Goal: Task Accomplishment & Management: Manage account settings

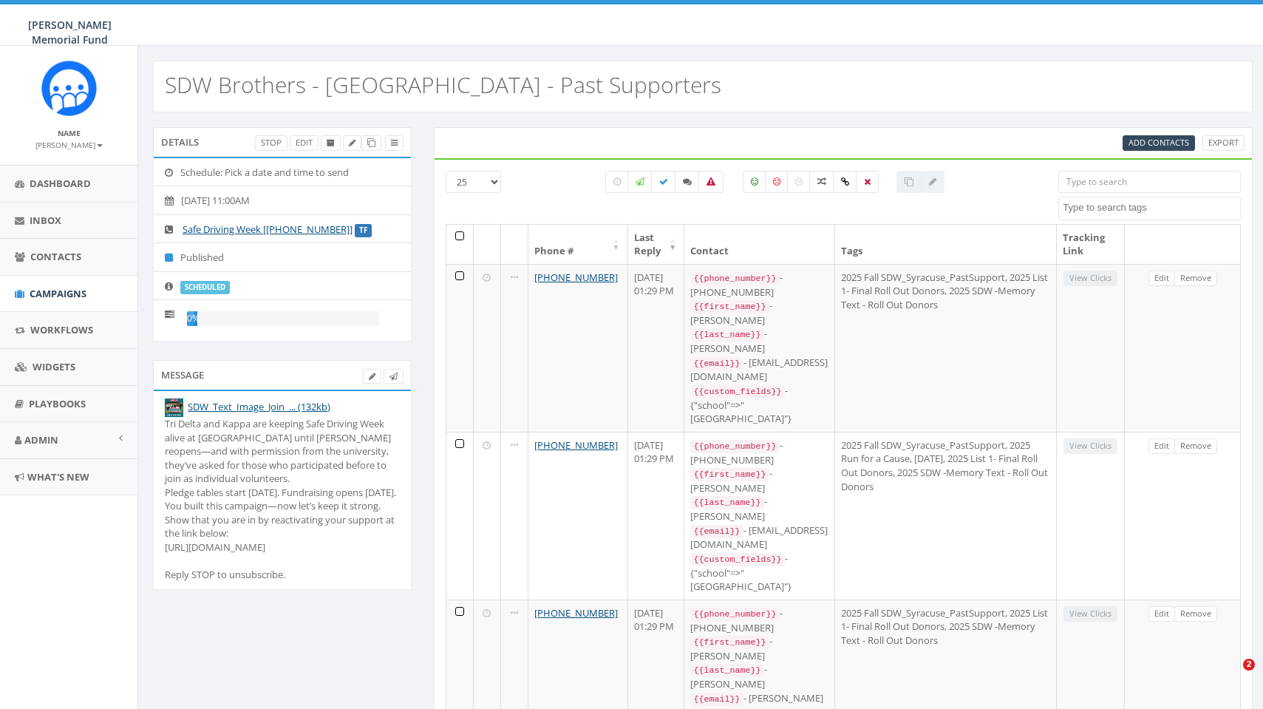
select select
click at [63, 292] on span "Campaigns" at bounding box center [58, 293] width 57 height 13
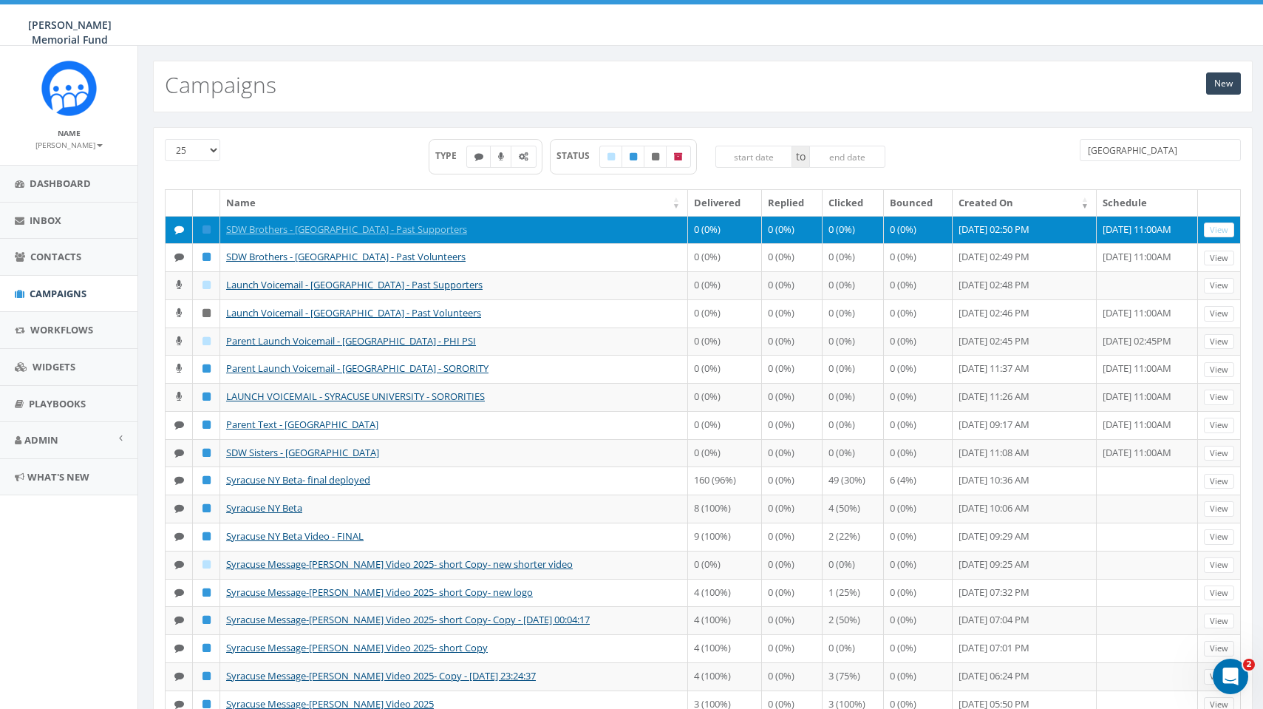
click at [205, 233] on icon at bounding box center [206, 230] width 8 height 10
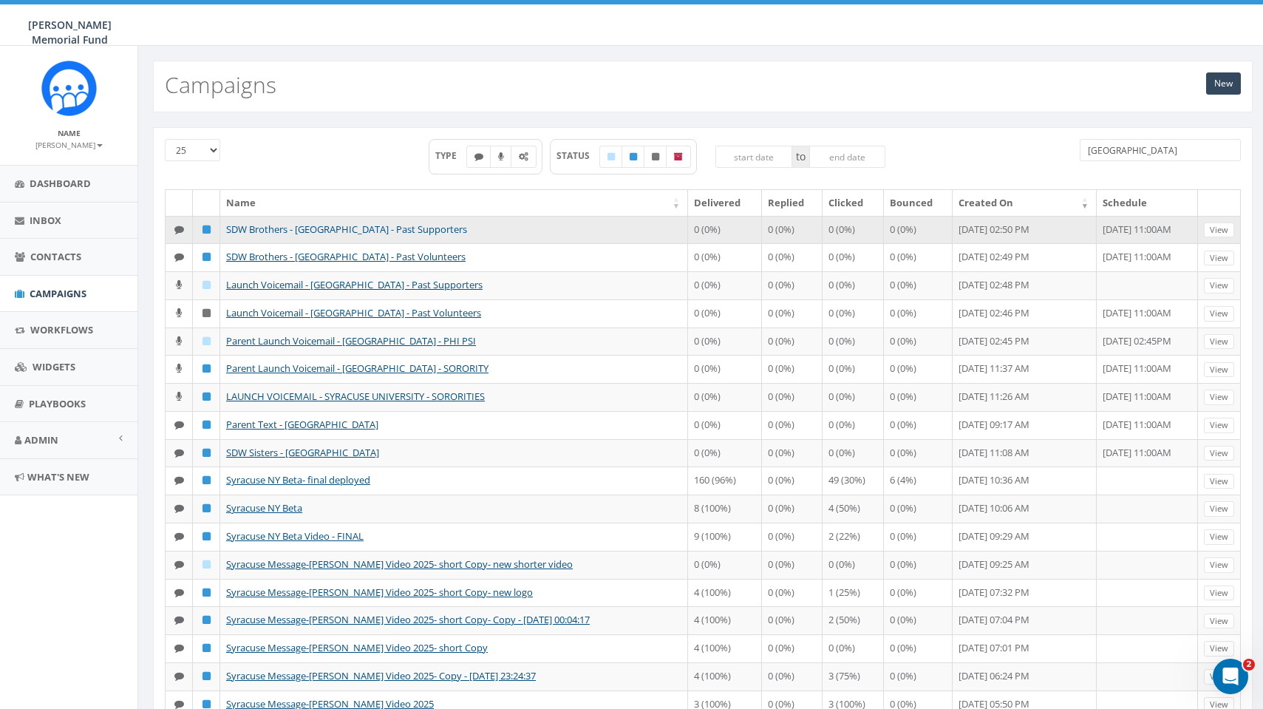
click at [273, 228] on link "SDW Brothers - [GEOGRAPHIC_DATA] - Past Supporters" at bounding box center [346, 228] width 241 height 13
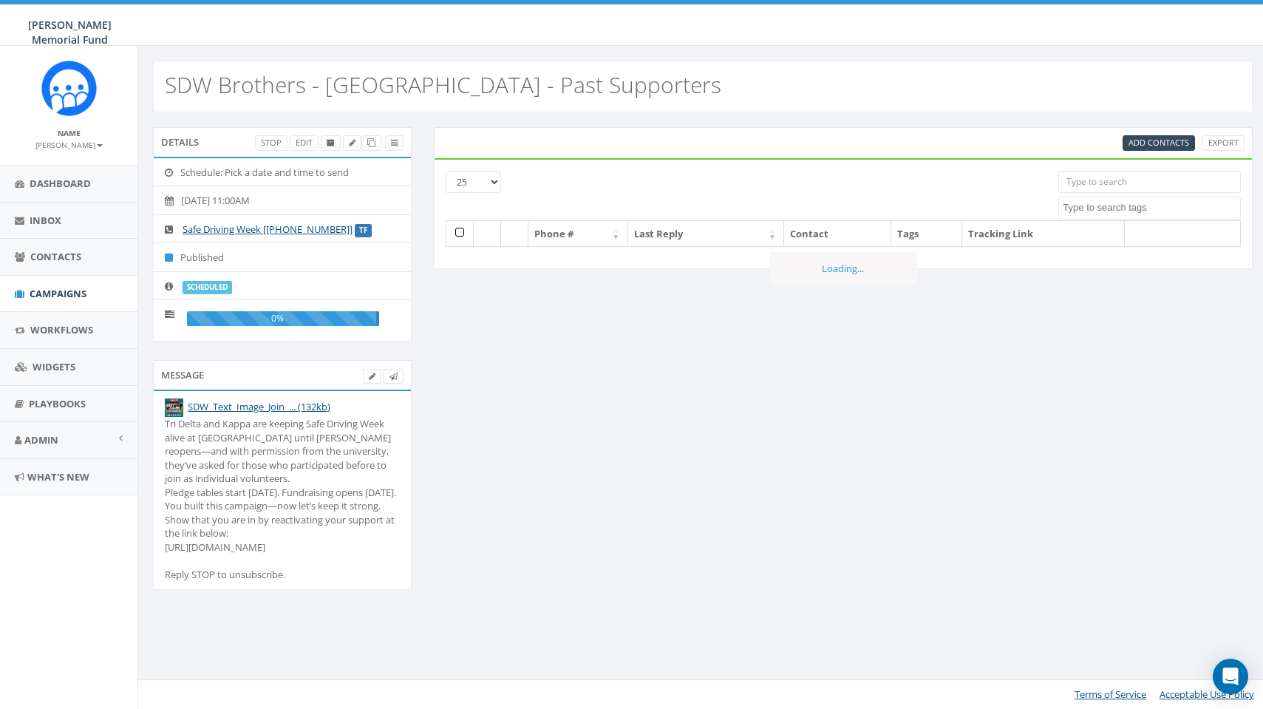
select select
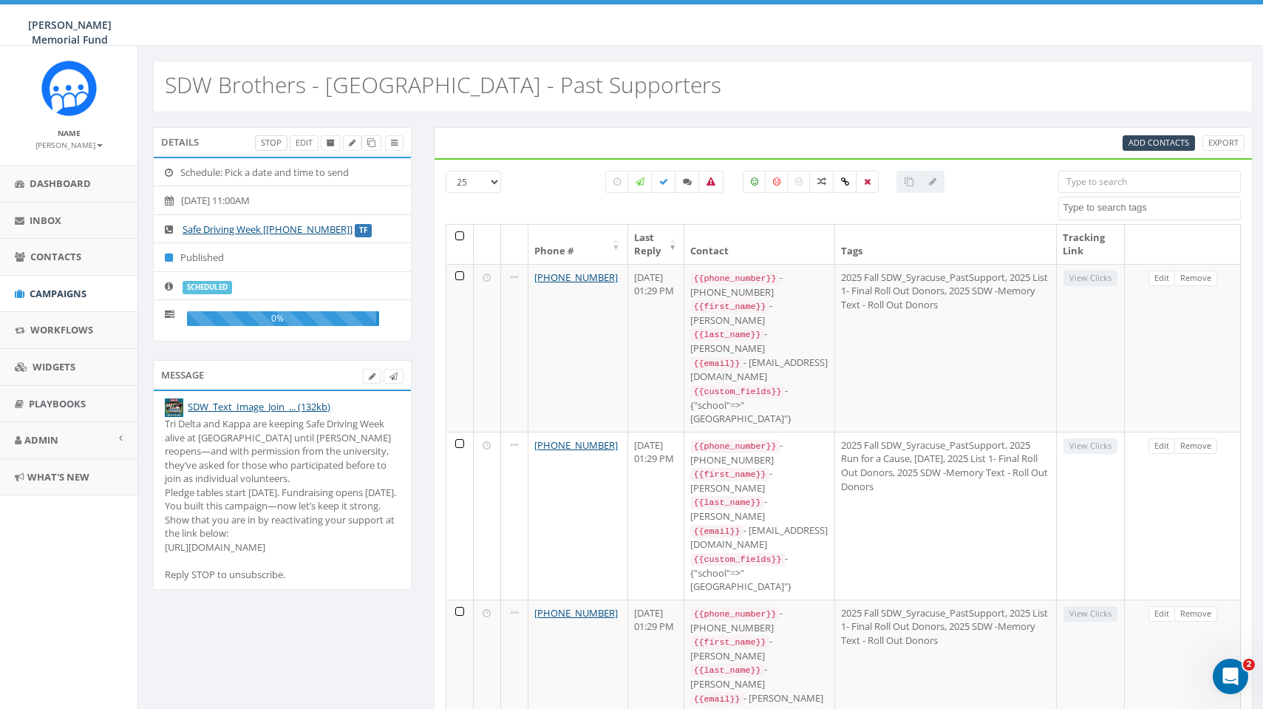
click at [284, 143] on link "Stop" at bounding box center [271, 143] width 33 height 16
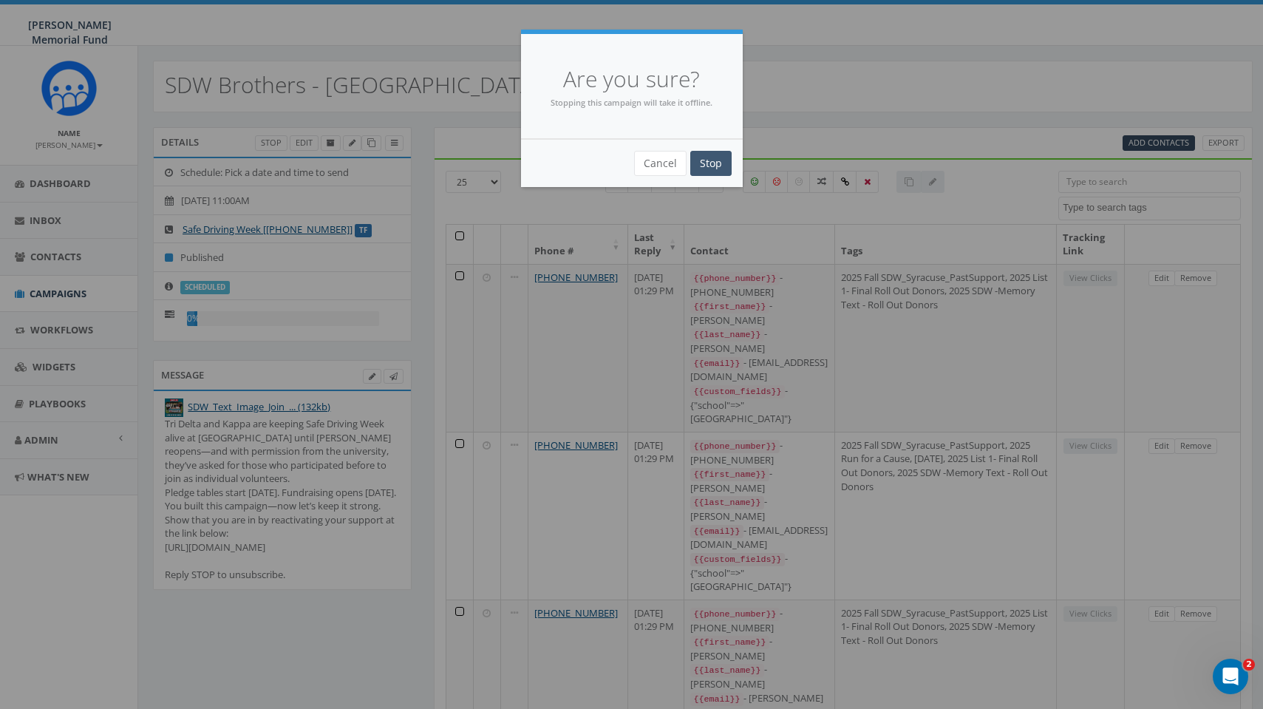
click at [712, 163] on input "Stop" at bounding box center [710, 163] width 41 height 25
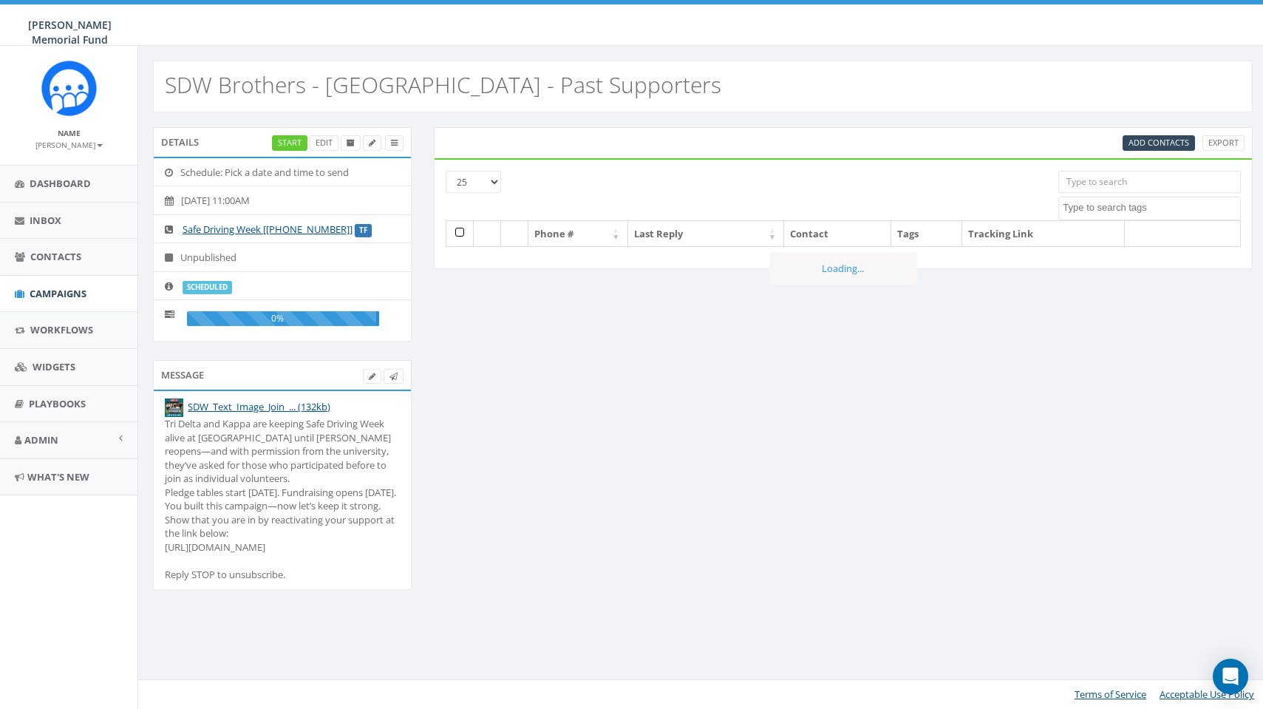
select select
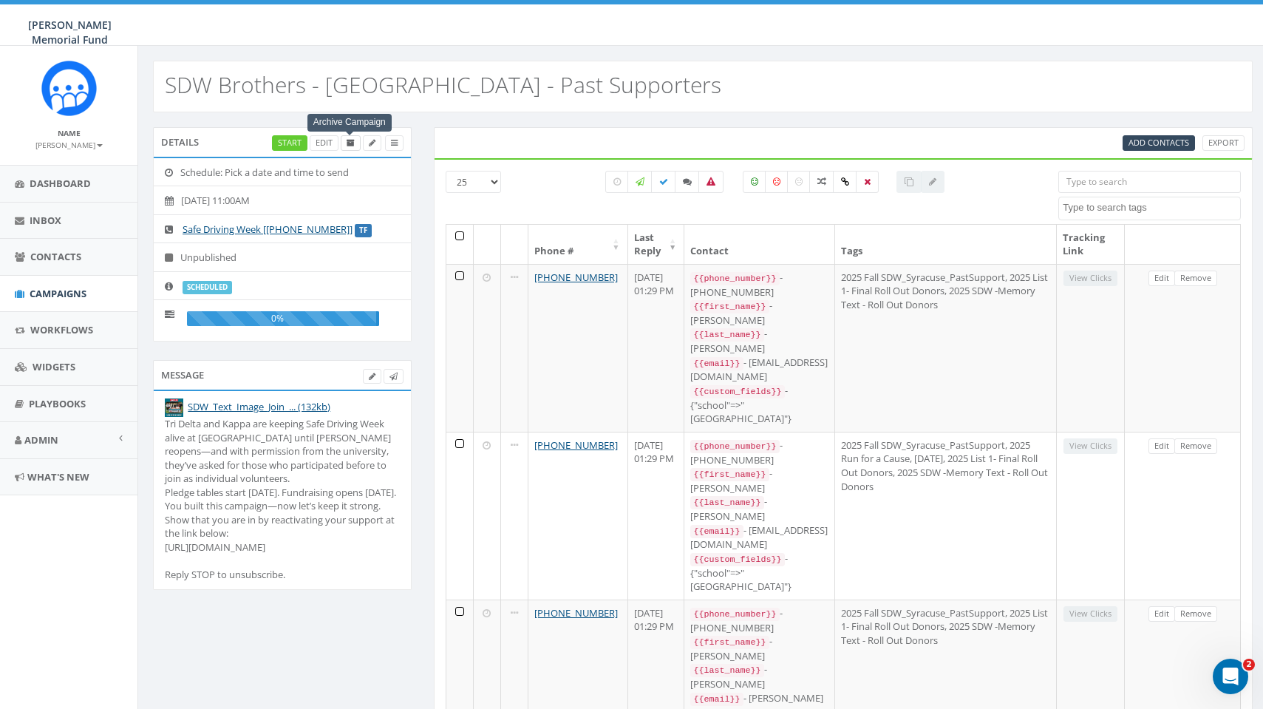
click at [349, 143] on icon at bounding box center [351, 143] width 8 height 8
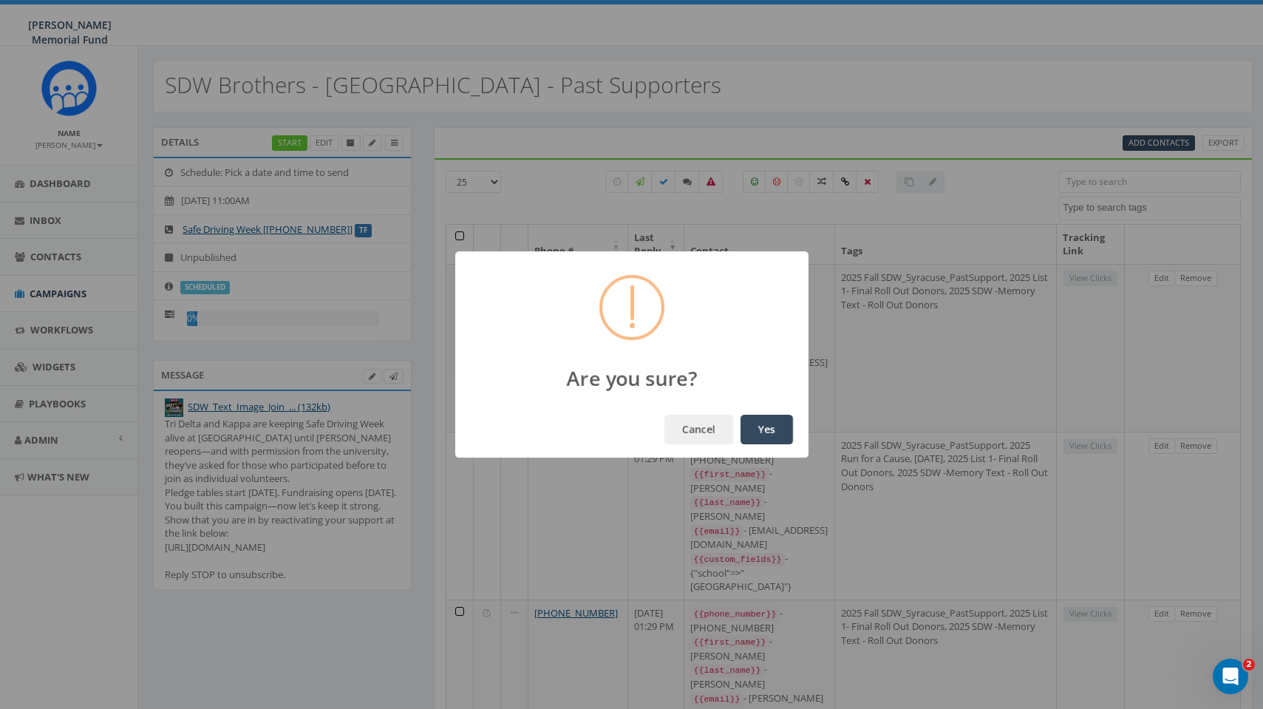
click at [768, 428] on button "Yes" at bounding box center [766, 430] width 52 height 30
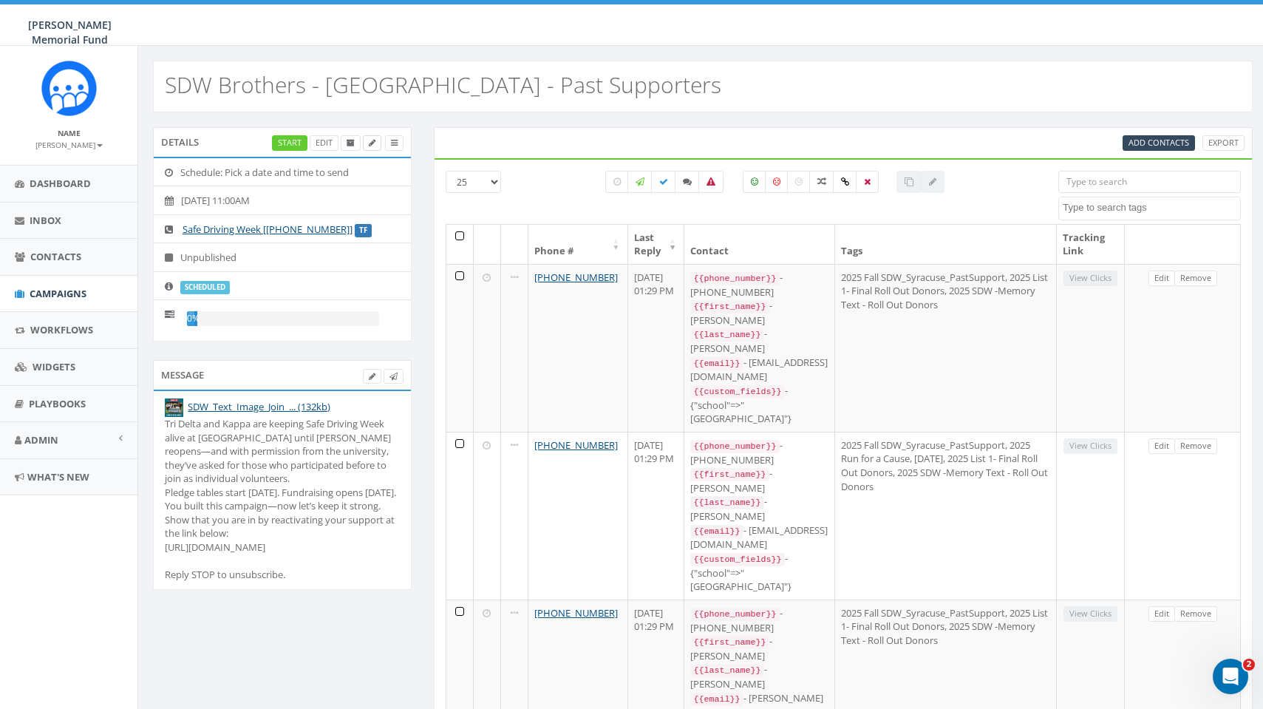
click at [370, 143] on icon at bounding box center [372, 143] width 7 height 8
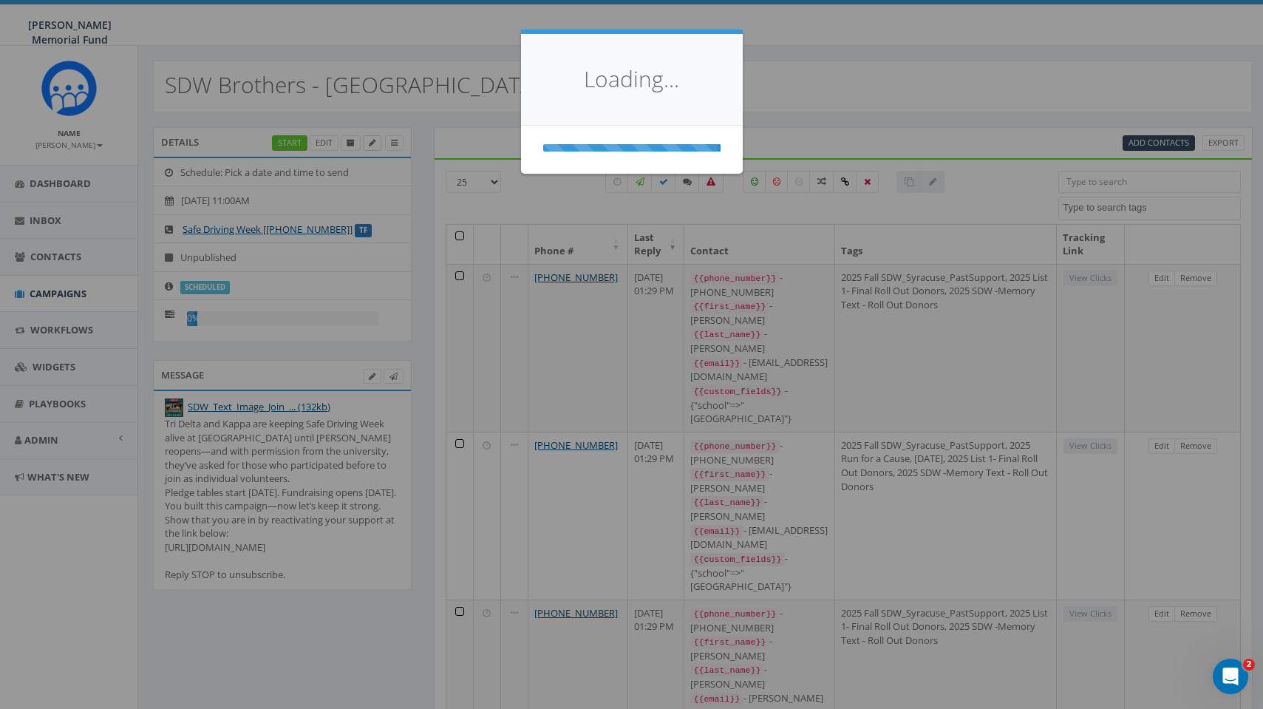
click at [370, 143] on div "Loading..." at bounding box center [631, 354] width 1263 height 709
click at [664, 89] on div "Loading..." at bounding box center [632, 80] width 222 height 92
click at [55, 292] on div "Loading..." at bounding box center [631, 354] width 1263 height 709
click at [61, 291] on div "Loading..." at bounding box center [631, 354] width 1263 height 709
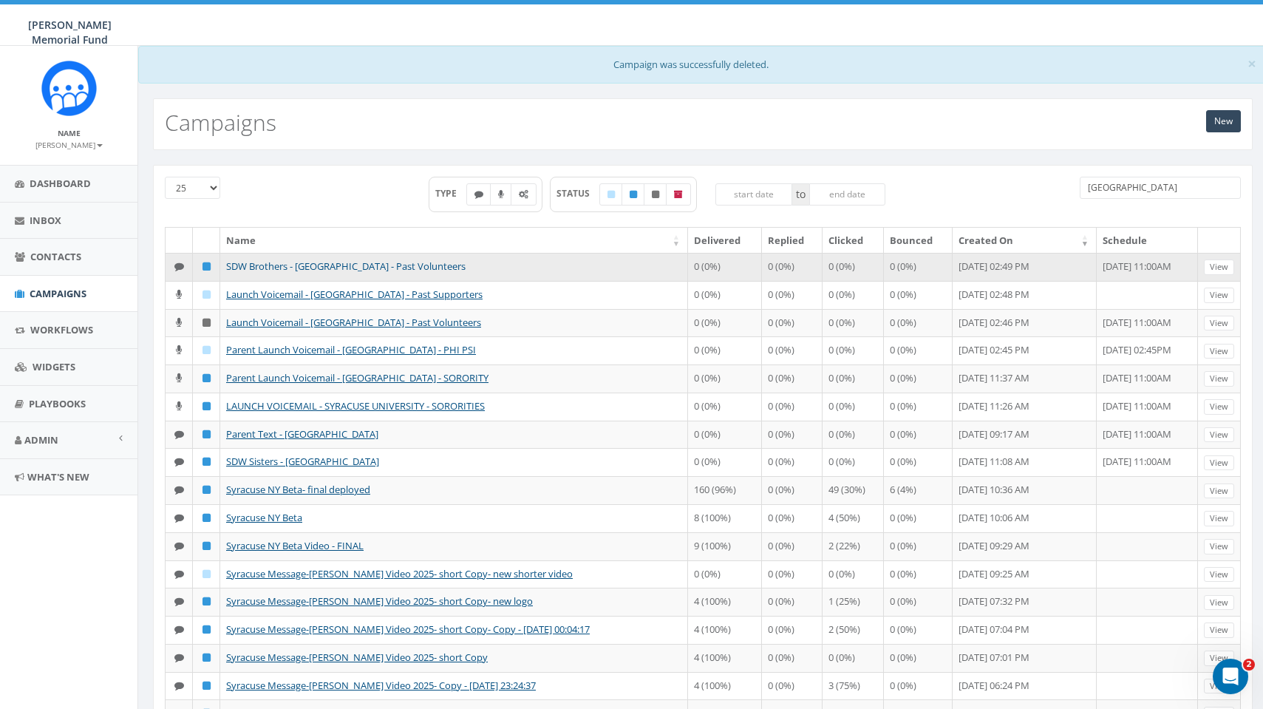
click at [290, 264] on link "SDW Brothers - [GEOGRAPHIC_DATA] - Past Volunteers" at bounding box center [345, 265] width 239 height 13
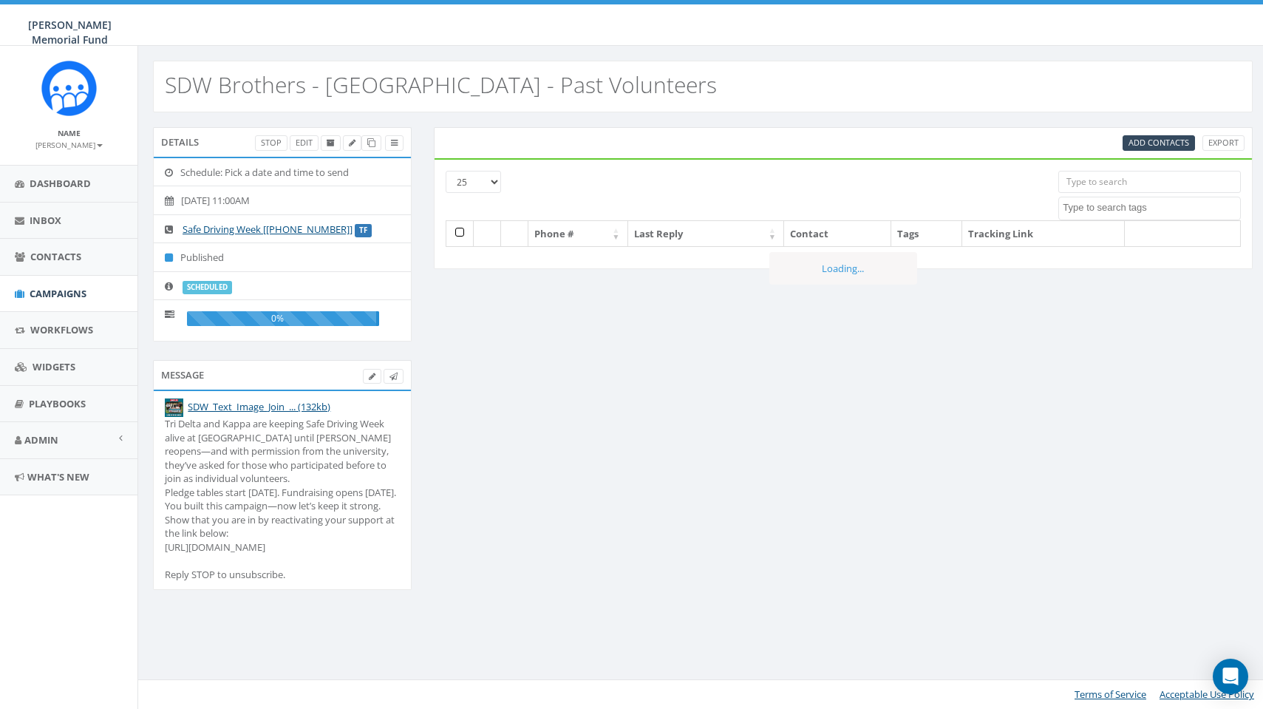
select select
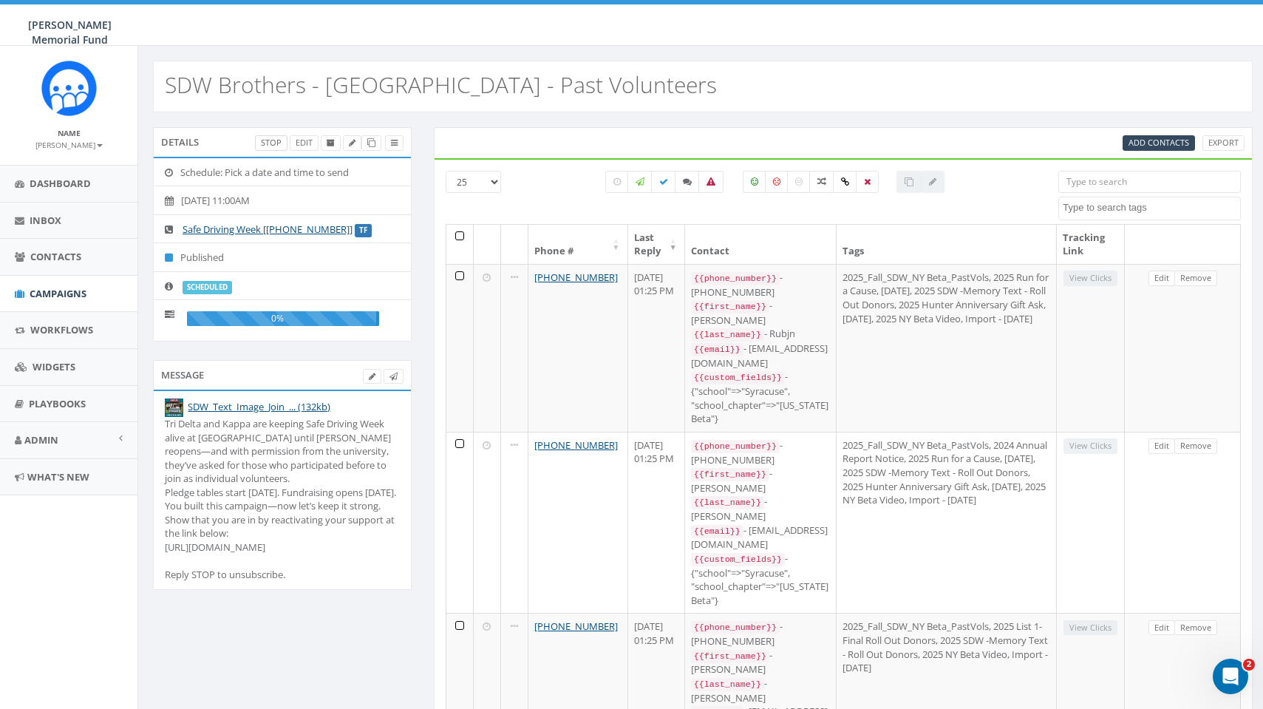
click at [265, 143] on link "Stop" at bounding box center [271, 143] width 33 height 16
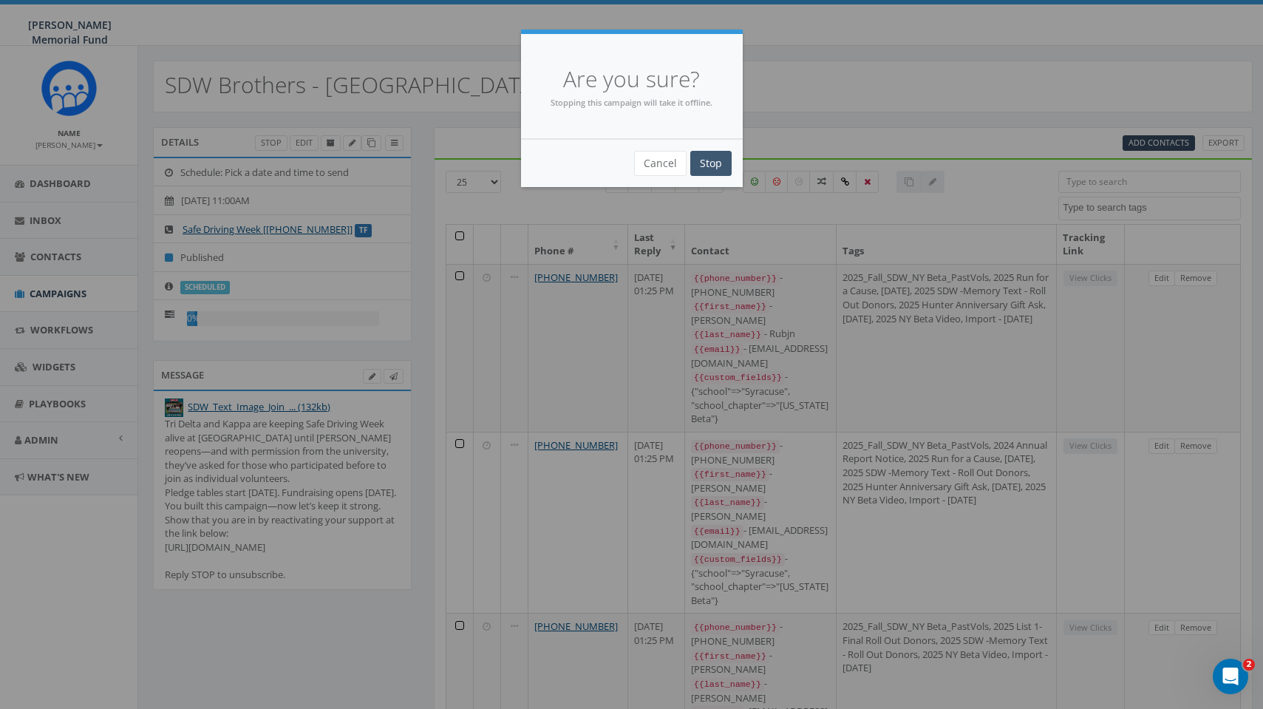
click at [711, 157] on input "Stop" at bounding box center [710, 163] width 41 height 25
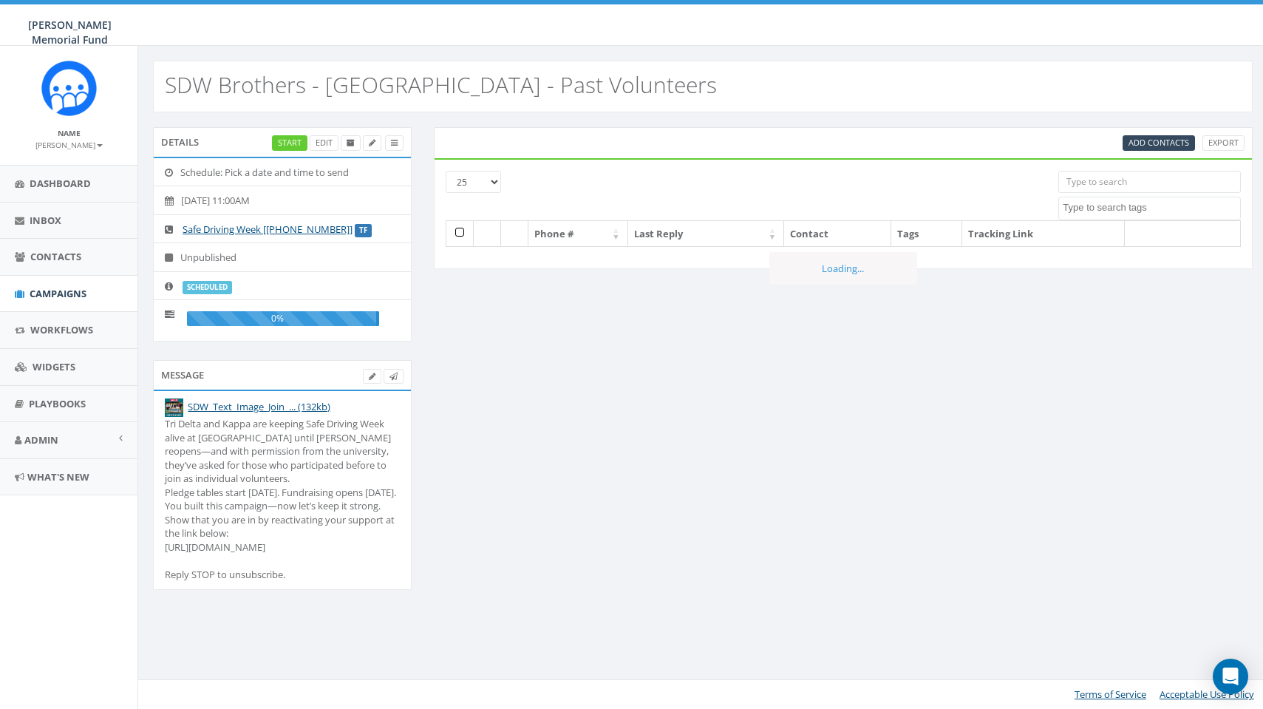
select select
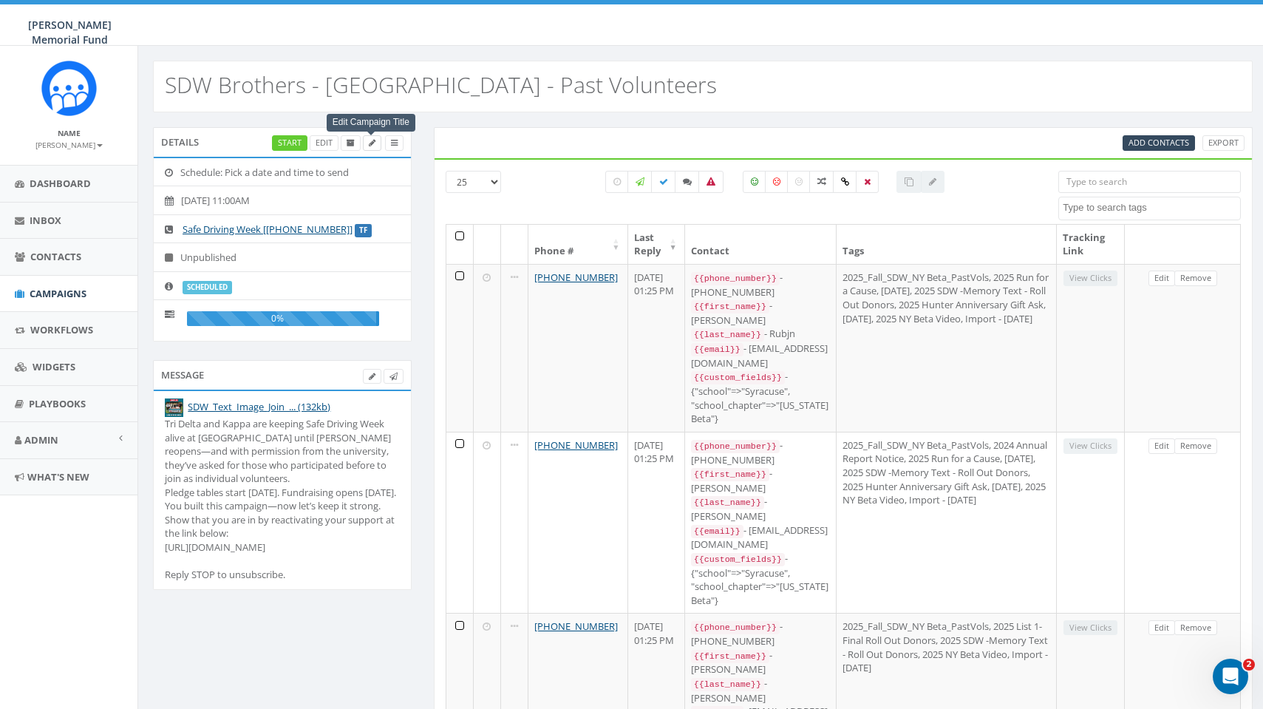
click at [373, 143] on icon at bounding box center [372, 143] width 7 height 8
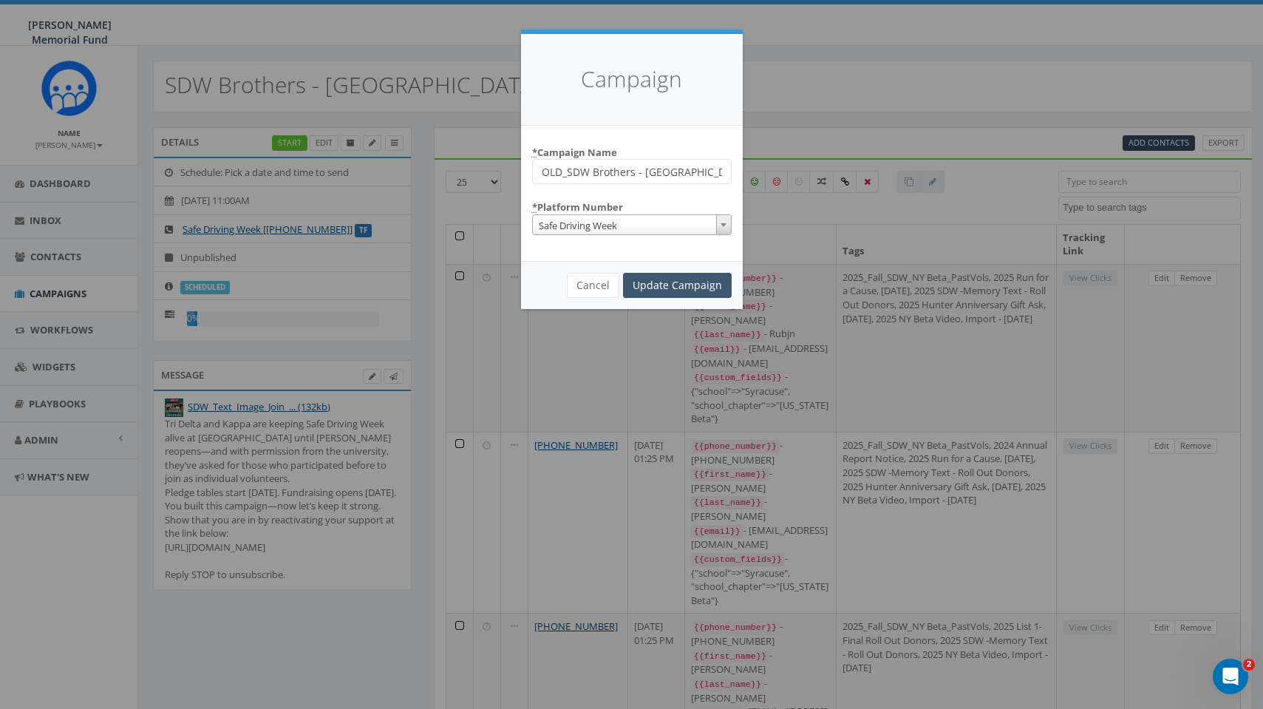
type input "OLD_SDW Brothers - [GEOGRAPHIC_DATA] - Past Volunteers"
click at [722, 290] on input "Update Campaign" at bounding box center [677, 285] width 109 height 25
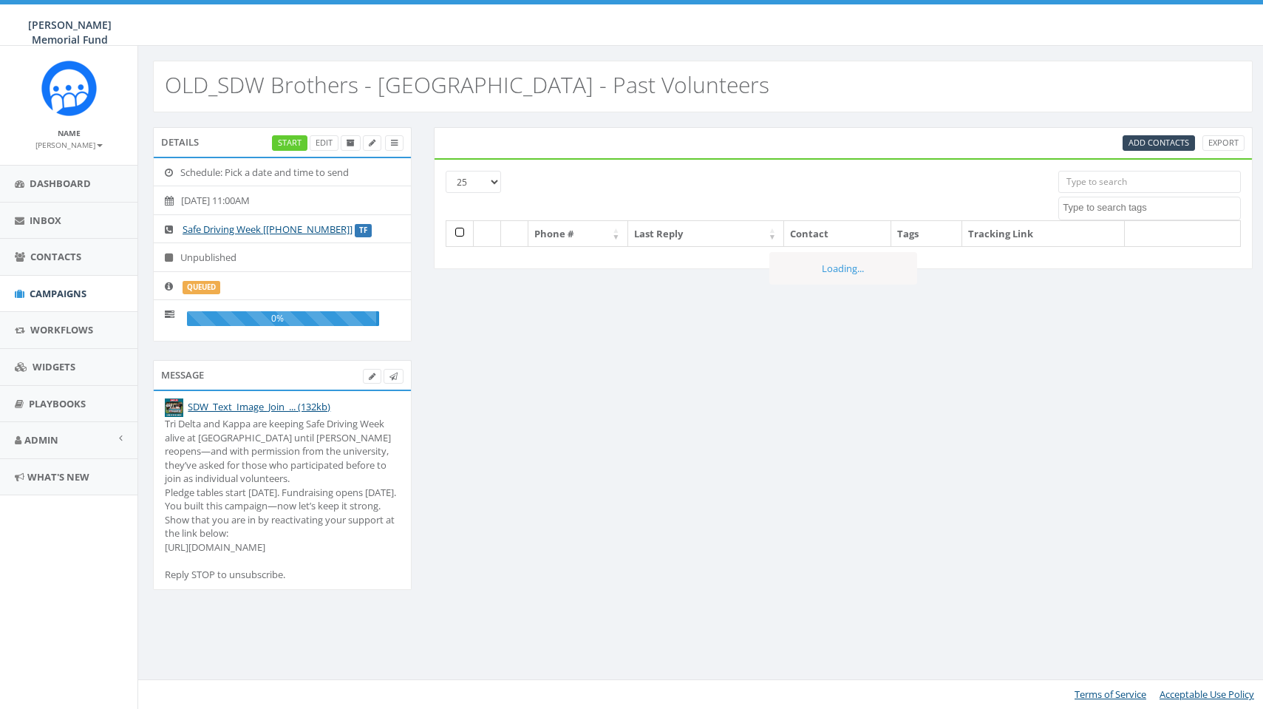
select select
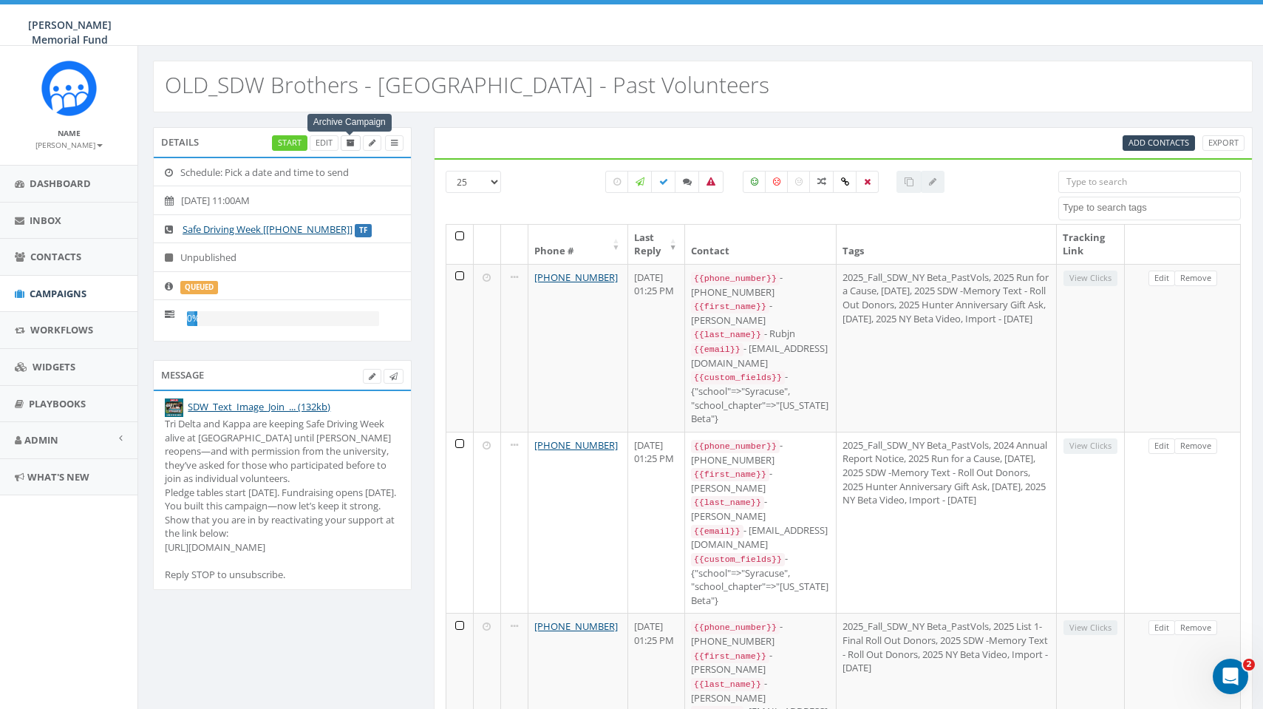
click at [351, 144] on icon at bounding box center [351, 143] width 8 height 8
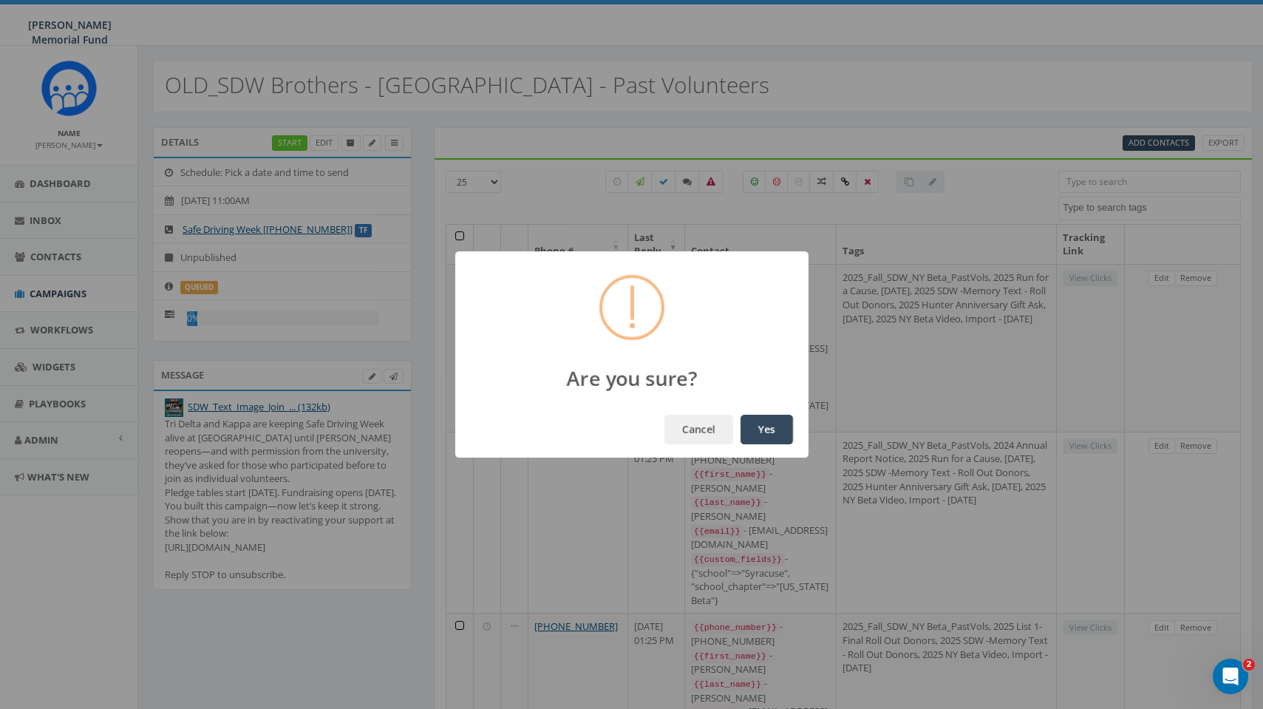
click at [777, 423] on button "Yes" at bounding box center [766, 430] width 52 height 30
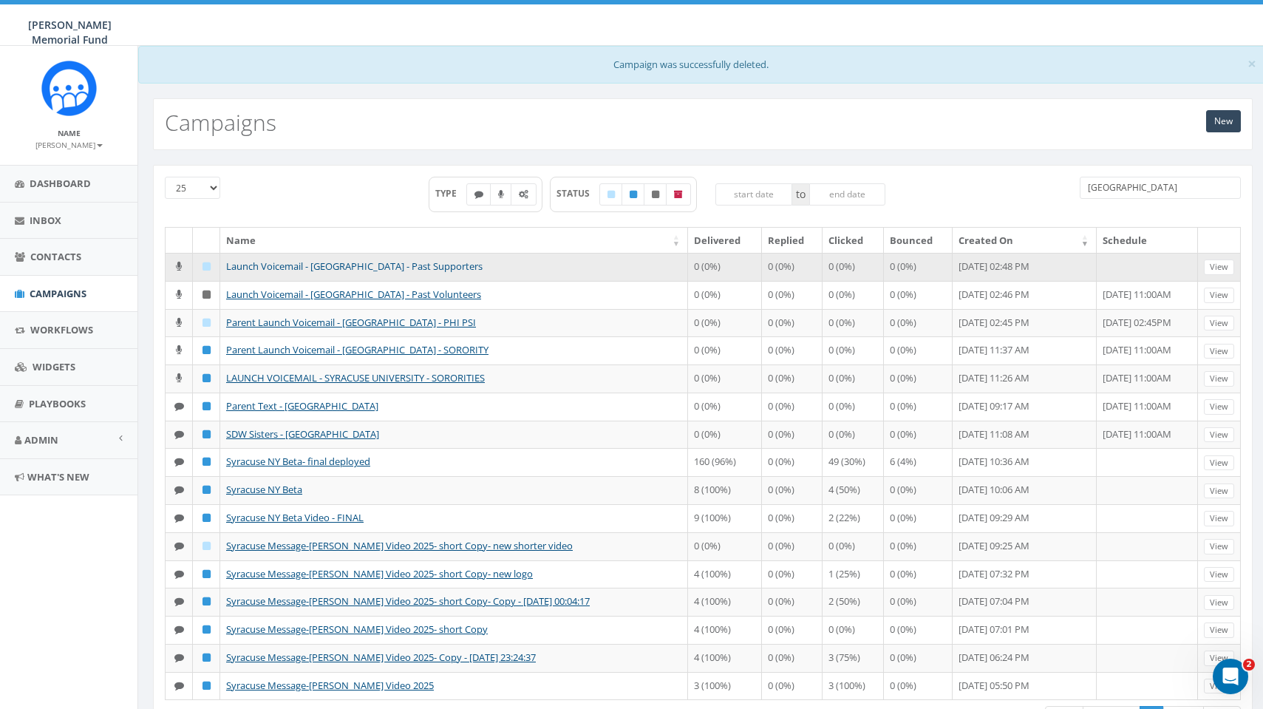
click at [299, 265] on link "Launch Voicemail - [GEOGRAPHIC_DATA] - Past Supporters" at bounding box center [354, 265] width 256 height 13
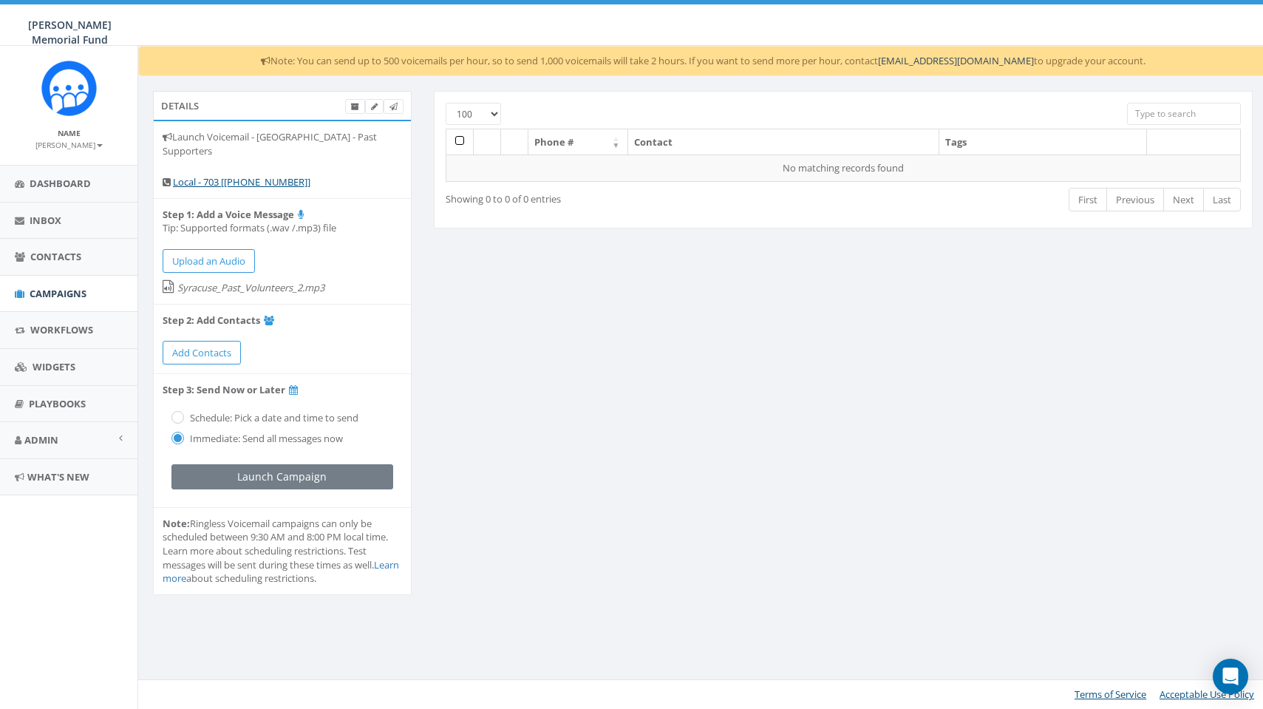
select select "100"
click at [375, 106] on icon at bounding box center [374, 107] width 7 height 8
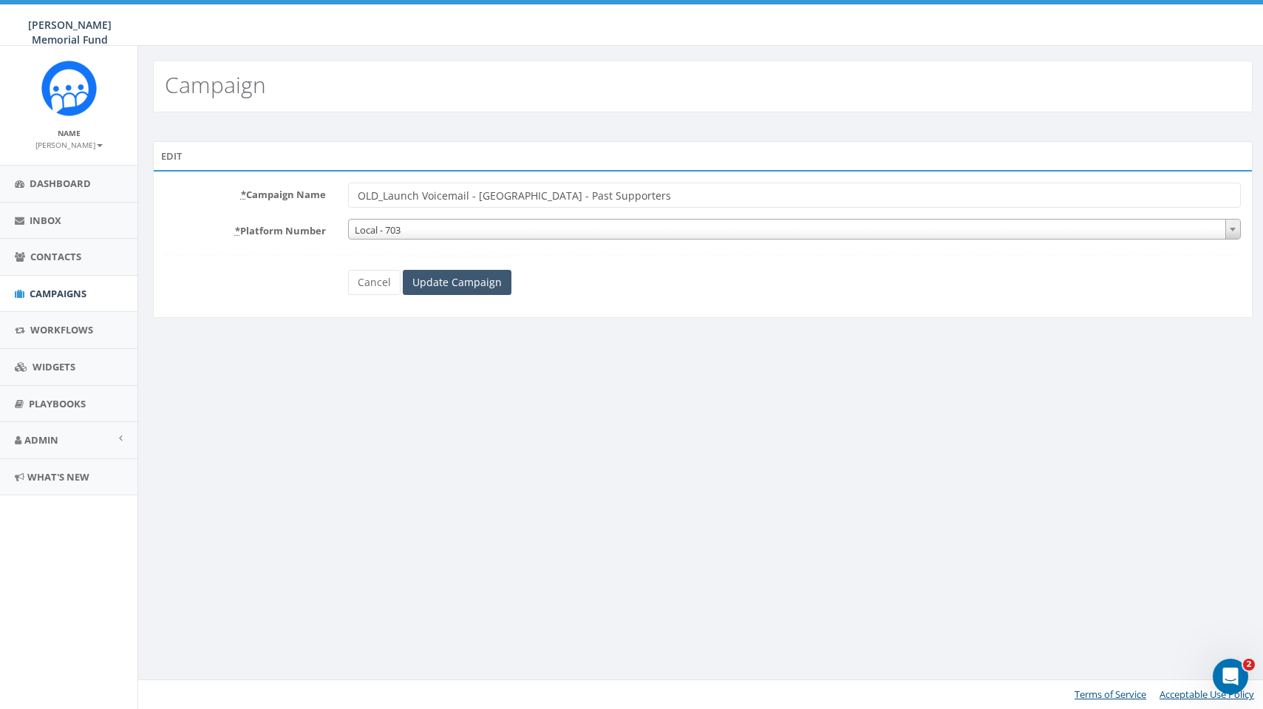
type input "OLD_Launch Voicemail - [GEOGRAPHIC_DATA] - Past Supporters"
click at [490, 282] on input "Update Campaign" at bounding box center [457, 282] width 109 height 25
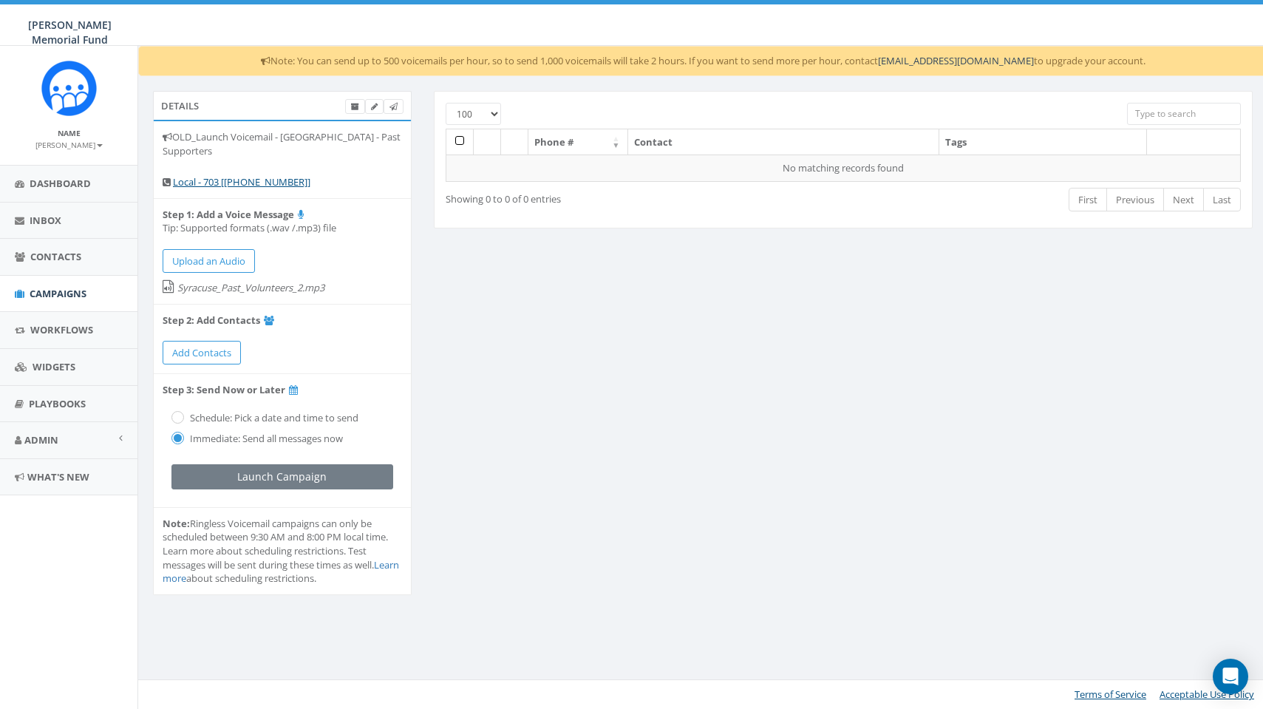
select select "100"
click at [352, 105] on icon at bounding box center [355, 107] width 8 height 8
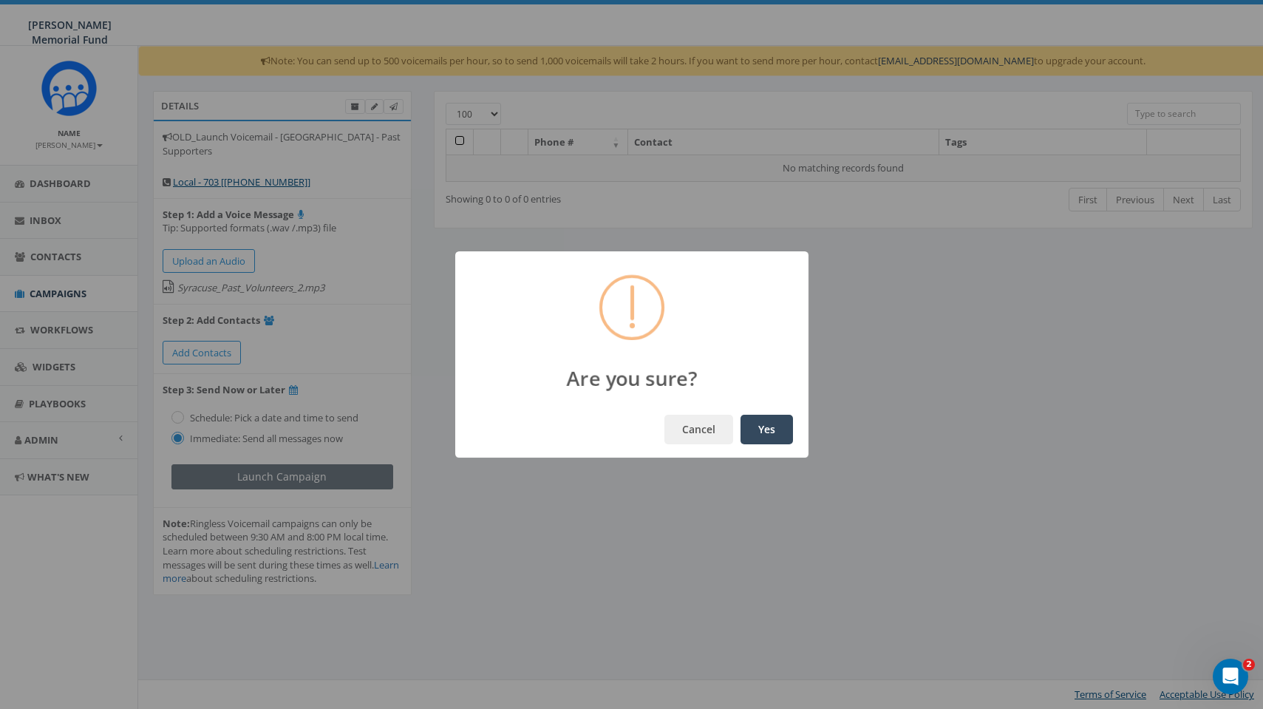
click at [768, 430] on button "Yes" at bounding box center [766, 430] width 52 height 30
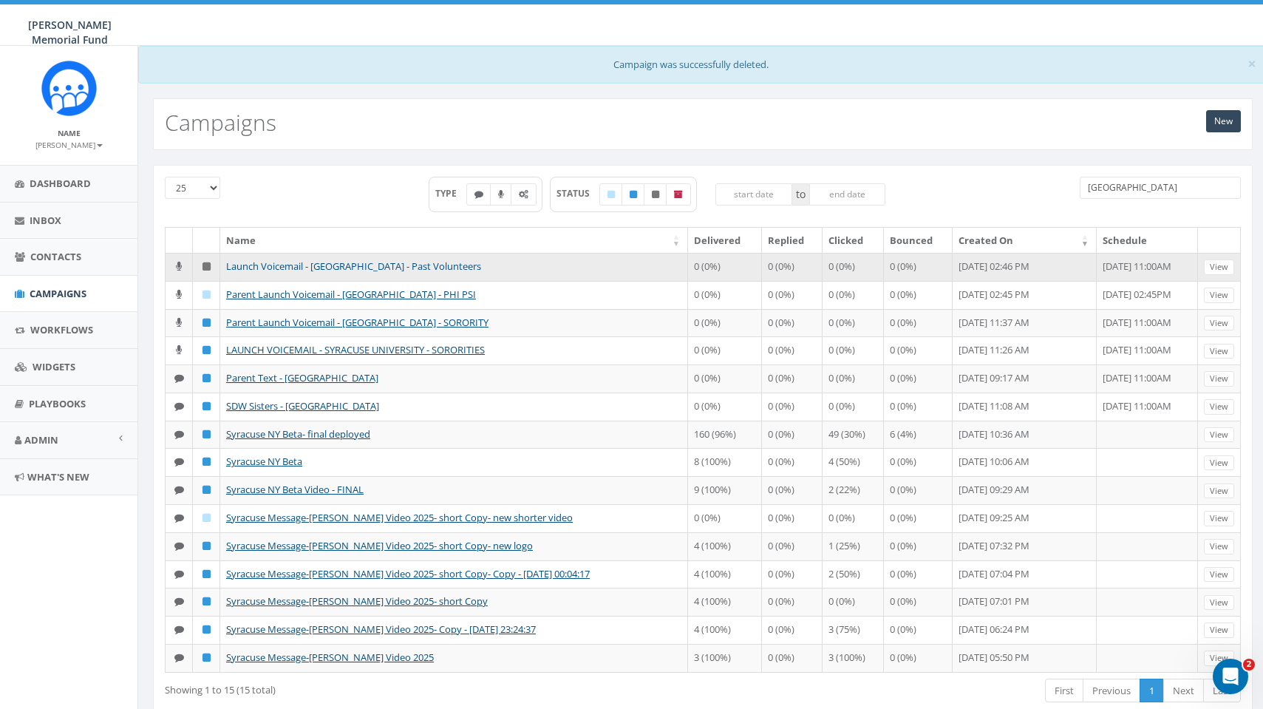
click at [366, 267] on link "Launch Voicemail - [GEOGRAPHIC_DATA] - Past Volunteers" at bounding box center [353, 265] width 255 height 13
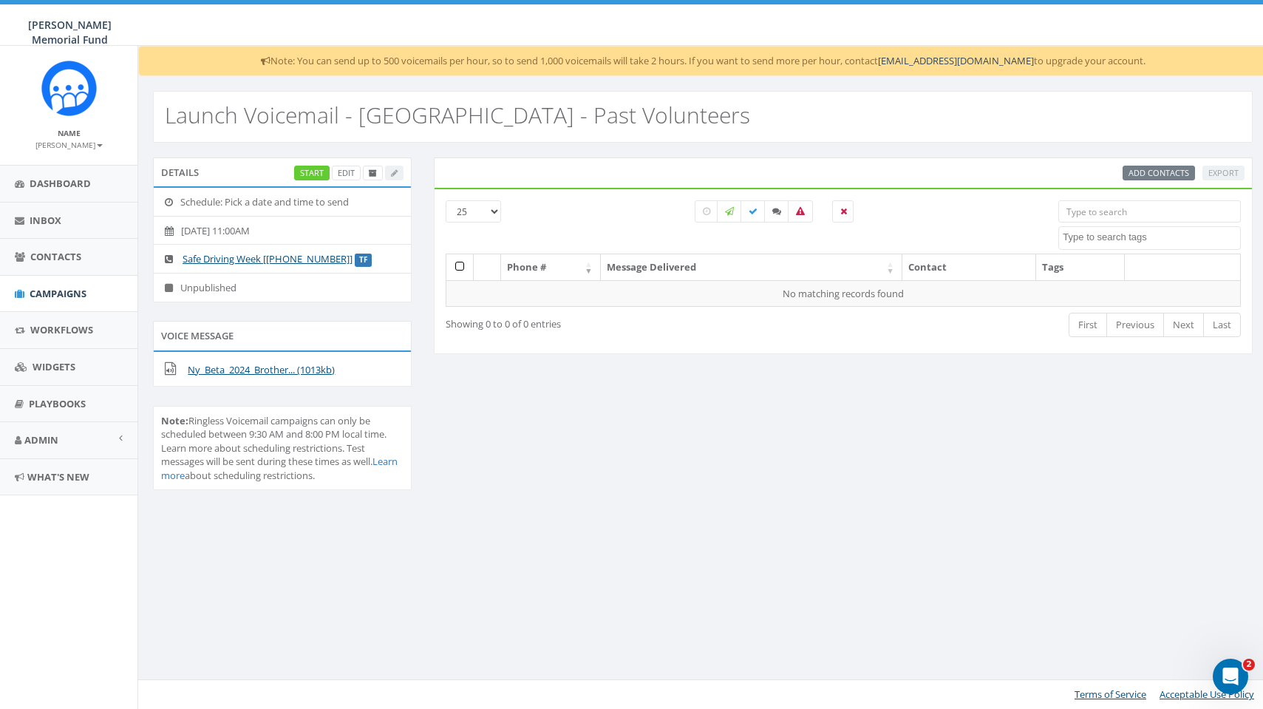
click at [391, 171] on div "Start Edit" at bounding box center [348, 174] width 109 height 16
click at [344, 171] on link "Edit" at bounding box center [346, 174] width 29 height 16
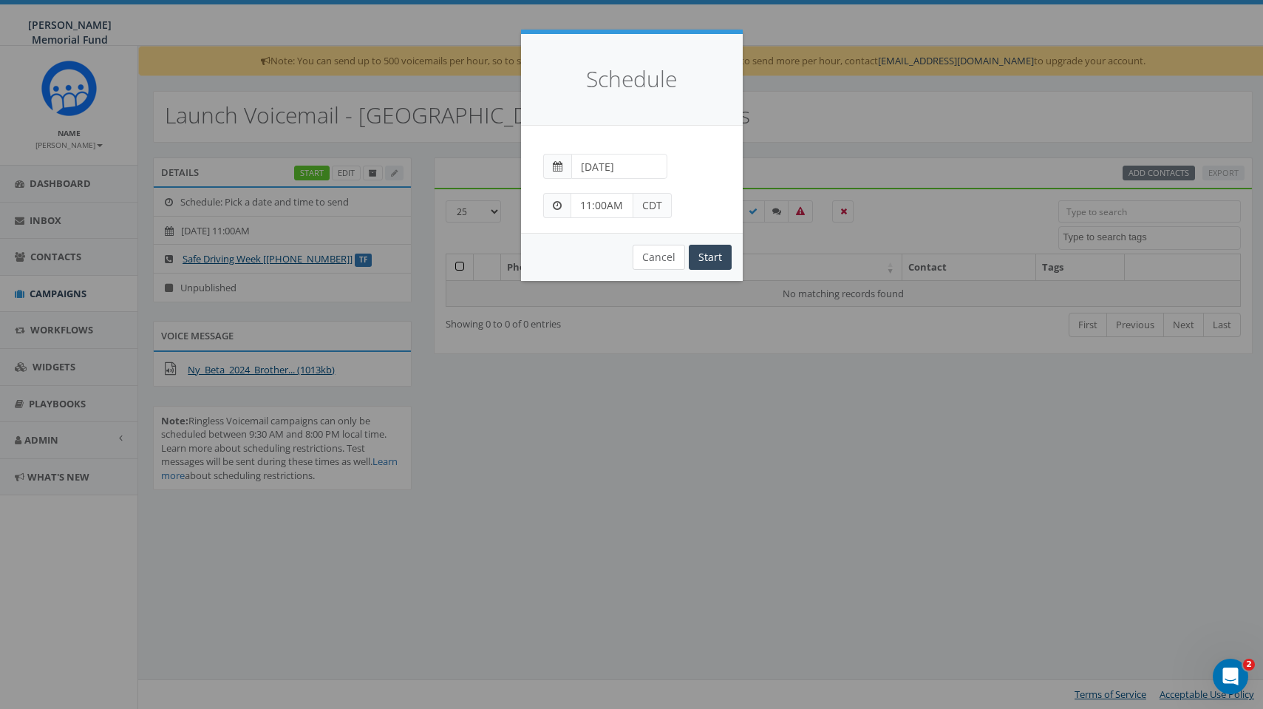
click at [669, 256] on button "Cancel" at bounding box center [658, 257] width 52 height 25
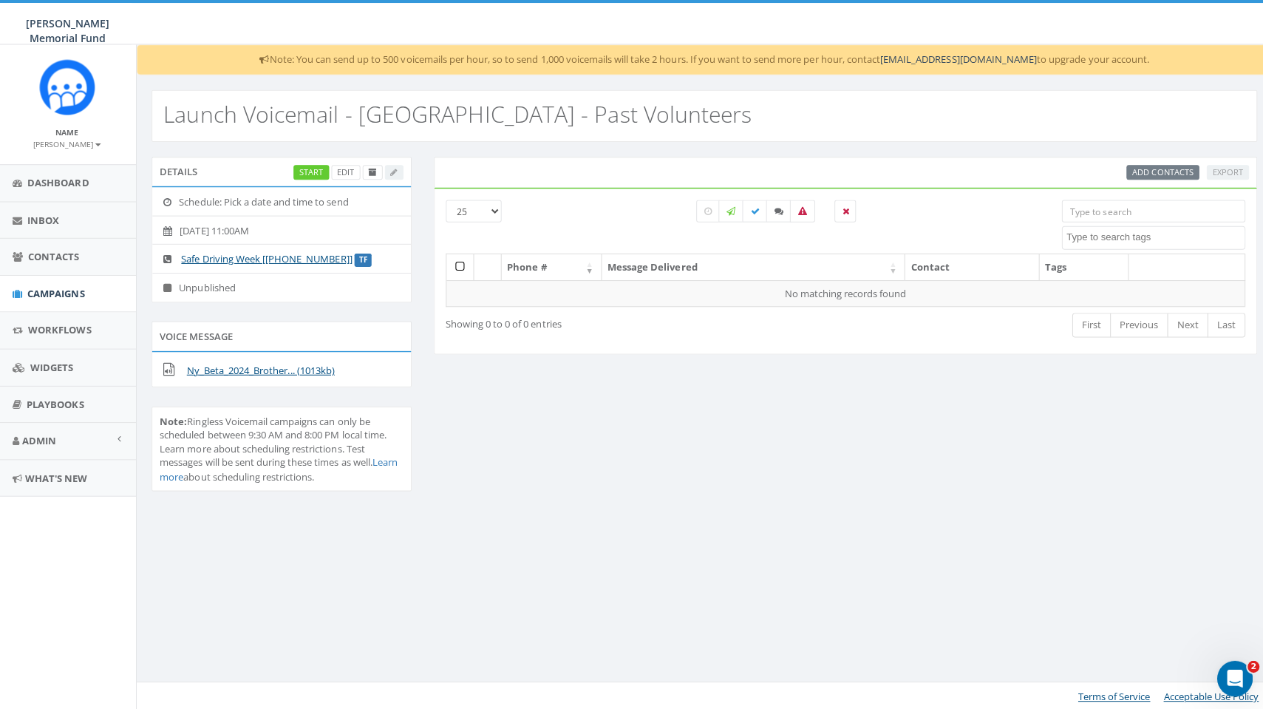
click at [383, 114] on h2 "Launch Voicemail - [GEOGRAPHIC_DATA] - Past Volunteers" at bounding box center [457, 115] width 585 height 24
click at [403, 109] on h2 "Launch Voicemail - [GEOGRAPHIC_DATA] - Past Volunteers" at bounding box center [457, 115] width 585 height 24
click at [403, 109] on h2 "Launch Voicemail - Syracuse University - Past Volunteers" at bounding box center [457, 115] width 585 height 24
click at [370, 169] on icon at bounding box center [373, 173] width 8 height 8
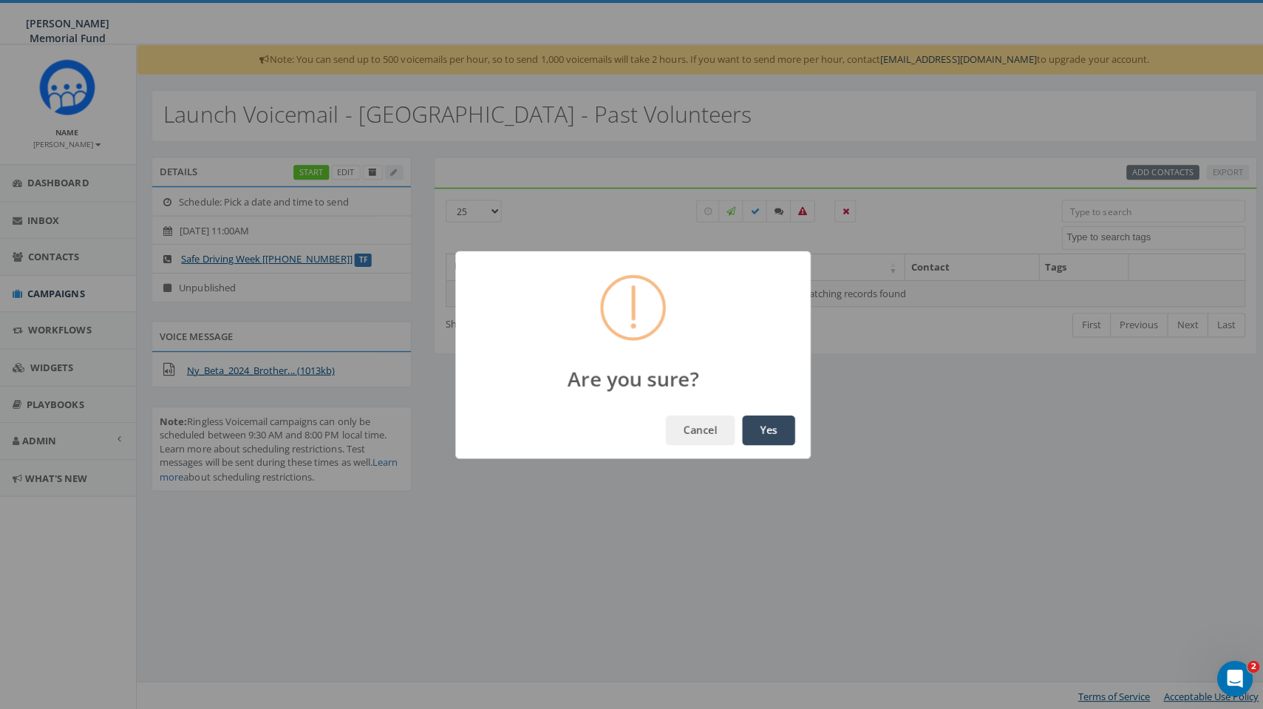
click at [757, 425] on button "Yes" at bounding box center [766, 430] width 52 height 30
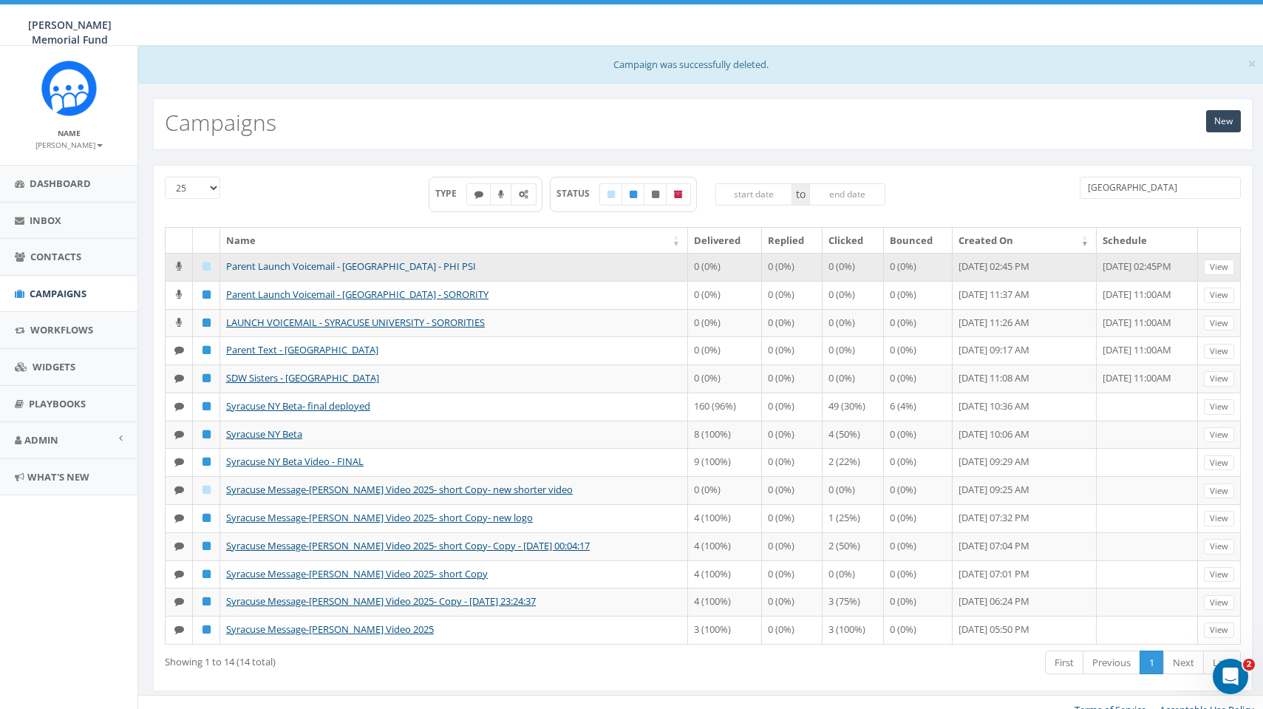
click at [437, 259] on link "Parent Launch Voicemail - [GEOGRAPHIC_DATA] - PHI PSI" at bounding box center [351, 265] width 250 height 13
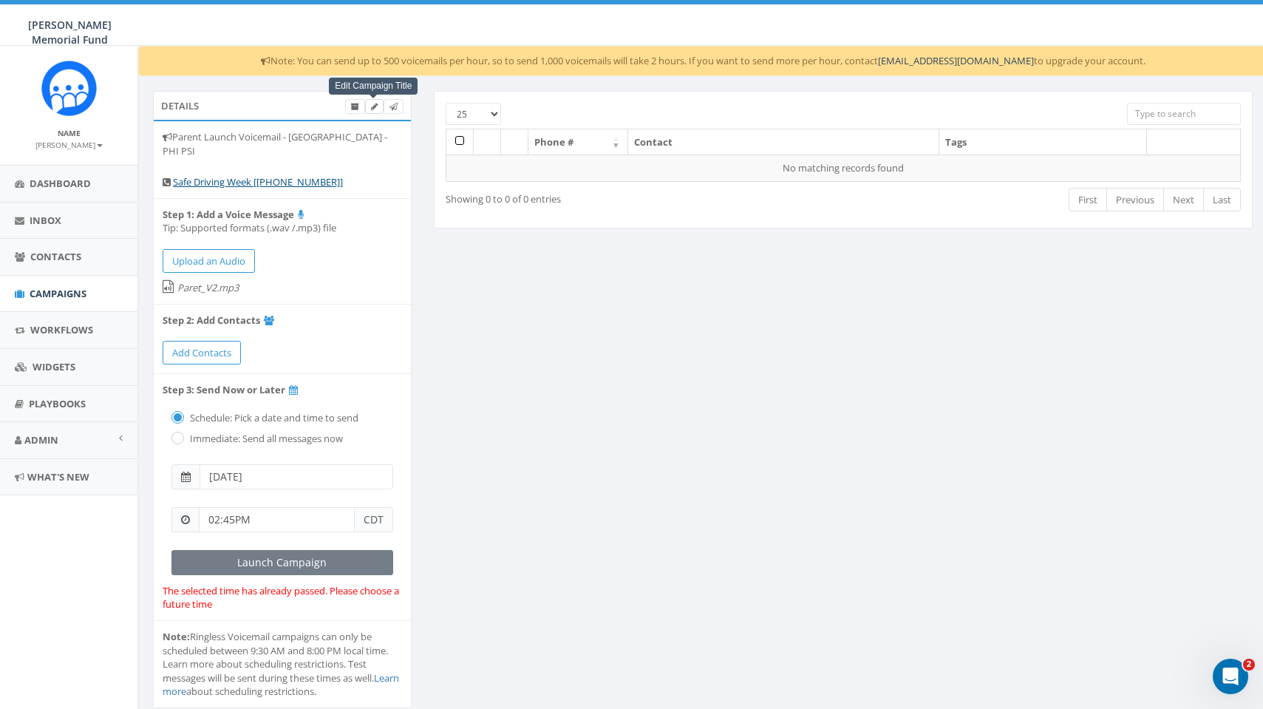
click at [372, 106] on icon at bounding box center [374, 107] width 7 height 8
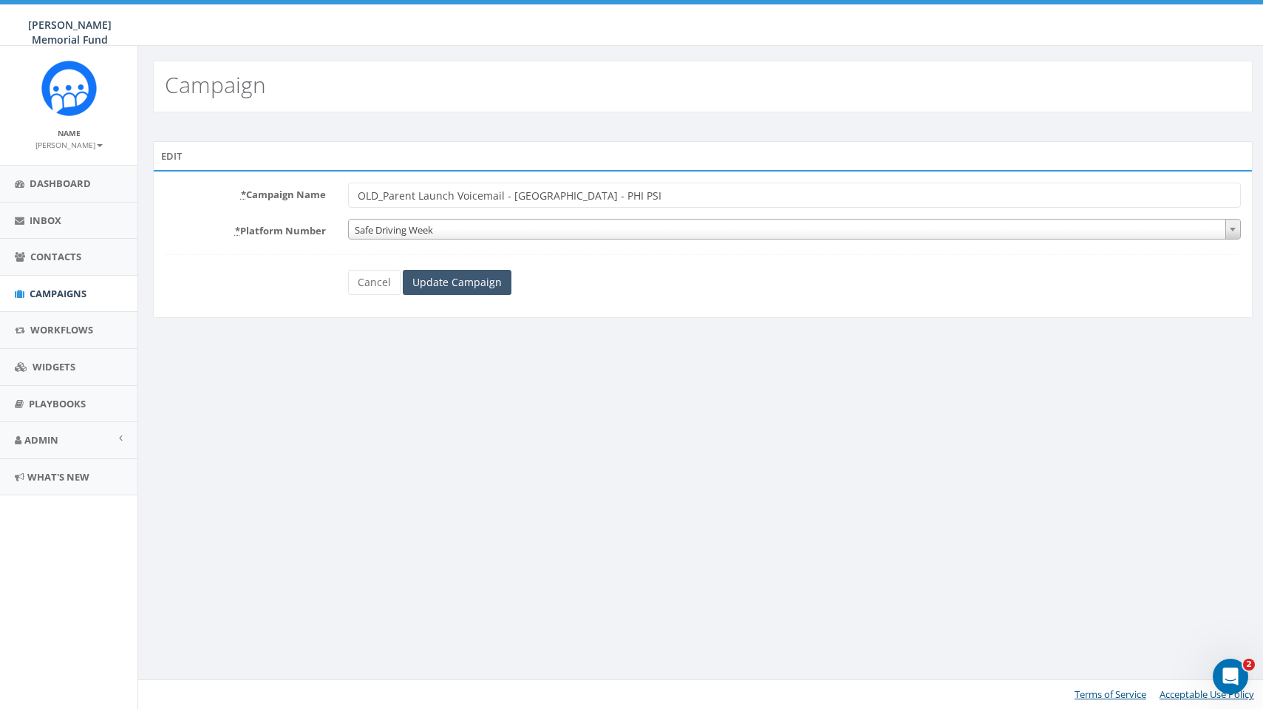
type input "OLD_Parent Launch Voicemail - [GEOGRAPHIC_DATA] - PHI PSI"
click at [488, 279] on input "Update Campaign" at bounding box center [457, 282] width 109 height 25
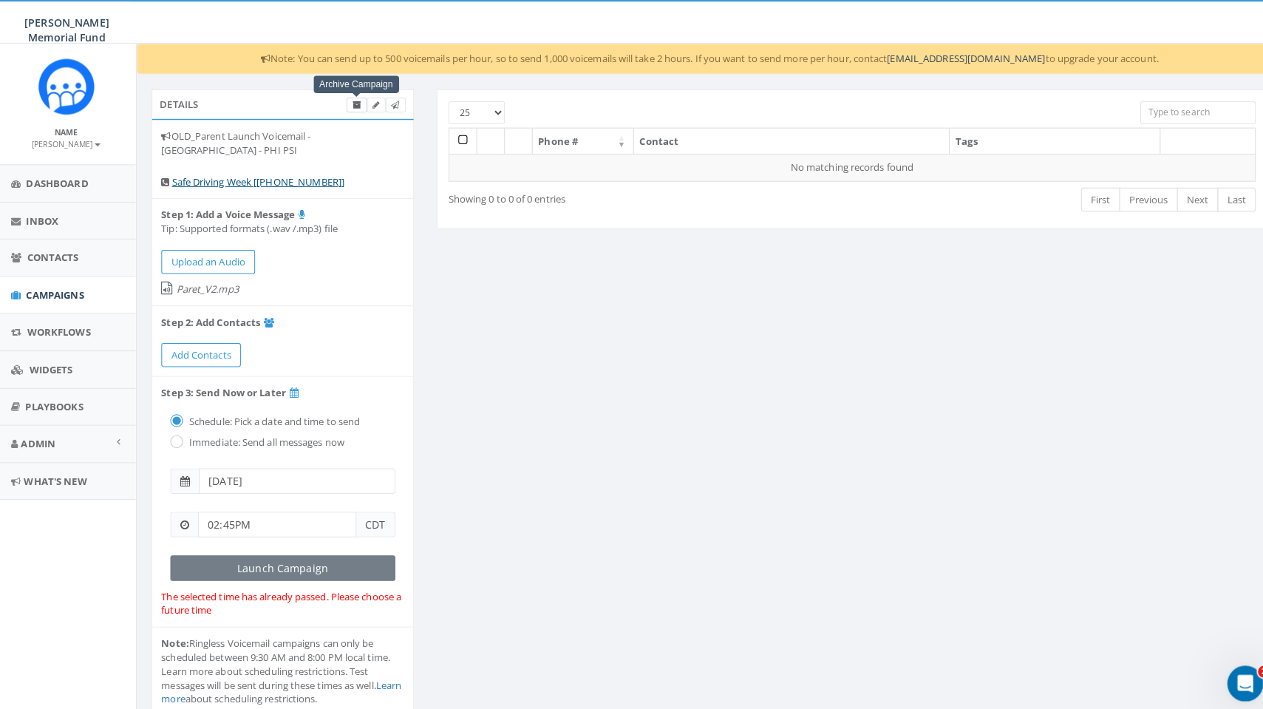
click at [351, 103] on icon at bounding box center [355, 107] width 8 height 8
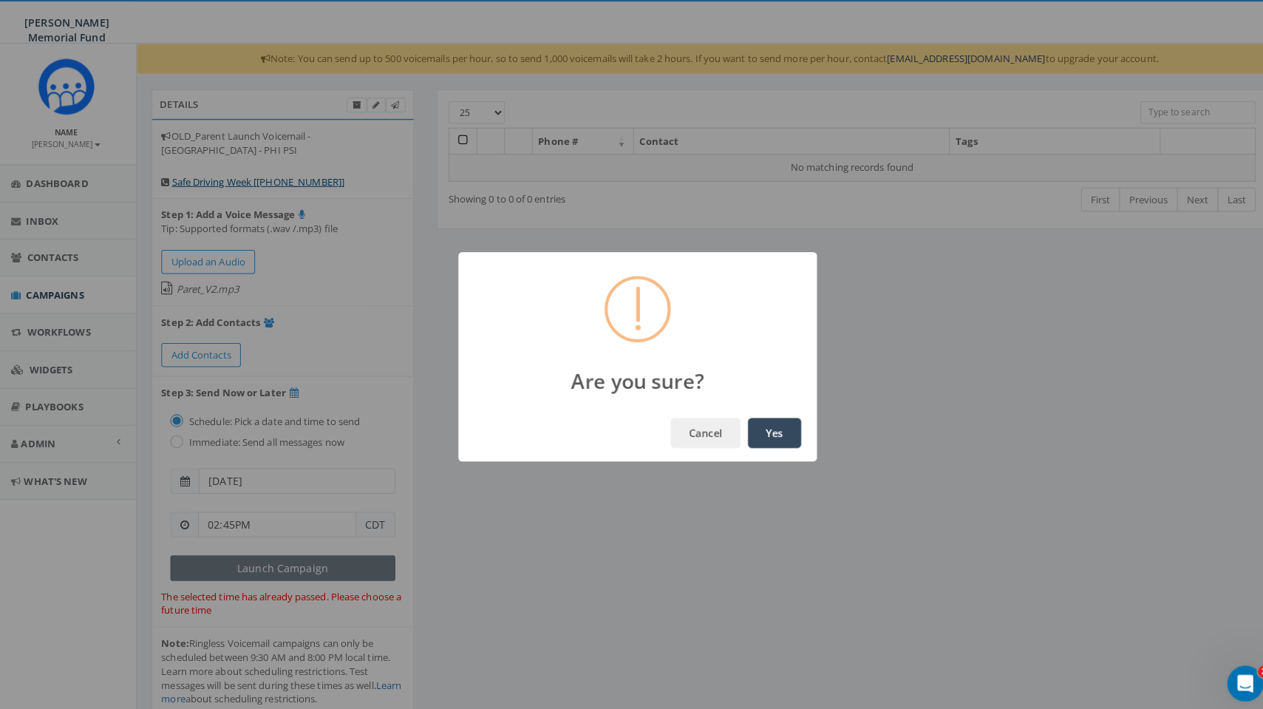
click at [776, 435] on button "Yes" at bounding box center [766, 430] width 52 height 30
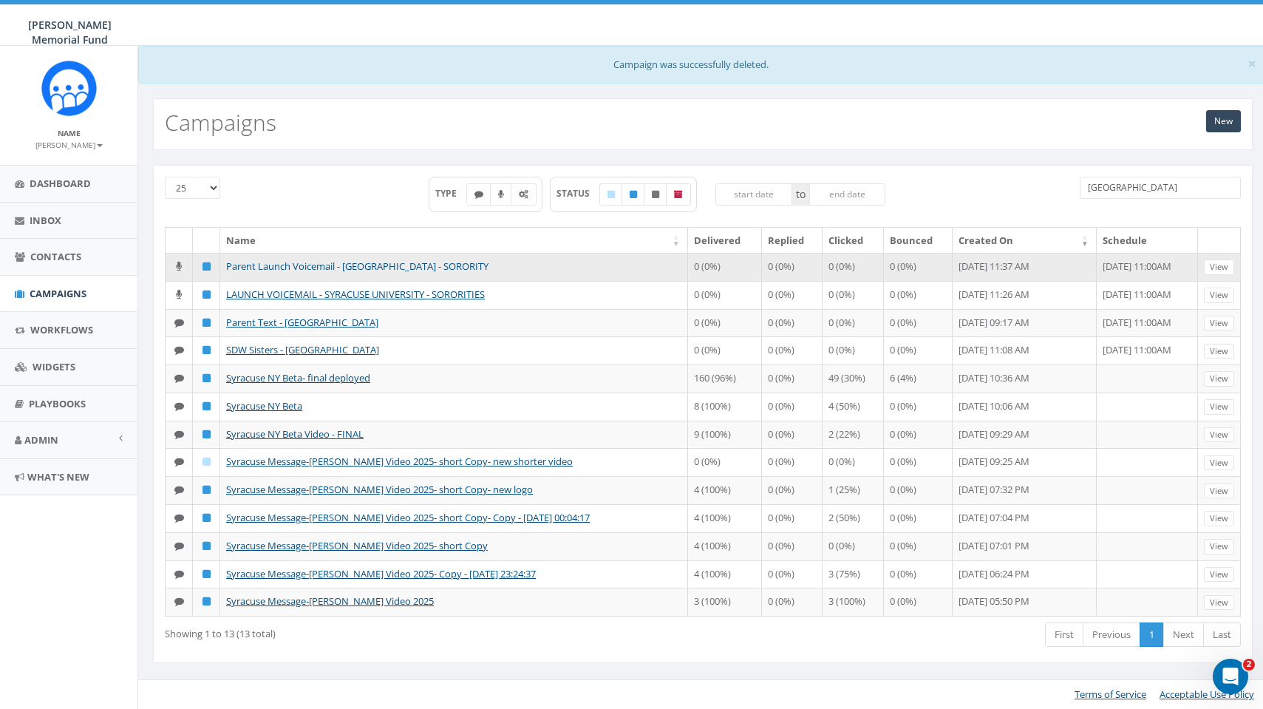
click at [387, 265] on link "Parent Launch Voicemail - Syracuse University - SORORITY" at bounding box center [357, 265] width 262 height 13
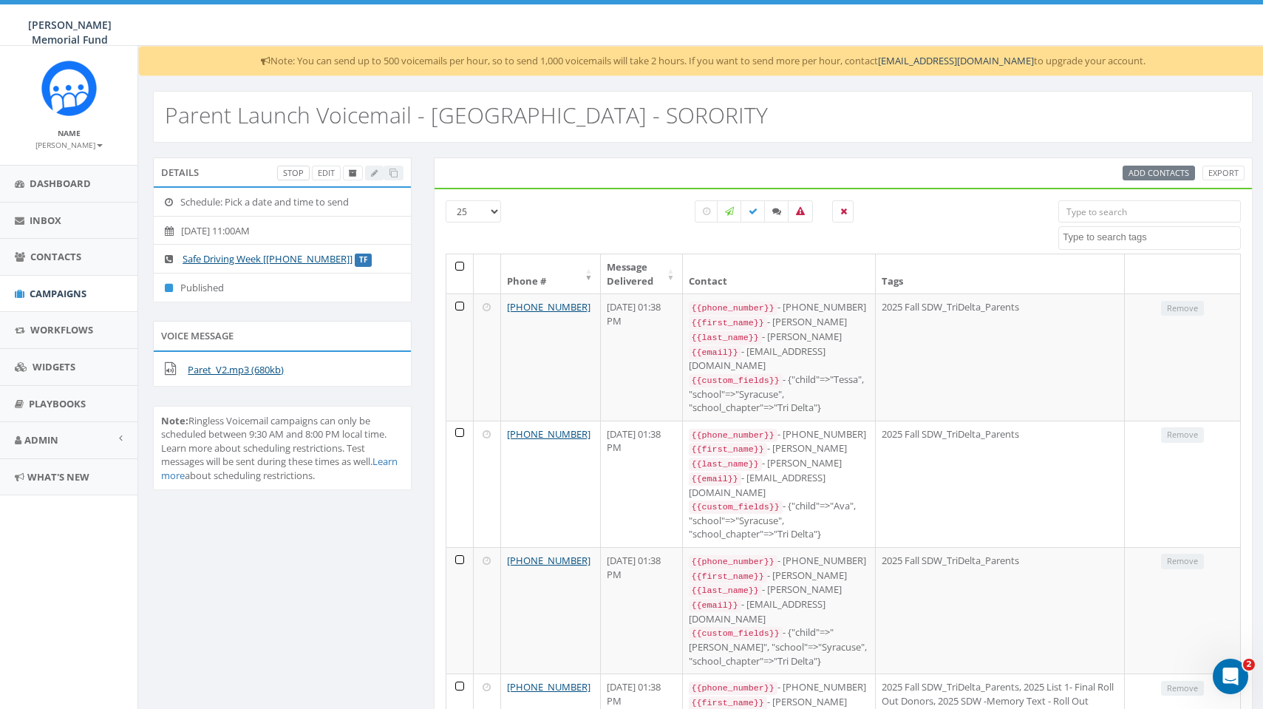
click at [293, 175] on link "Stop" at bounding box center [293, 174] width 33 height 16
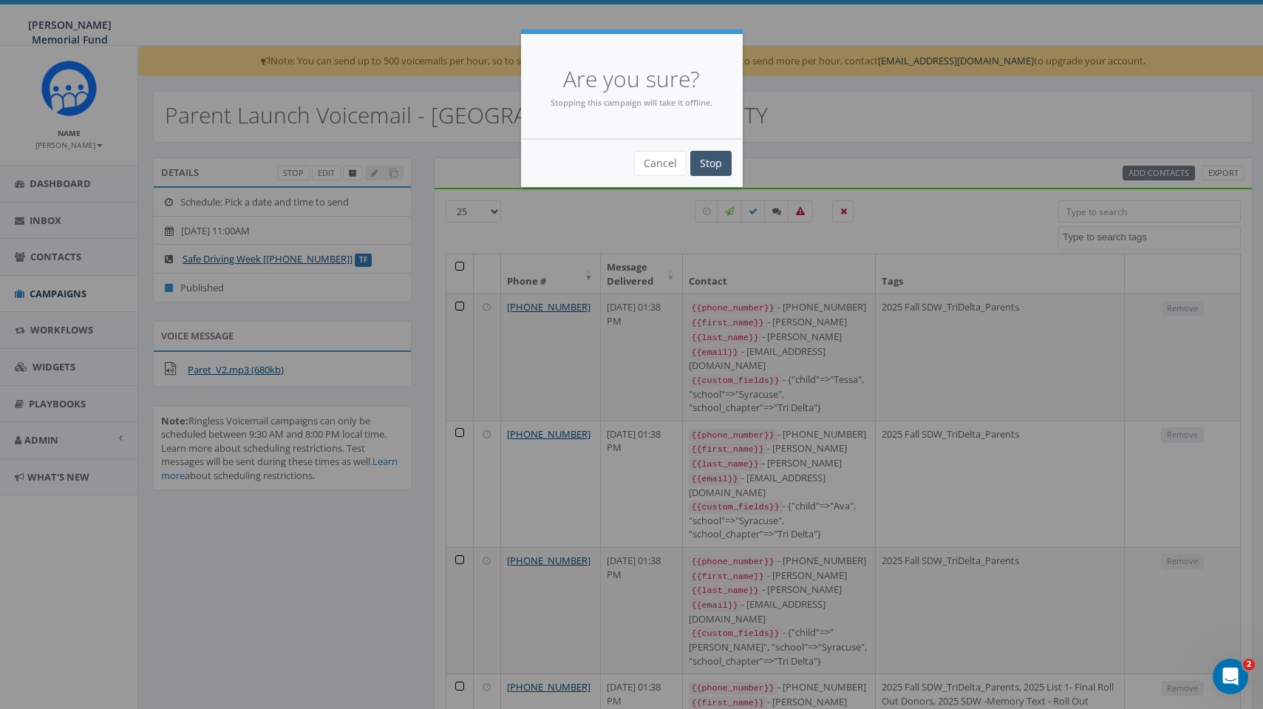
click at [712, 171] on input "Stop" at bounding box center [710, 163] width 41 height 25
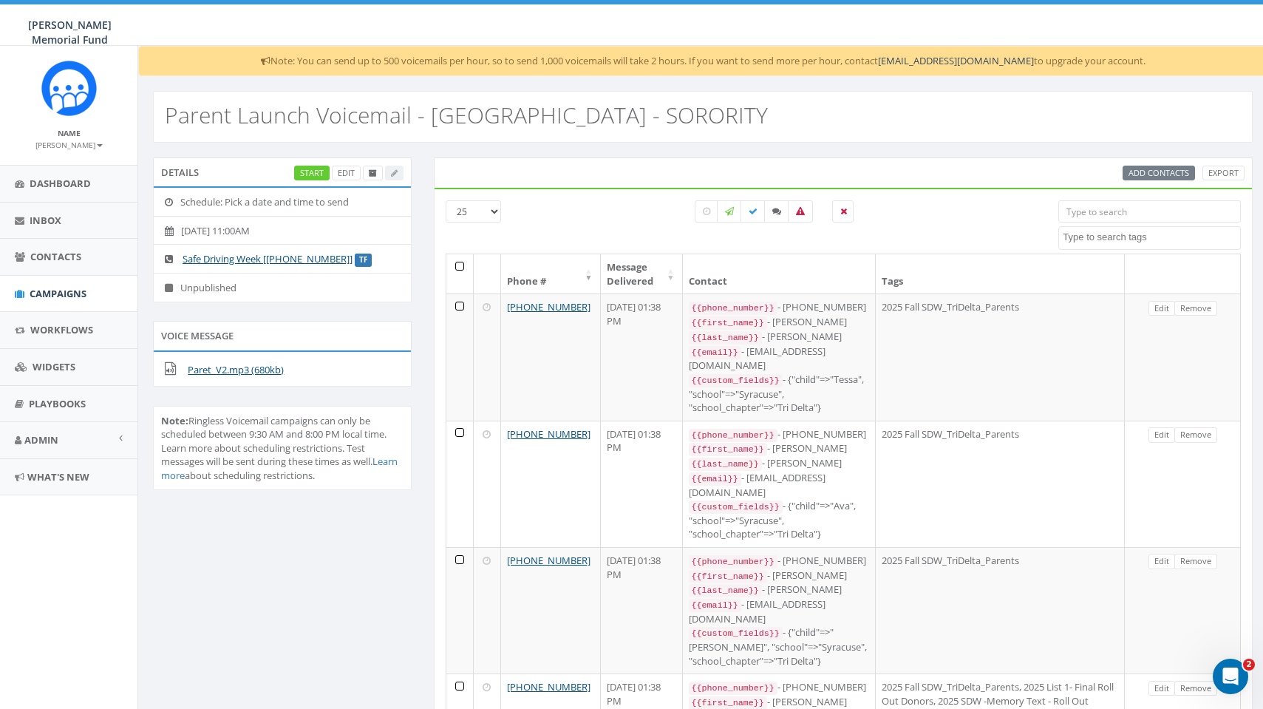
click at [395, 175] on div "Start Edit" at bounding box center [348, 174] width 109 height 16
click at [341, 173] on link "Edit" at bounding box center [346, 174] width 29 height 16
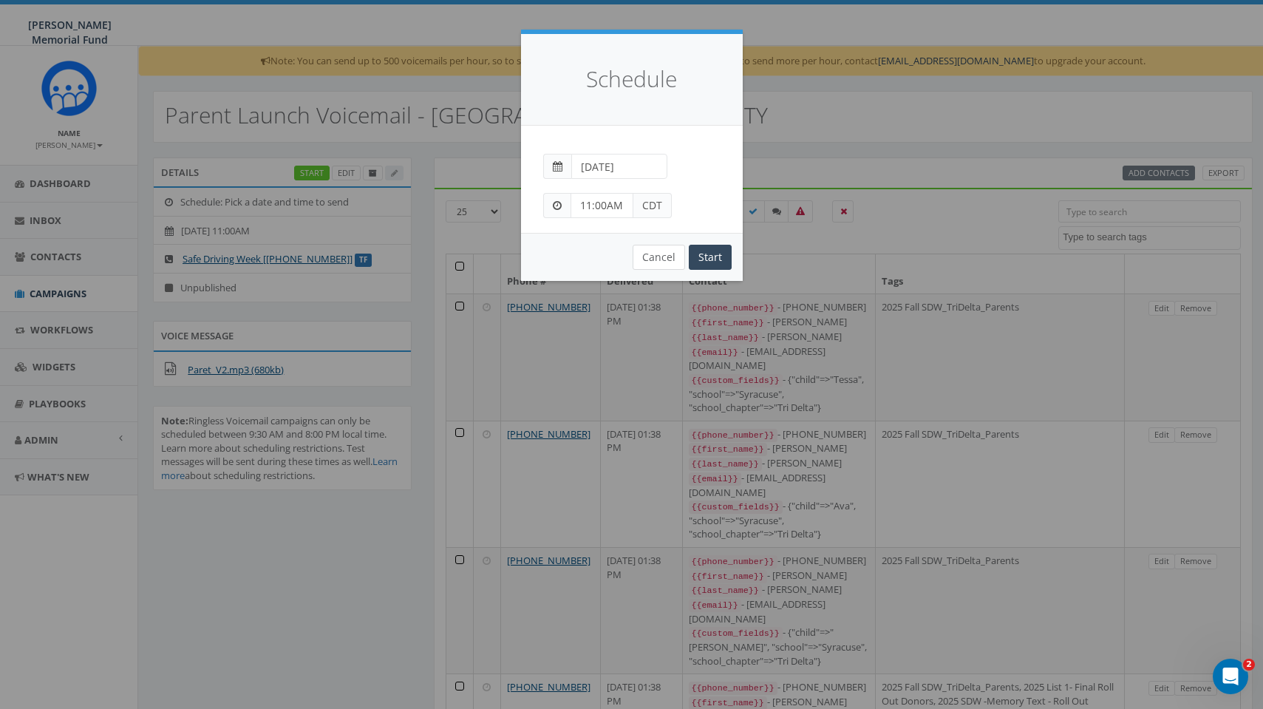
click at [663, 261] on button "Cancel" at bounding box center [658, 257] width 52 height 25
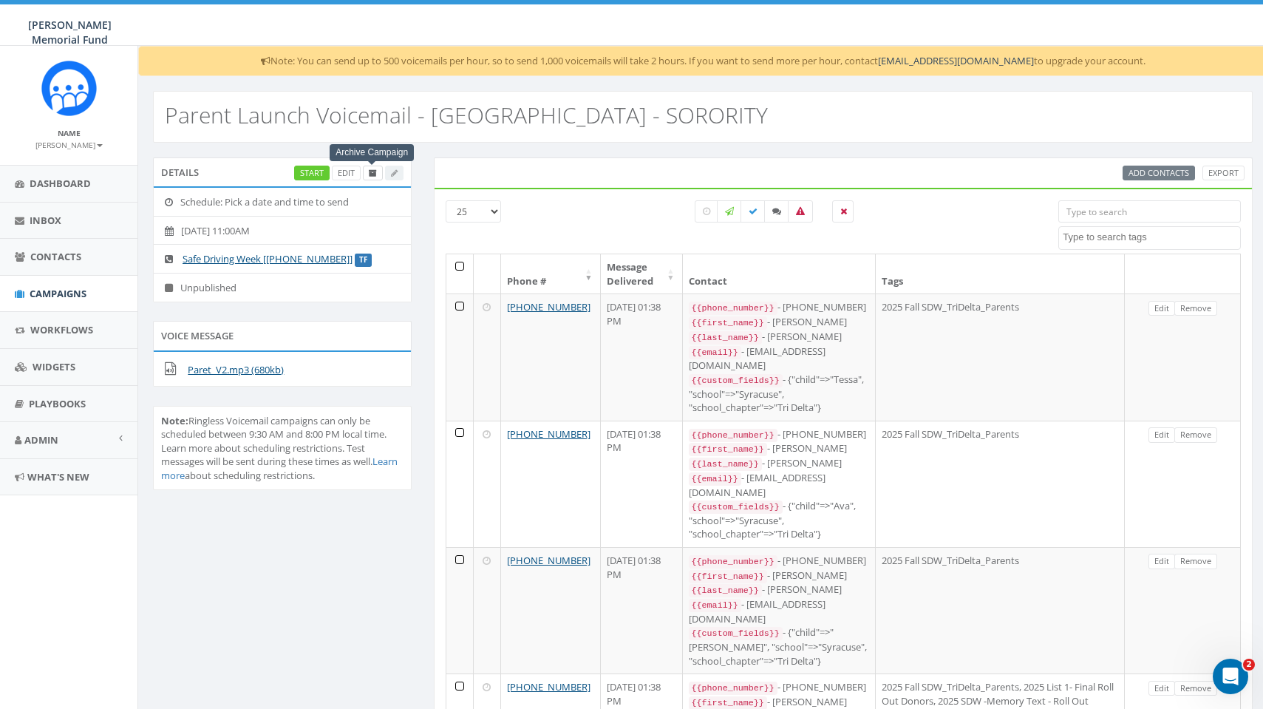
click at [372, 171] on icon at bounding box center [373, 173] width 8 height 8
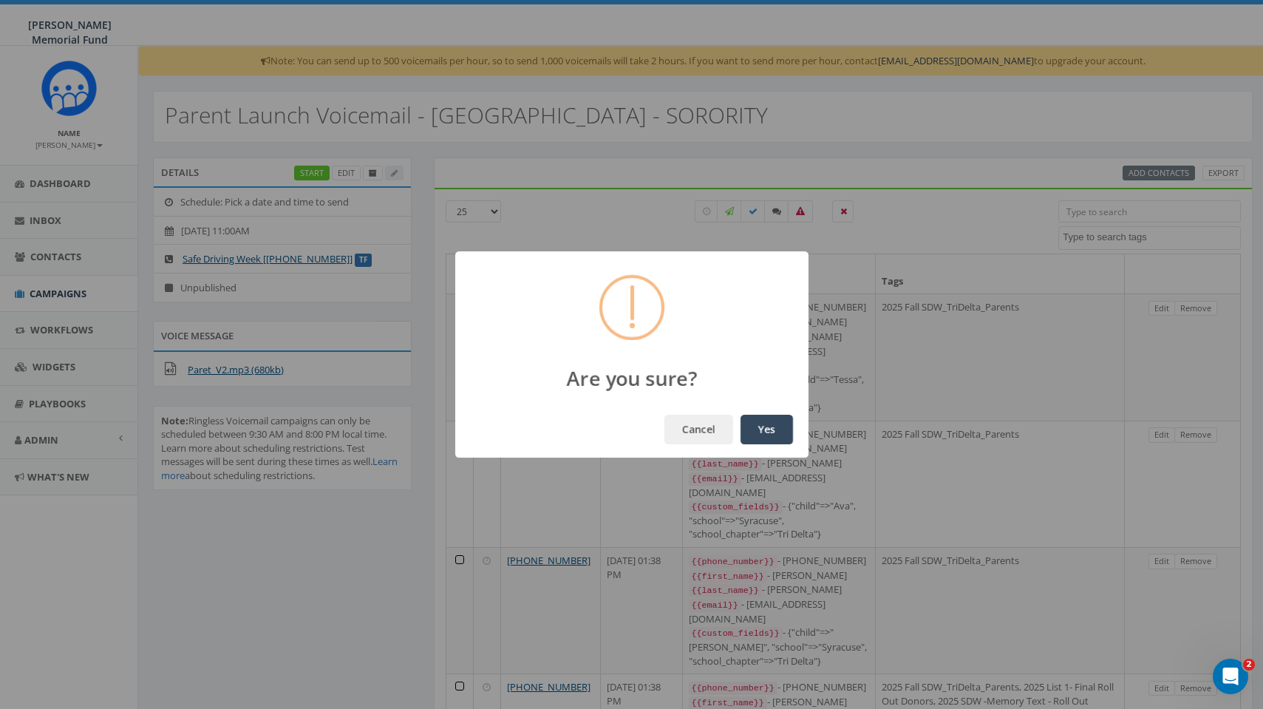
click at [774, 430] on button "Yes" at bounding box center [766, 430] width 52 height 30
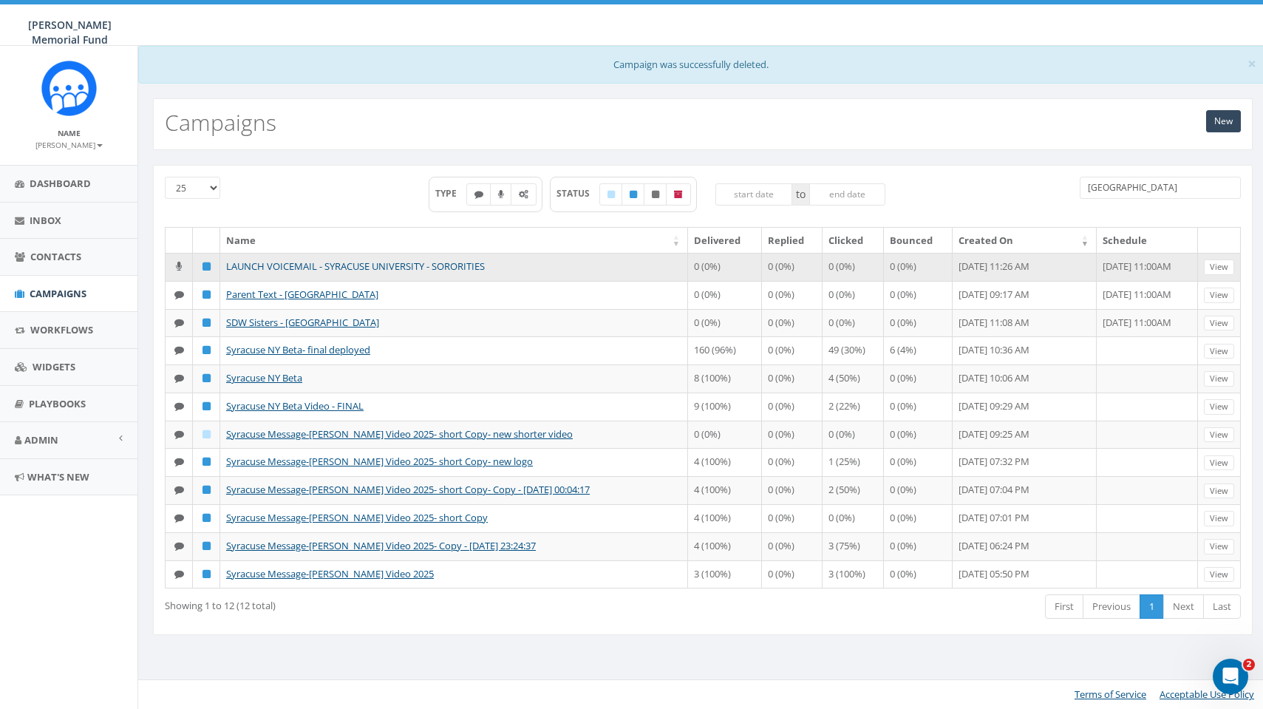
click at [308, 264] on link "LAUNCH VOICEMAIL - SYRACUSE UNIVERSITY - SORORITIES" at bounding box center [355, 265] width 259 height 13
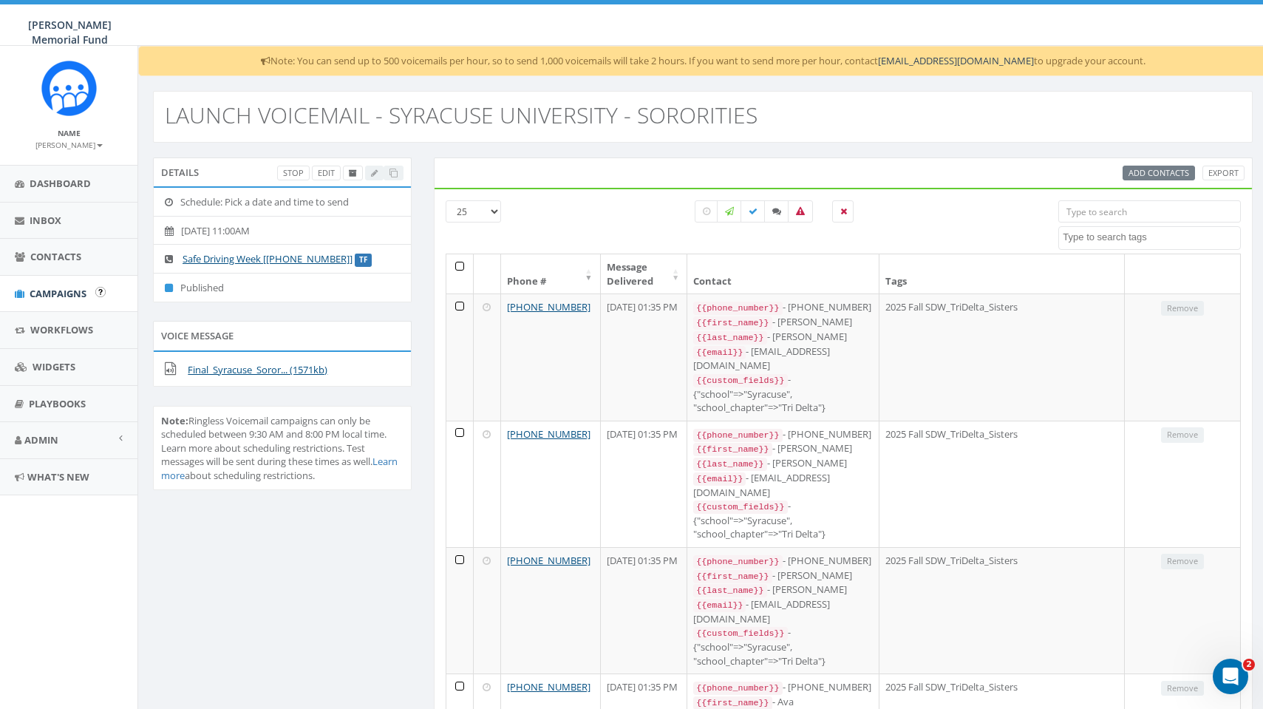
click at [40, 291] on span "Campaigns" at bounding box center [58, 293] width 57 height 13
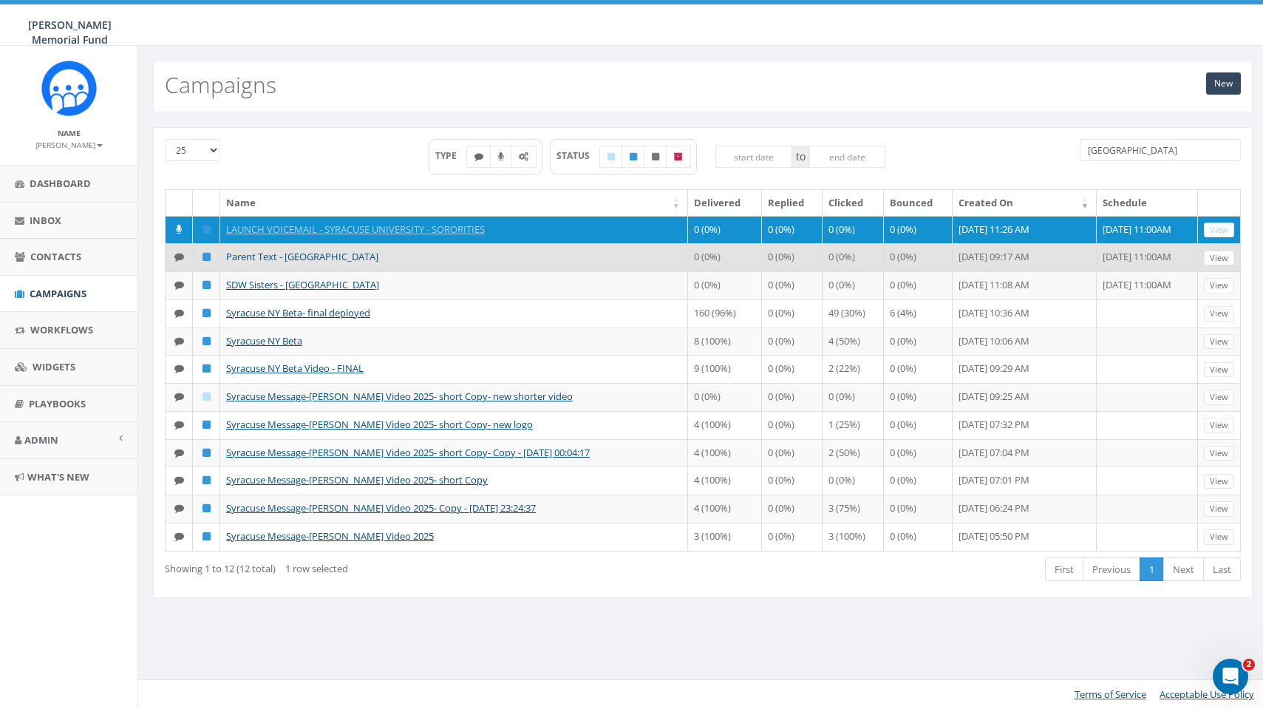
click at [290, 257] on link "Parent Text - [GEOGRAPHIC_DATA]" at bounding box center [302, 256] width 152 height 13
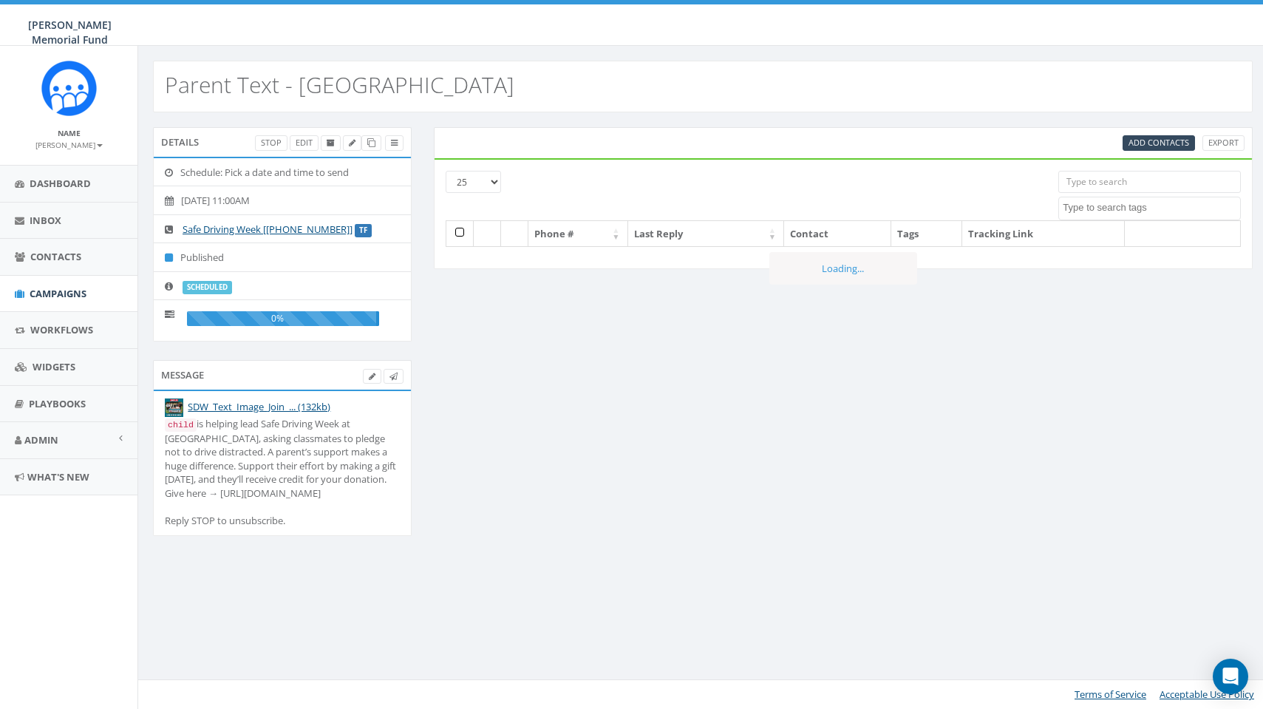
select select
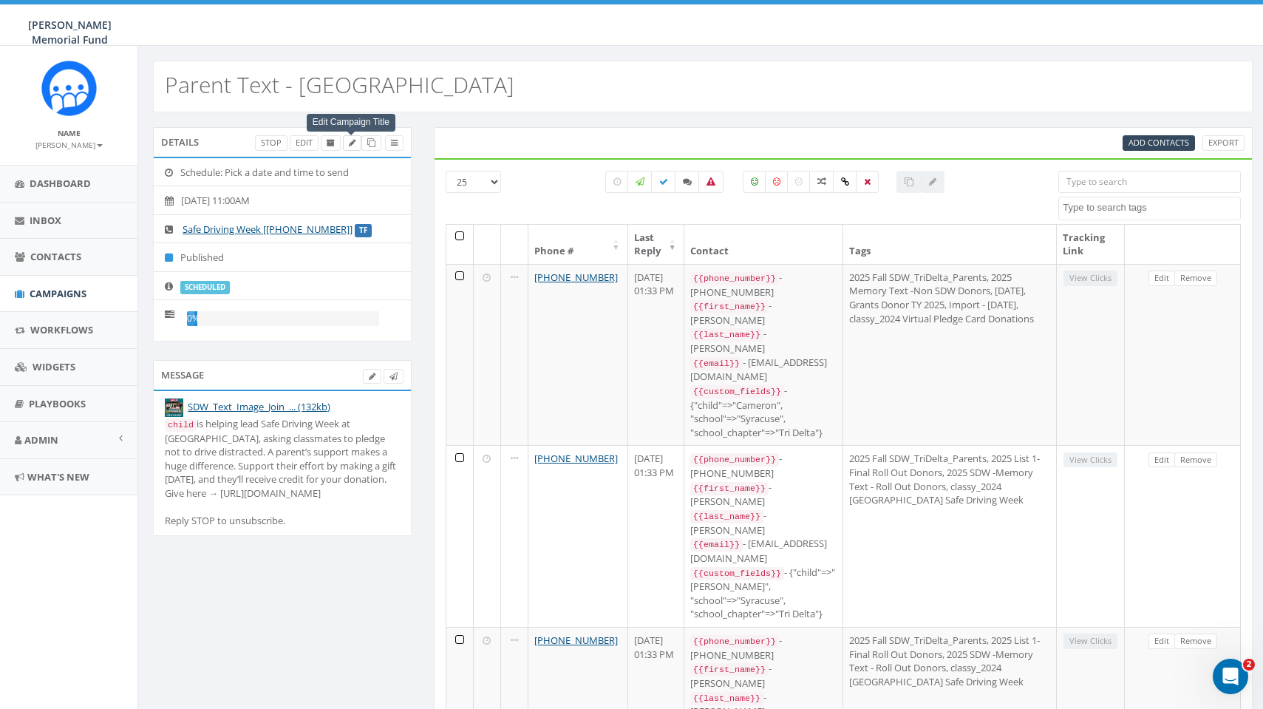
click at [350, 143] on icon at bounding box center [352, 143] width 7 height 8
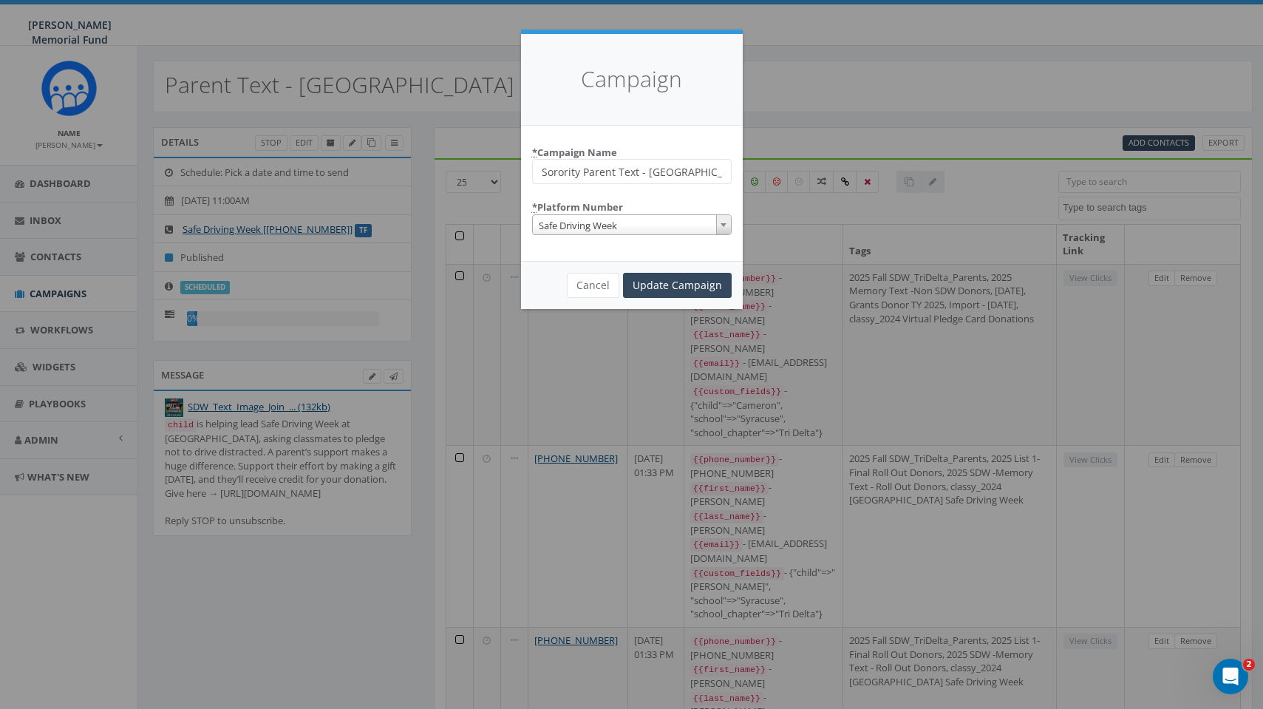
type input "Sorority Parent Text - [GEOGRAPHIC_DATA]"
click at [711, 222] on span "Safe Driving Week" at bounding box center [632, 225] width 198 height 21
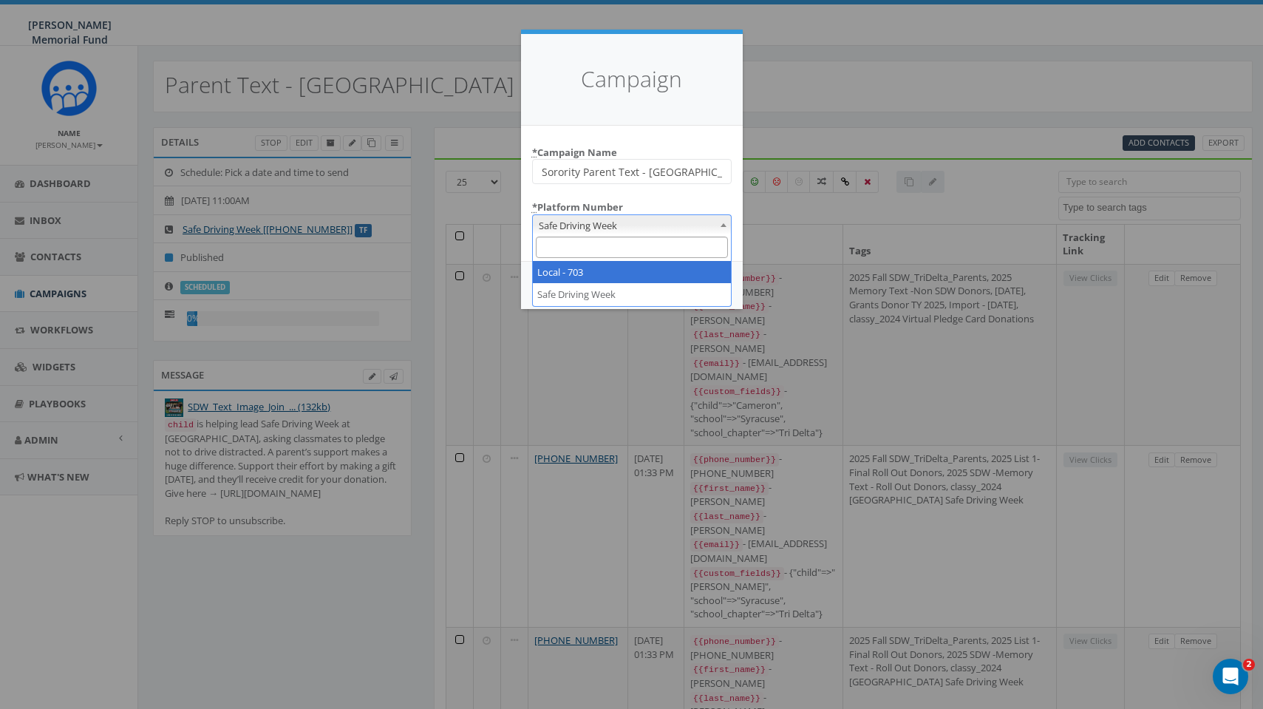
select select "7505828"
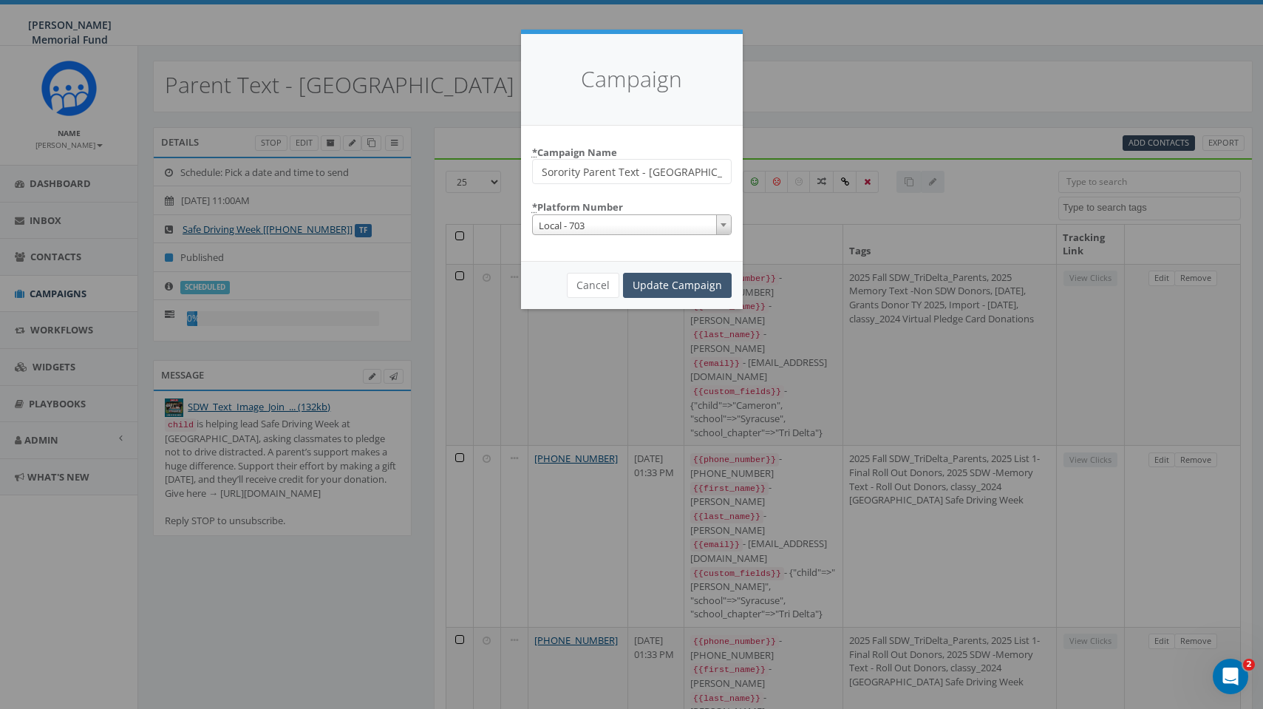
click at [690, 280] on input "Update Campaign" at bounding box center [677, 285] width 109 height 25
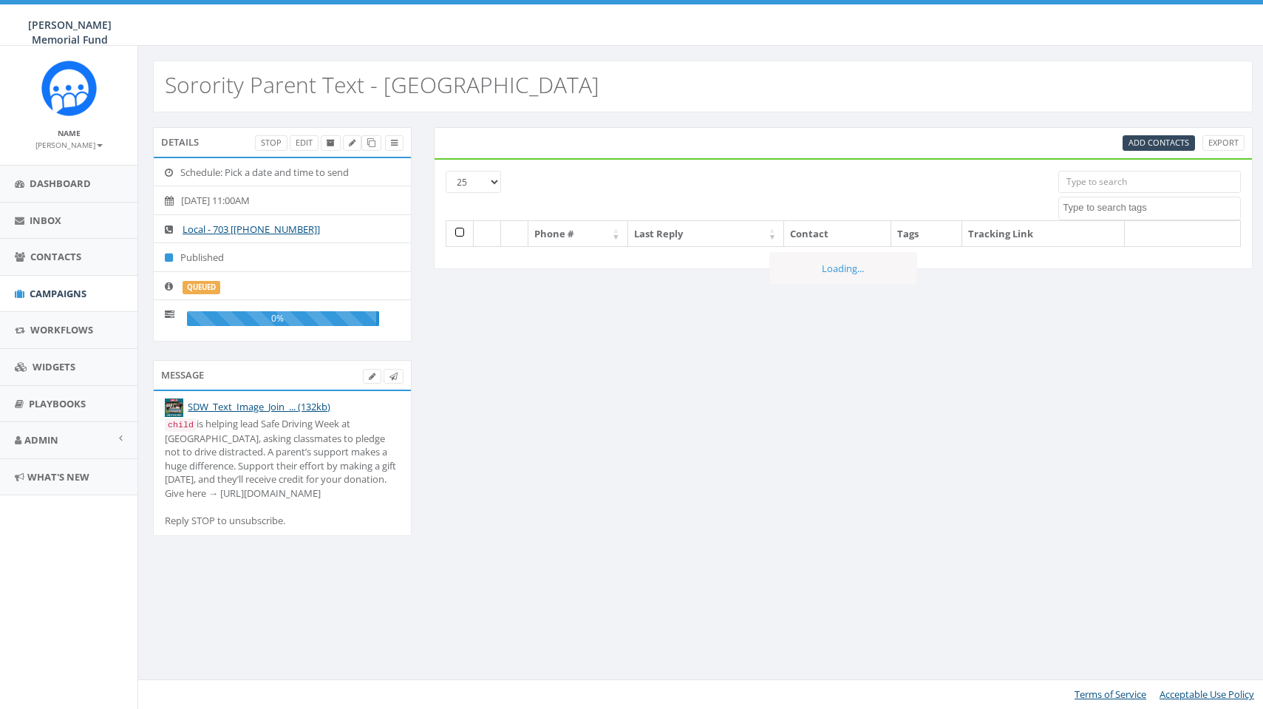
select select
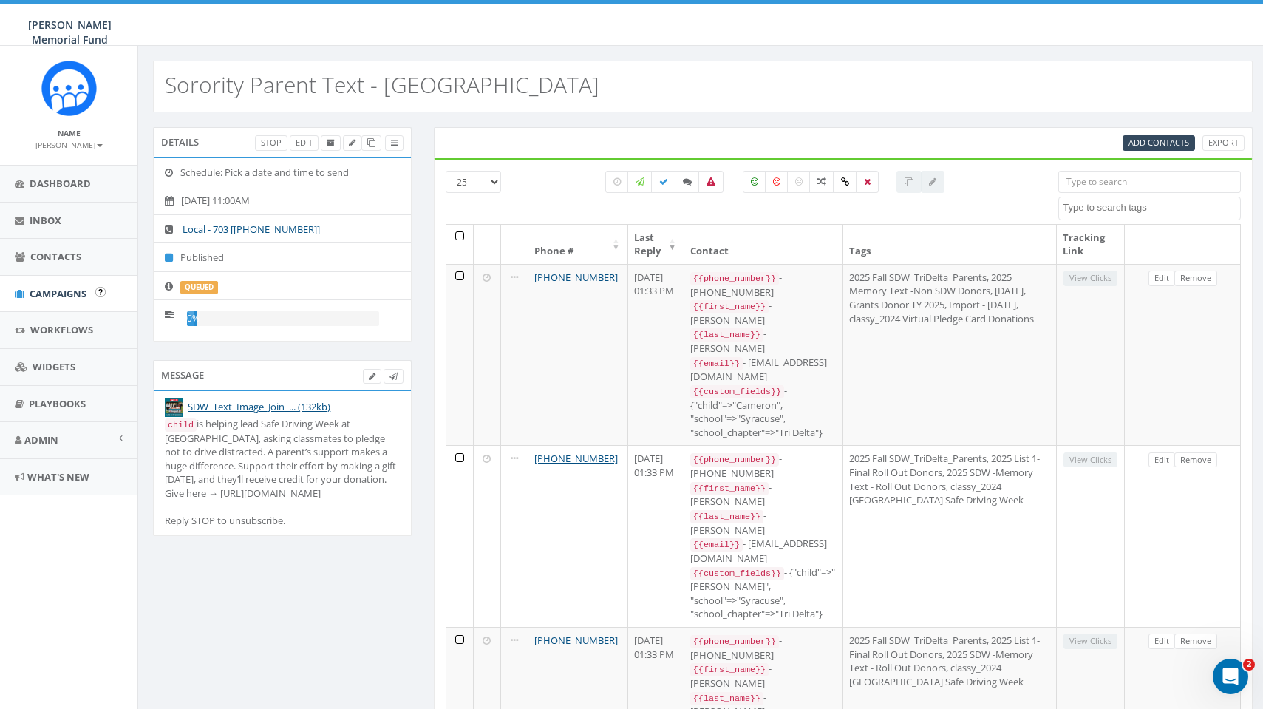
click at [69, 287] on span "Campaigns" at bounding box center [58, 293] width 57 height 13
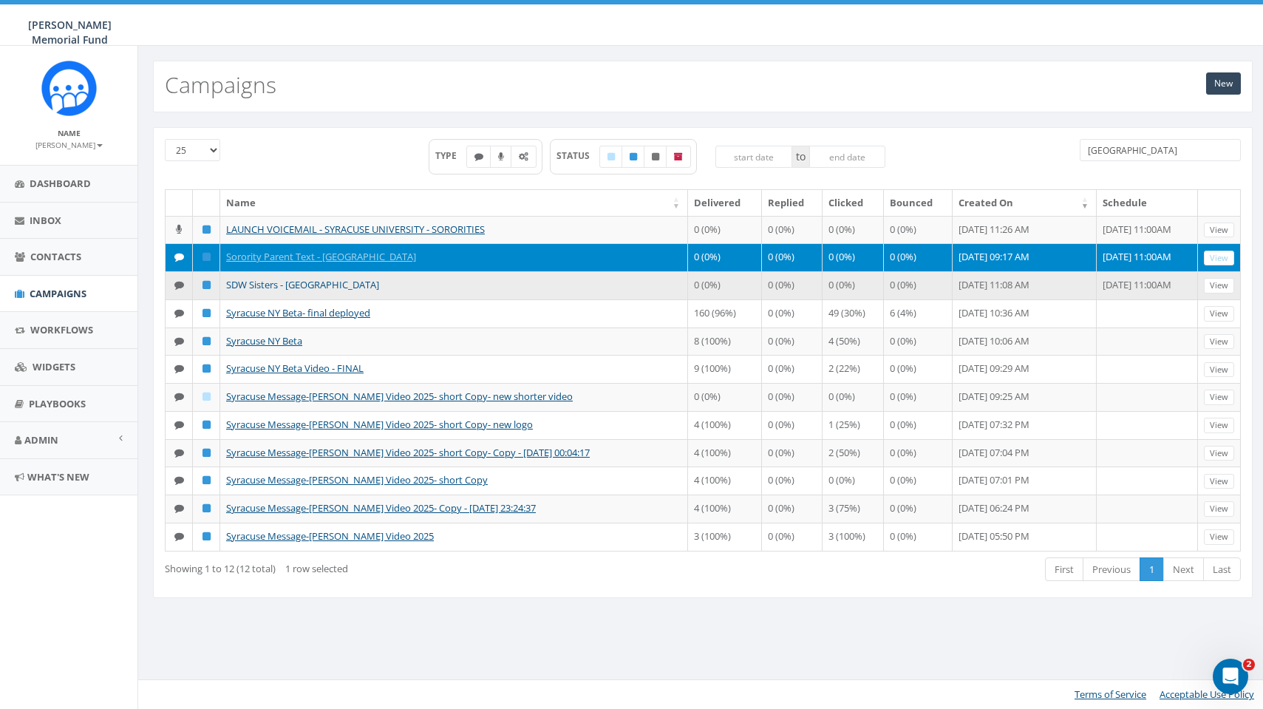
click at [247, 283] on link "SDW Sisters - Syracuse University" at bounding box center [302, 284] width 153 height 13
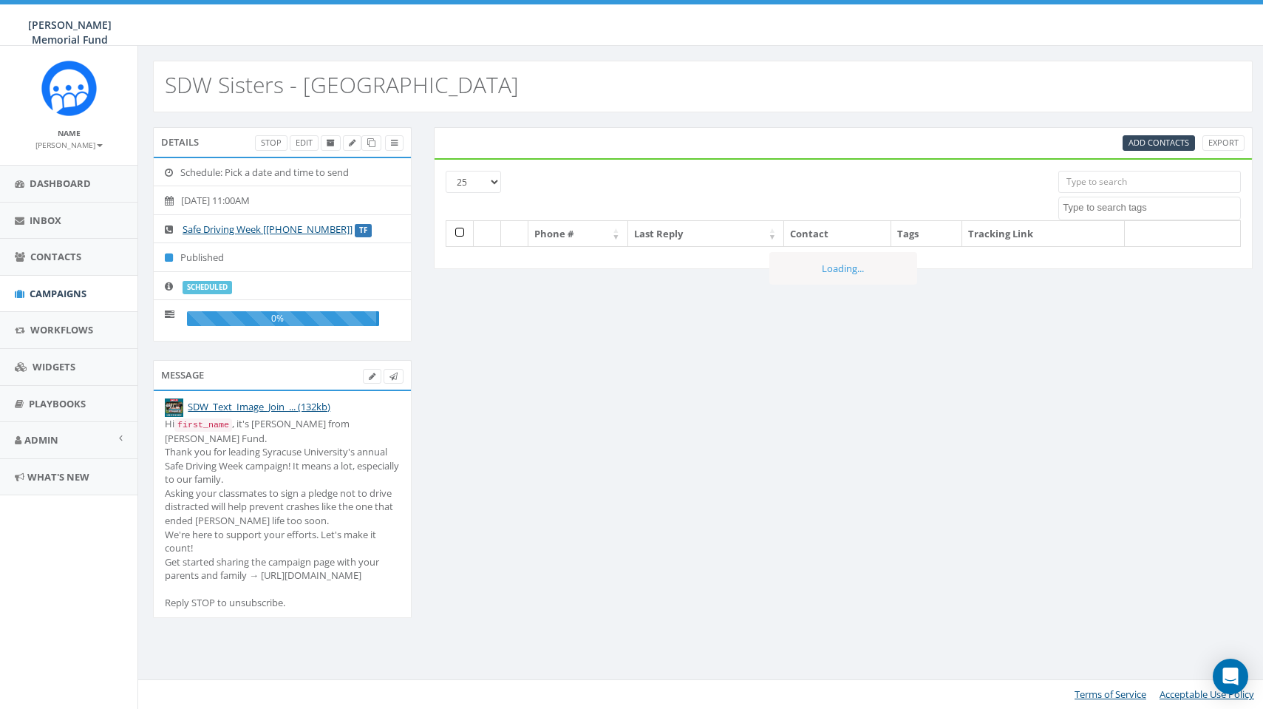
select select
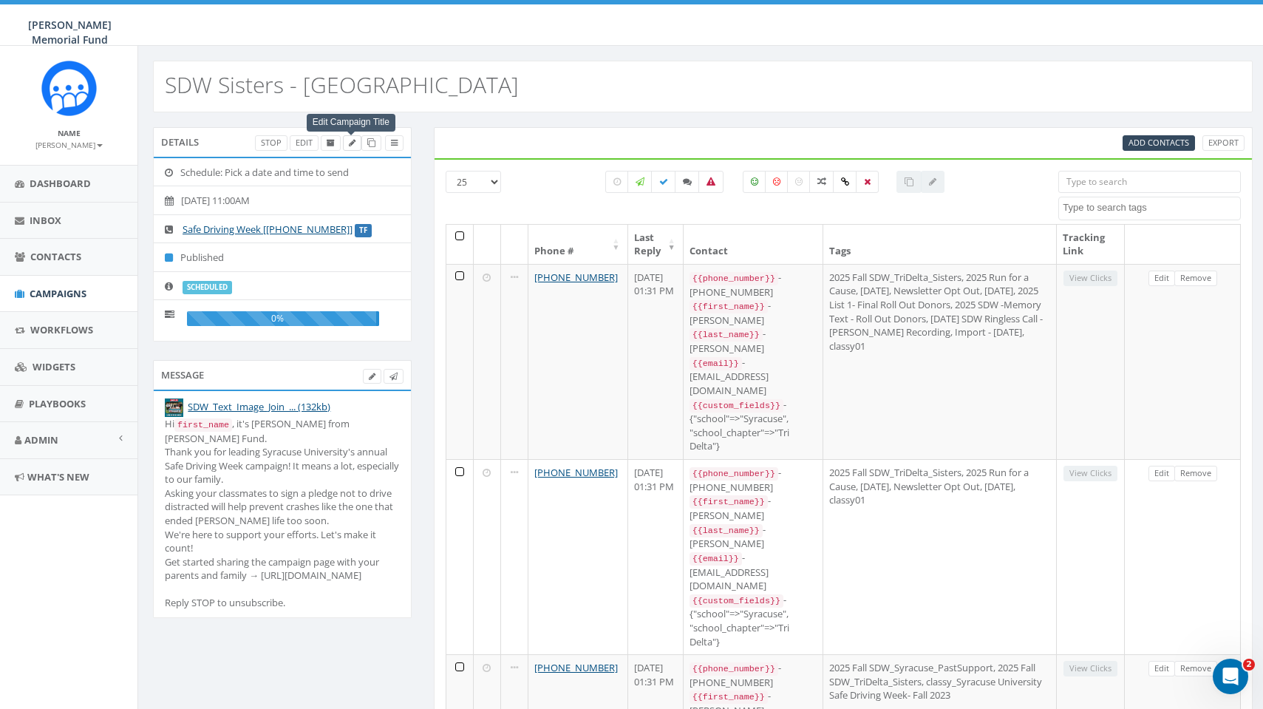
click at [352, 141] on icon at bounding box center [352, 143] width 7 height 8
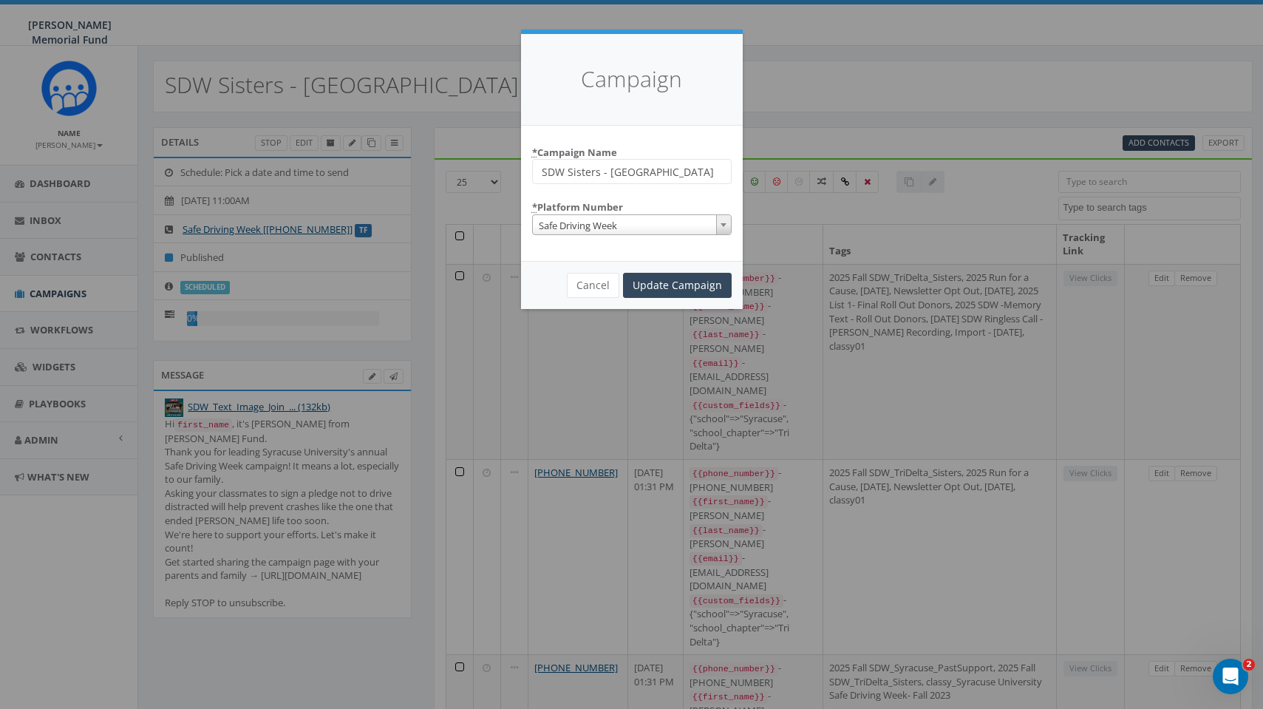
click at [542, 168] on input "SDW Sisters - Syracuse University" at bounding box center [631, 171] width 199 height 25
click at [621, 171] on input "Sorority SDW Sisters - Syracuse University" at bounding box center [631, 171] width 199 height 25
click at [542, 168] on input "Sorority SDW Text - Syracuse University" at bounding box center [631, 171] width 199 height 25
type input "2025 Fall Sorority SDW Text - [GEOGRAPHIC_DATA]"
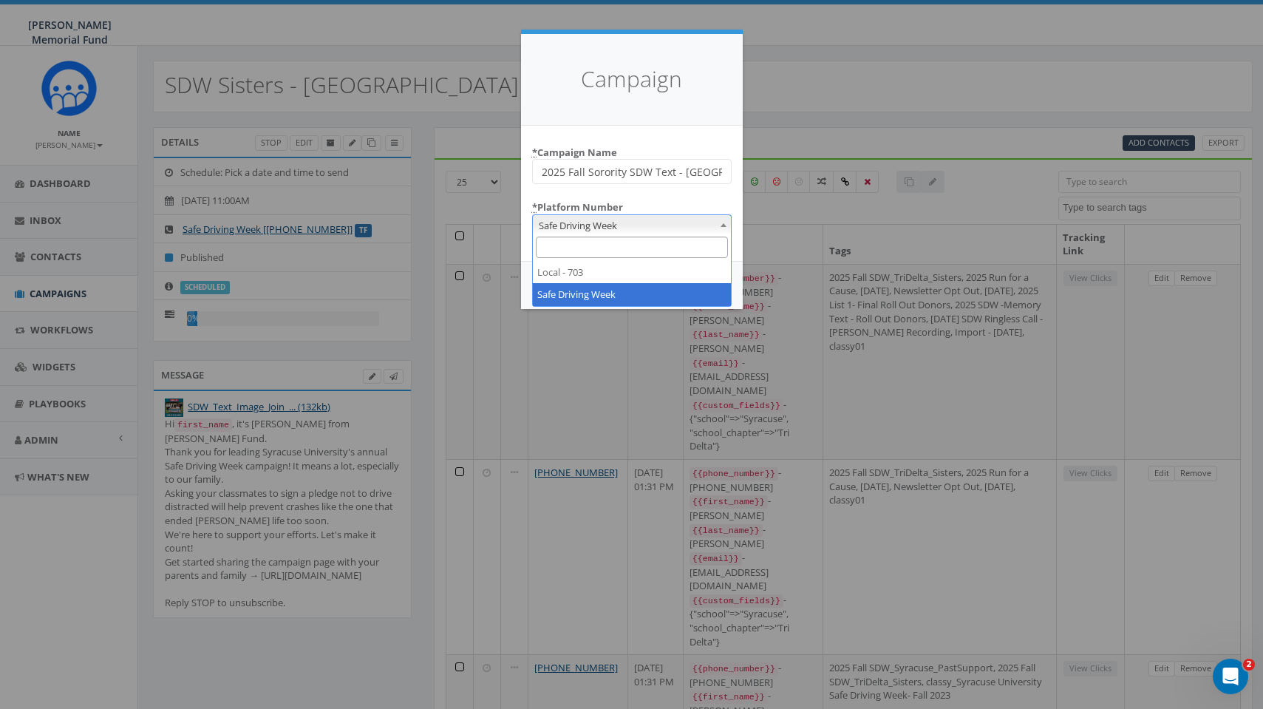
click at [603, 226] on span "Safe Driving Week" at bounding box center [632, 225] width 198 height 21
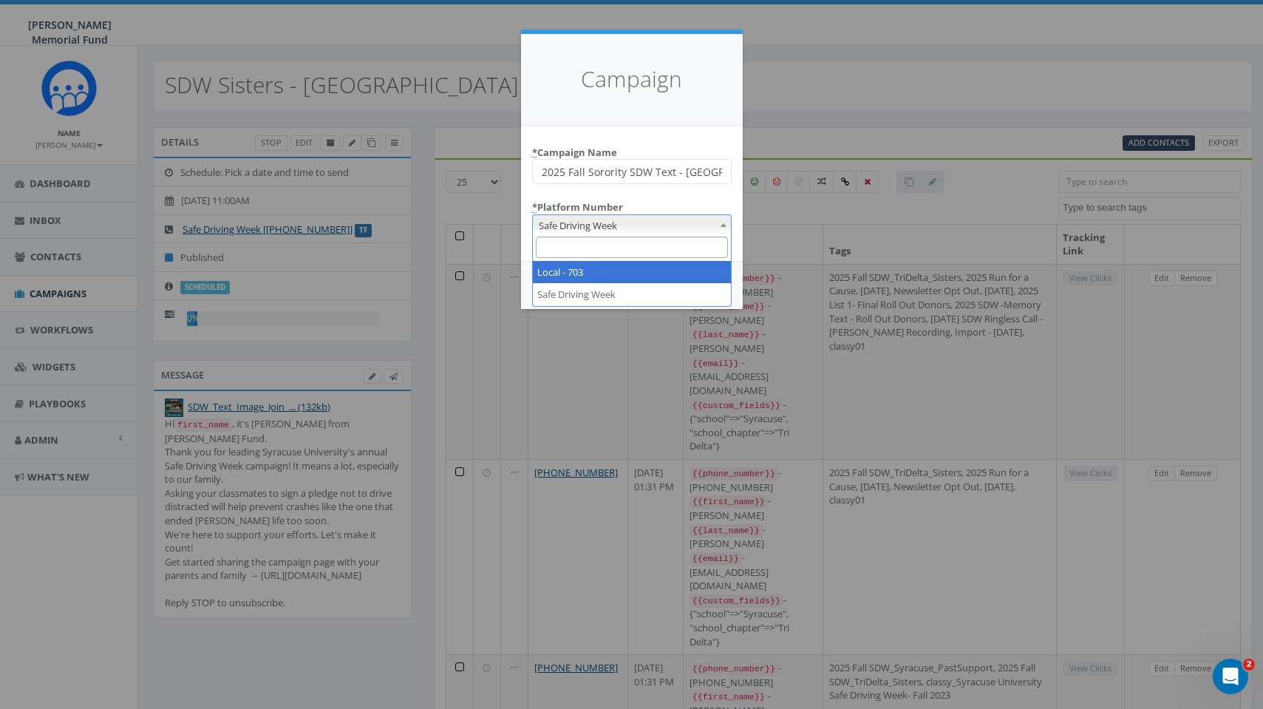
select select "7505828"
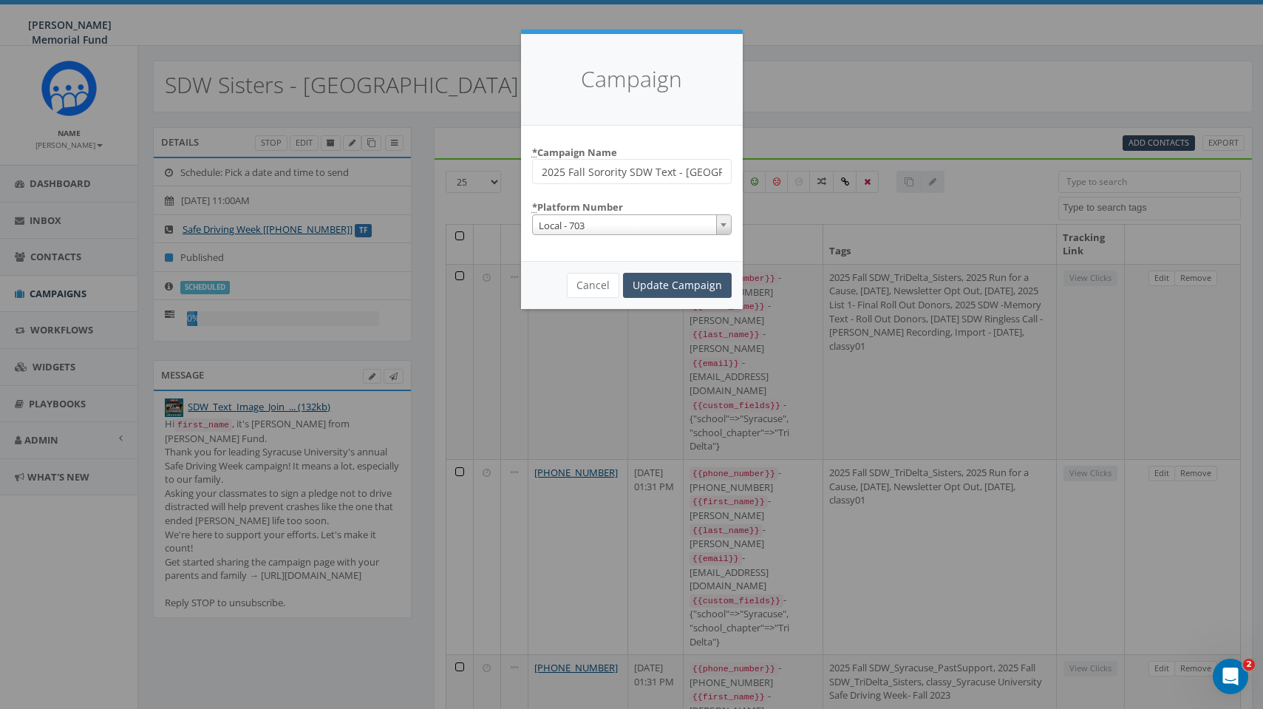
click at [662, 282] on input "Update Campaign" at bounding box center [677, 285] width 109 height 25
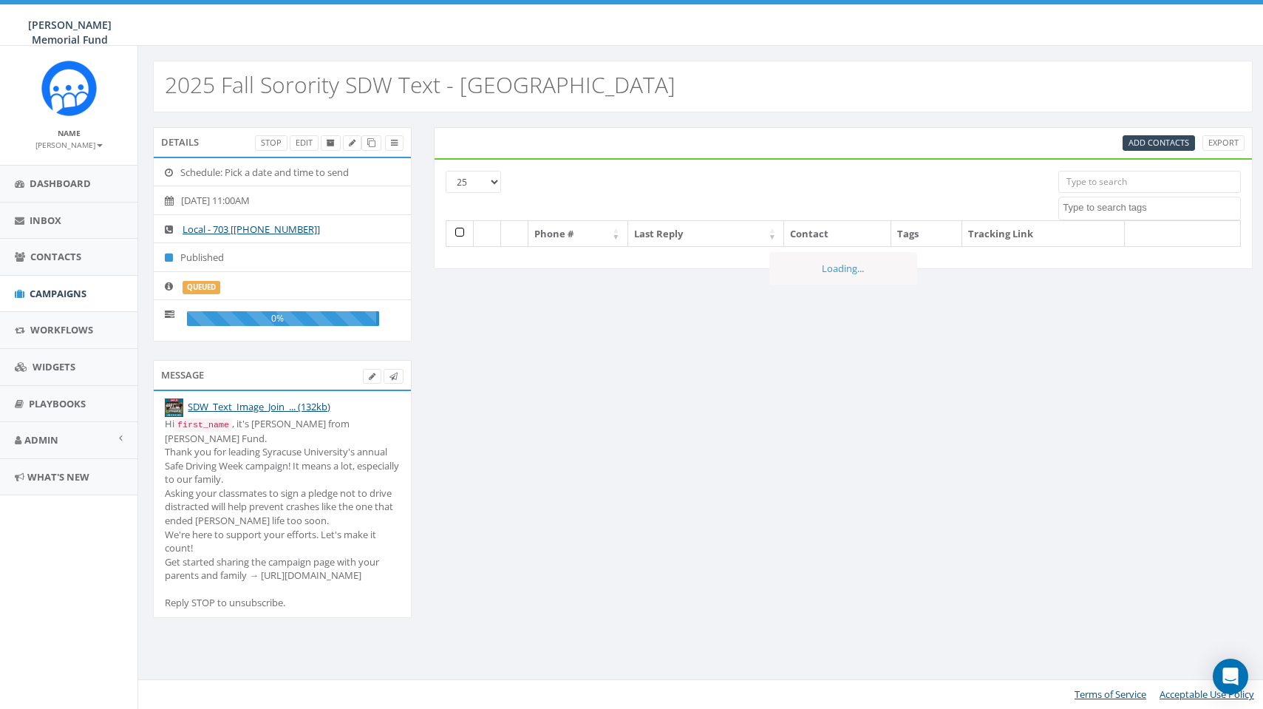
select select
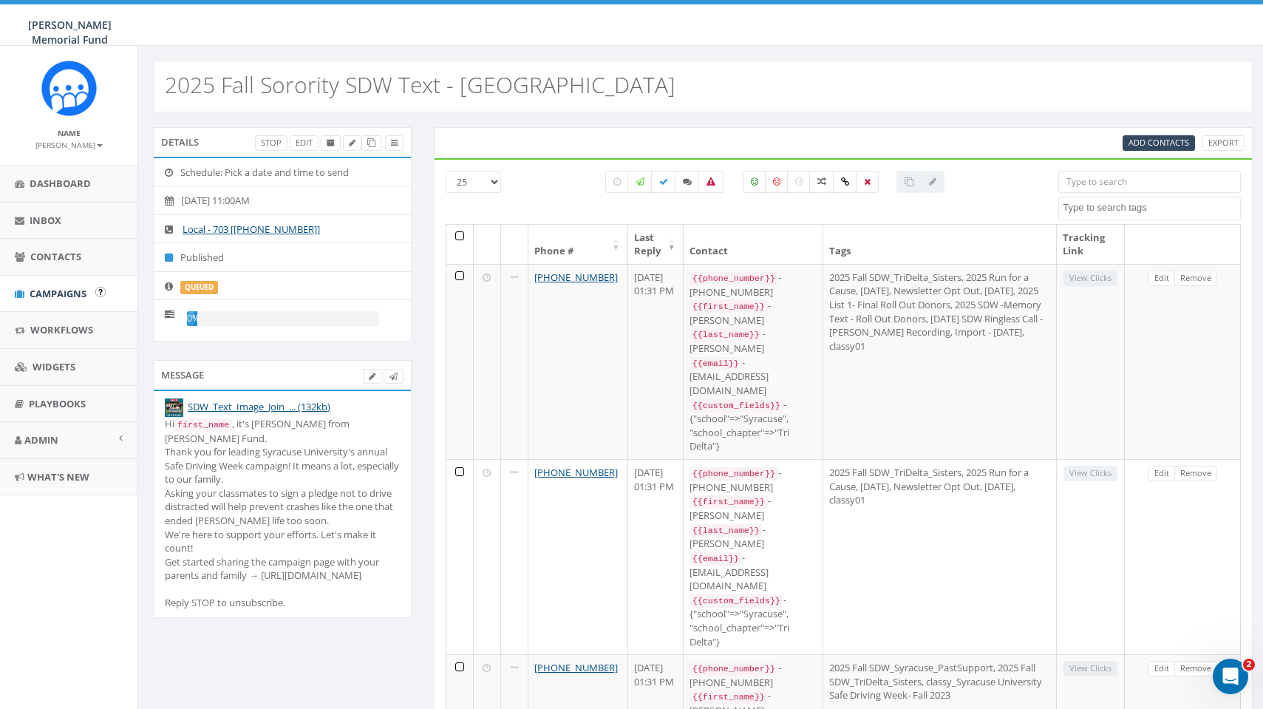
click at [73, 291] on span "Campaigns" at bounding box center [58, 293] width 57 height 13
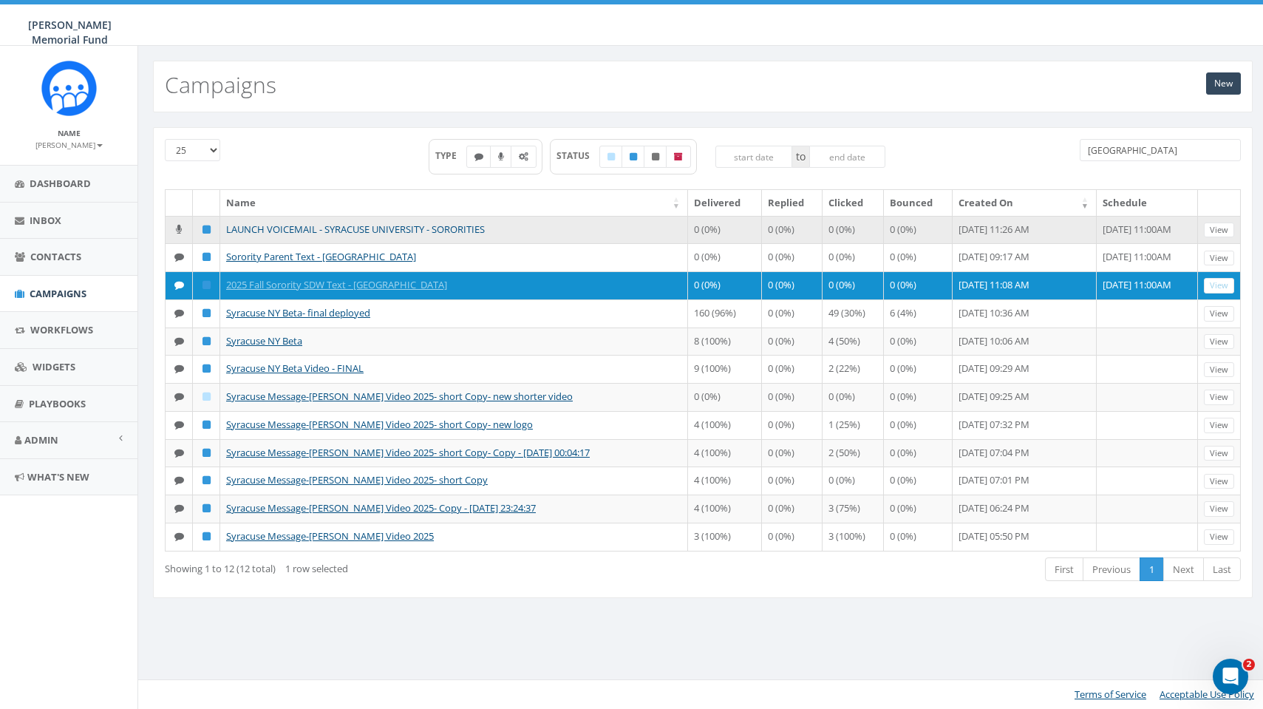
click at [279, 228] on link "LAUNCH VOICEMAIL - SYRACUSE UNIVERSITY - SORORITIES" at bounding box center [355, 228] width 259 height 13
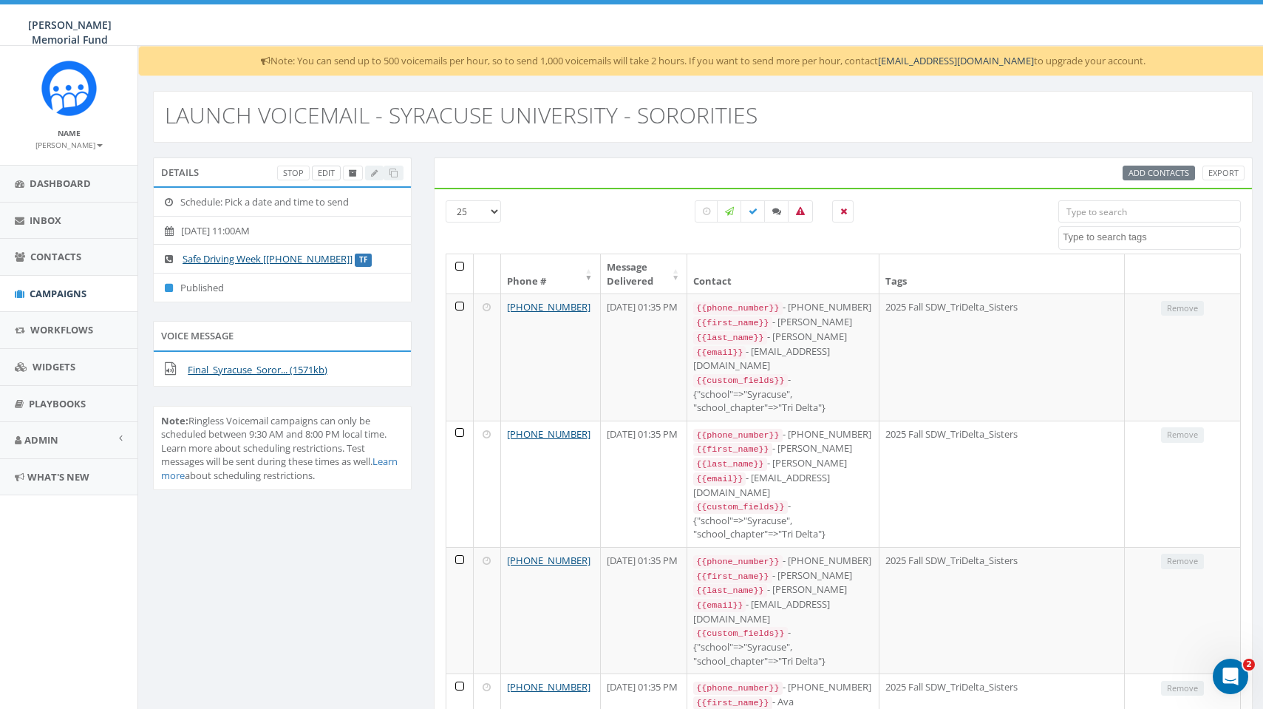
click at [322, 174] on link "Edit" at bounding box center [326, 174] width 29 height 16
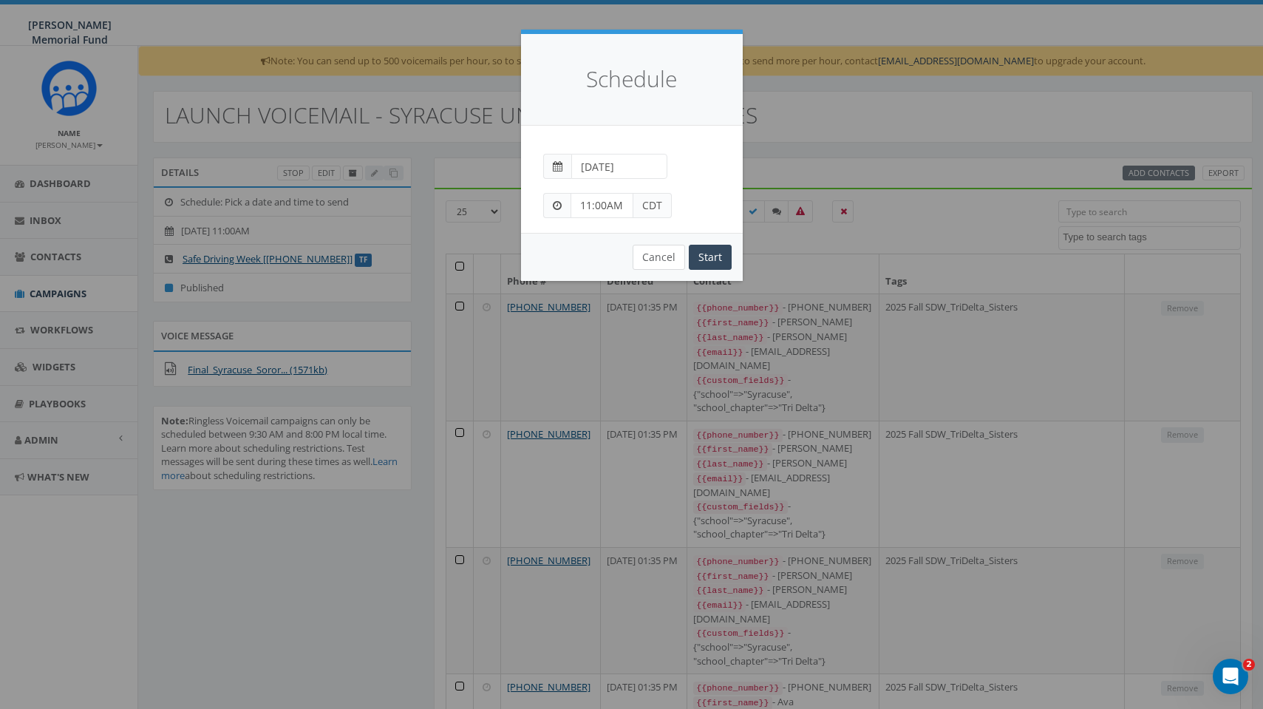
click at [661, 250] on button "Cancel" at bounding box center [658, 257] width 52 height 25
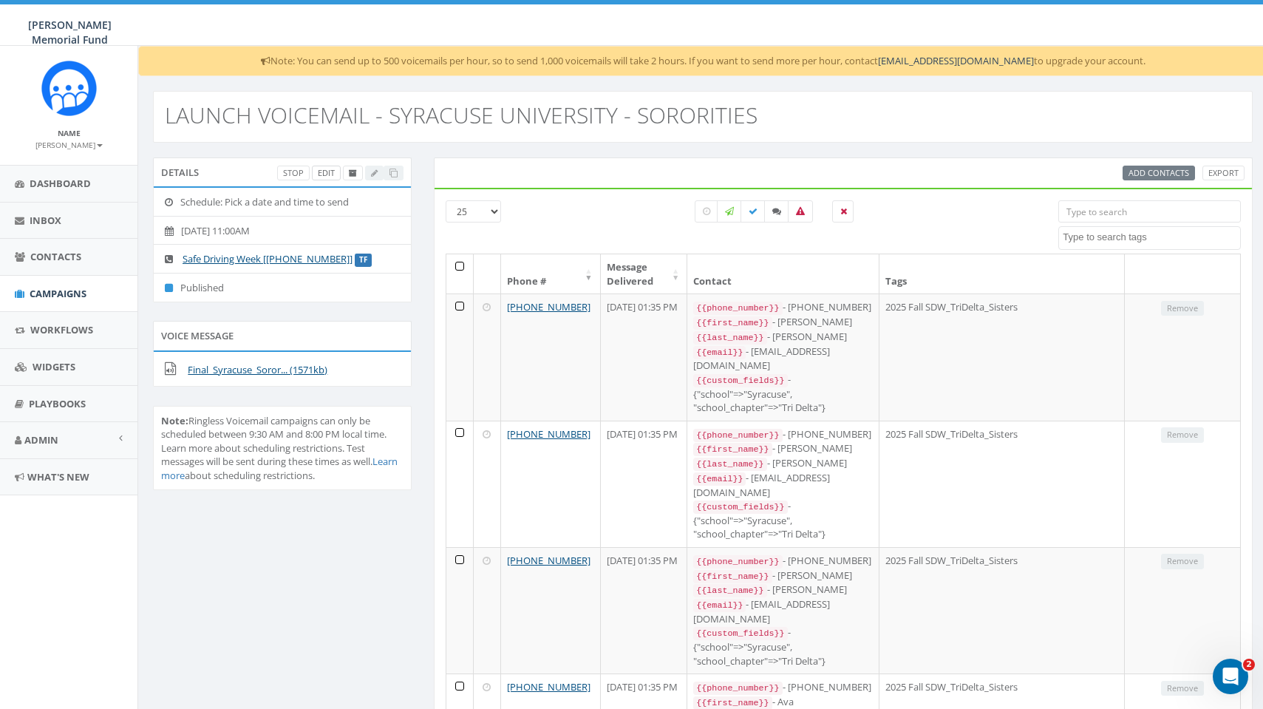
click at [327, 170] on link "Edit" at bounding box center [326, 174] width 29 height 16
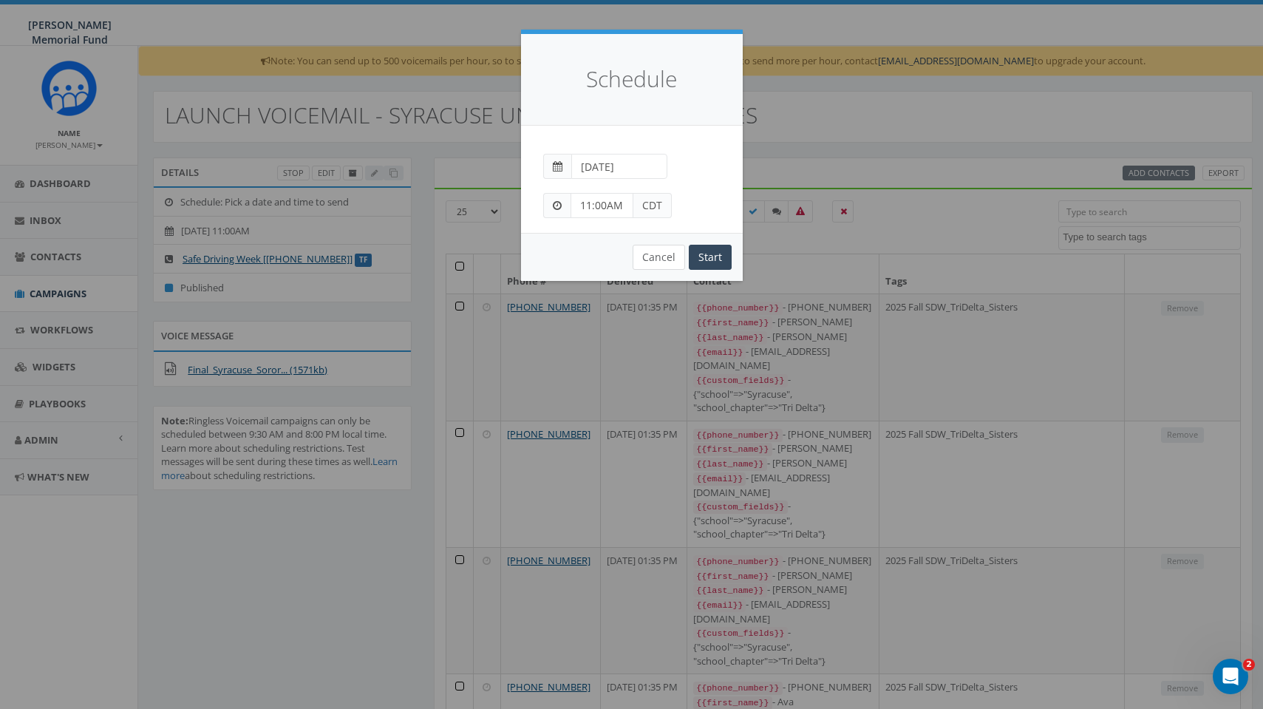
click at [665, 260] on button "Cancel" at bounding box center [658, 257] width 52 height 25
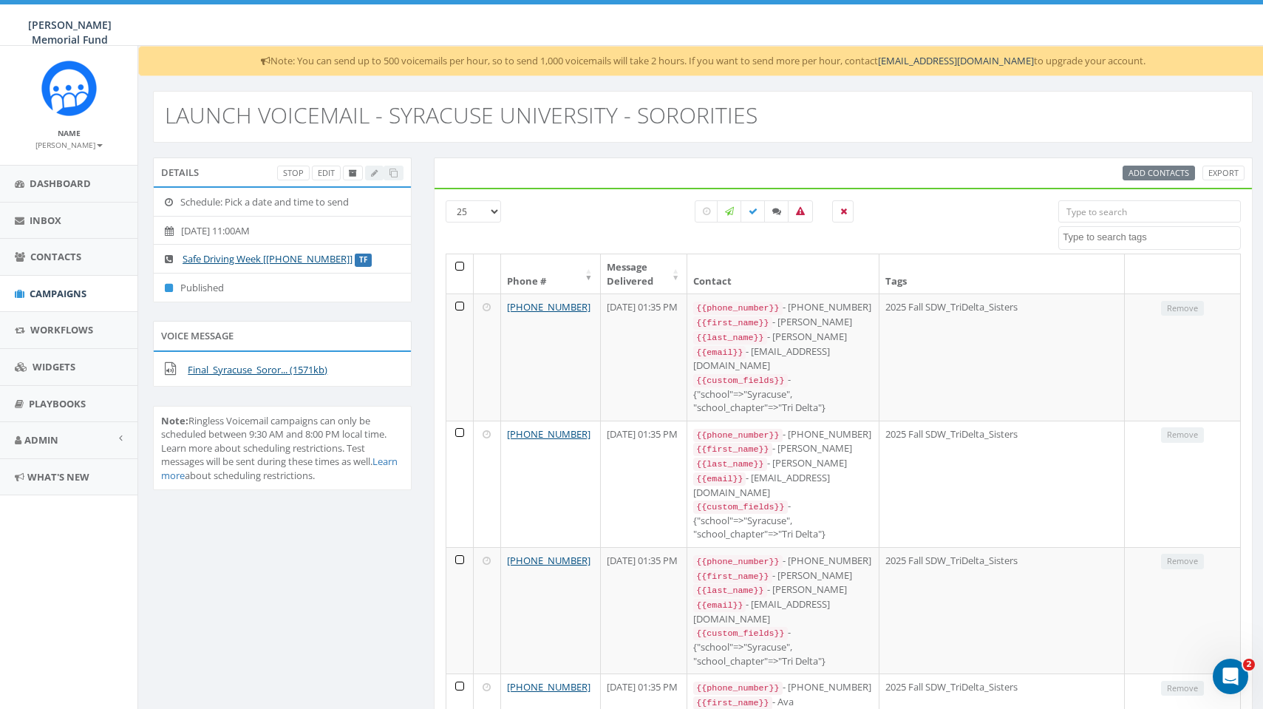
click at [368, 170] on div "Stop Edit" at bounding box center [340, 174] width 126 height 16
click at [292, 172] on link "Stop" at bounding box center [293, 174] width 33 height 16
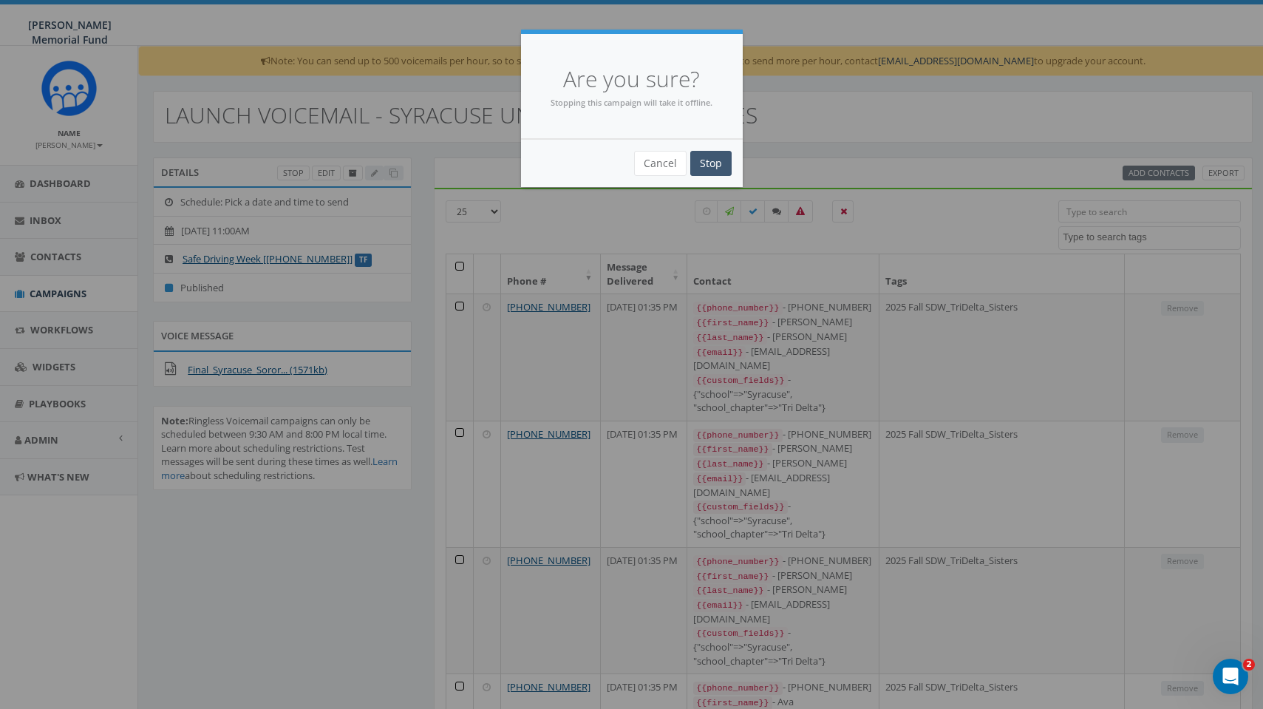
click at [713, 163] on input "Stop" at bounding box center [710, 163] width 41 height 25
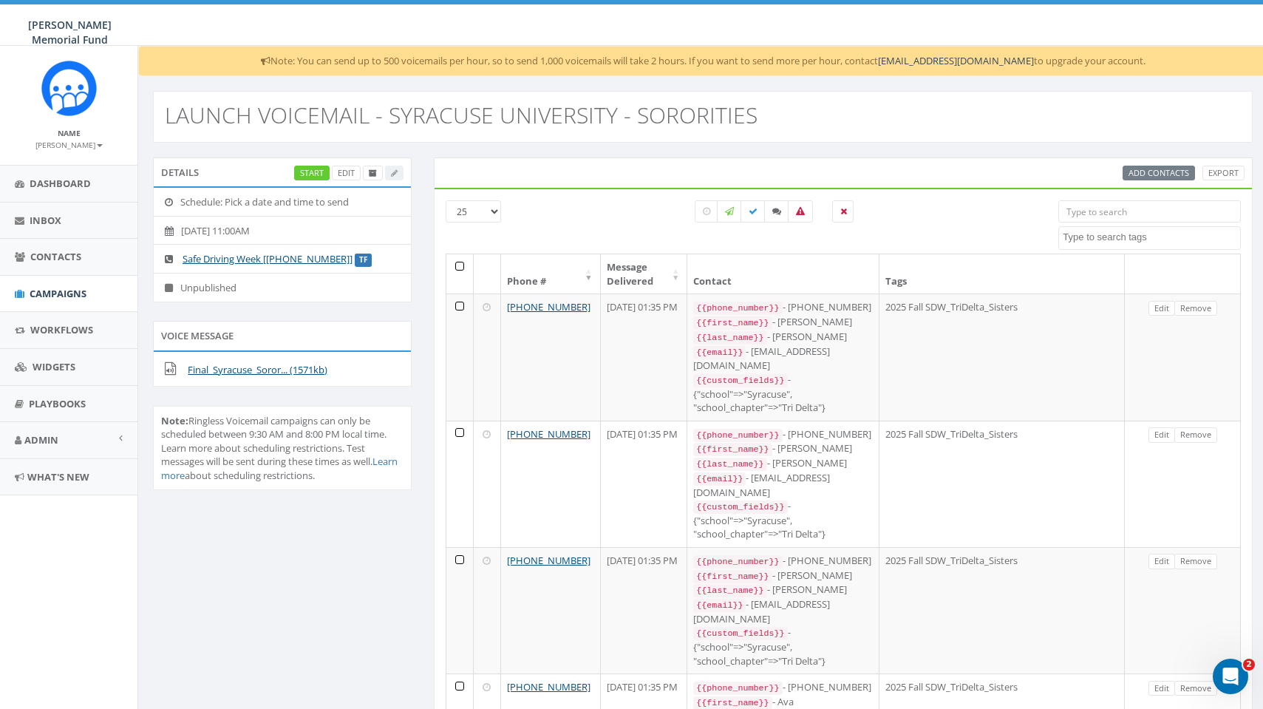
click at [393, 175] on div "Start Edit" at bounding box center [348, 174] width 109 height 16
click at [343, 173] on link "Edit" at bounding box center [346, 174] width 29 height 16
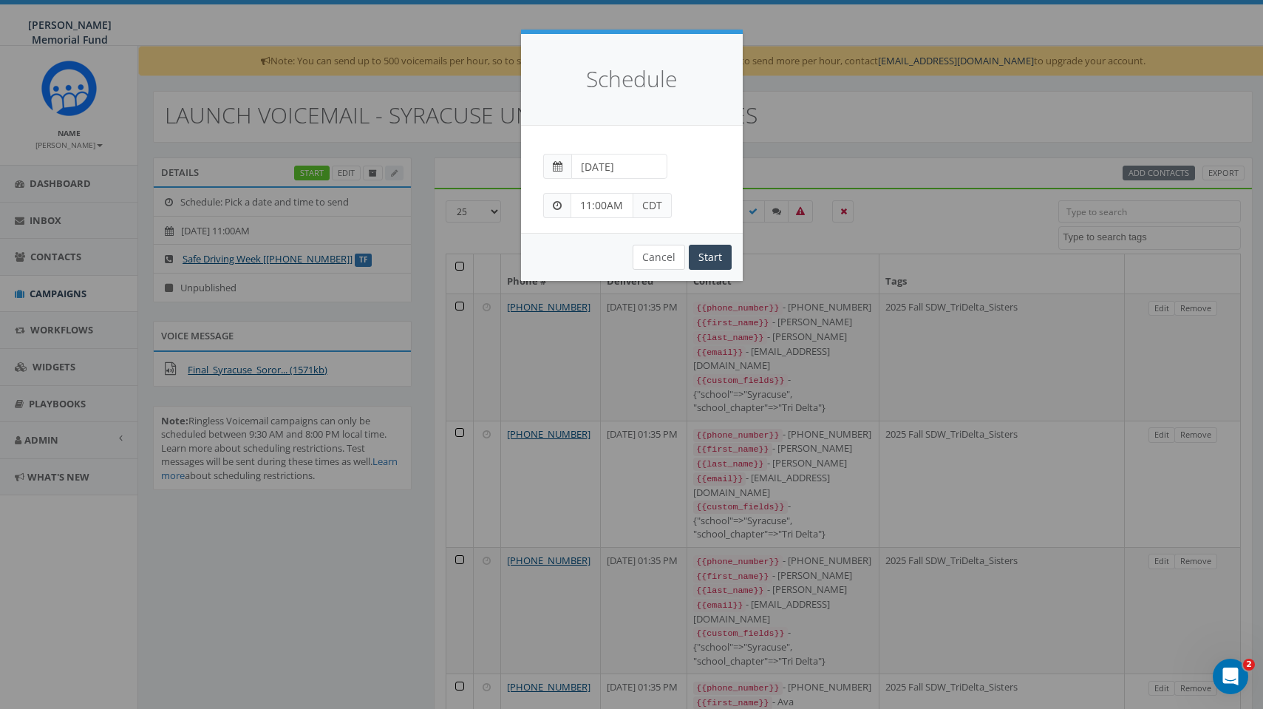
click at [665, 255] on button "Cancel" at bounding box center [658, 257] width 52 height 25
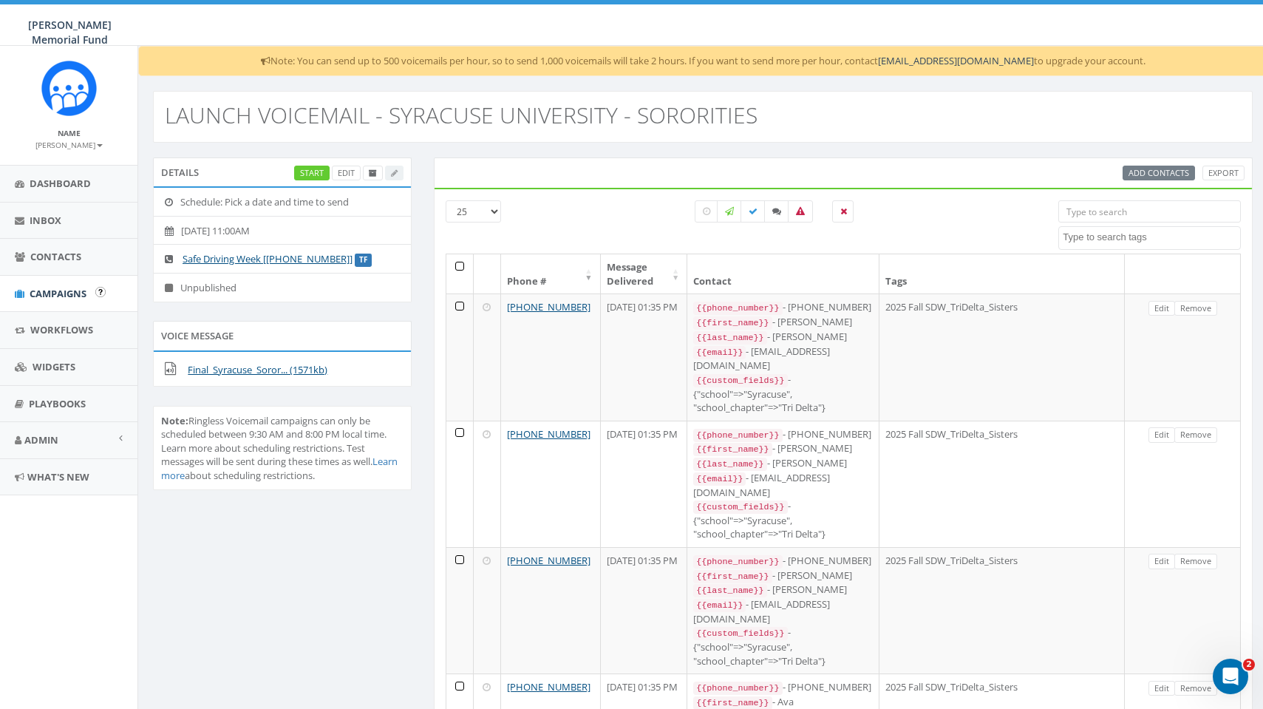
click at [66, 290] on span "Campaigns" at bounding box center [58, 293] width 57 height 13
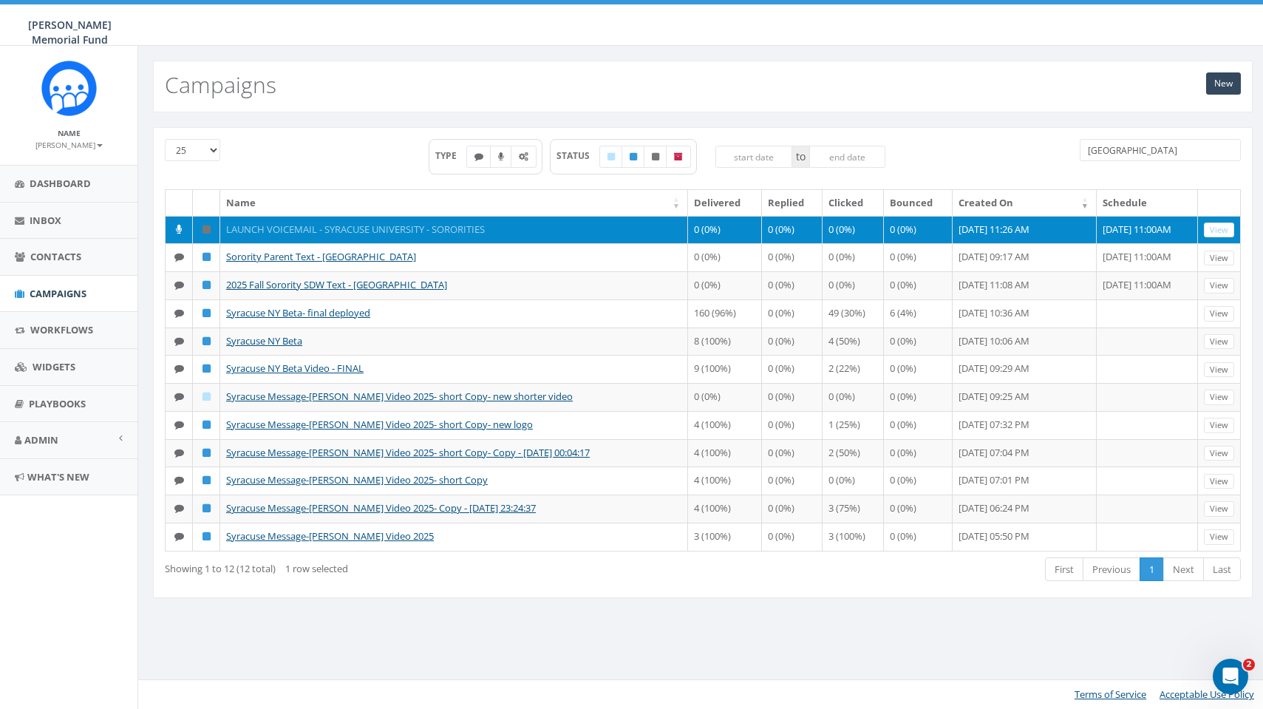
click at [352, 225] on link "LAUNCH VOICEMAIL - SYRACUSE UNIVERSITY - SORORITIES" at bounding box center [355, 228] width 259 height 13
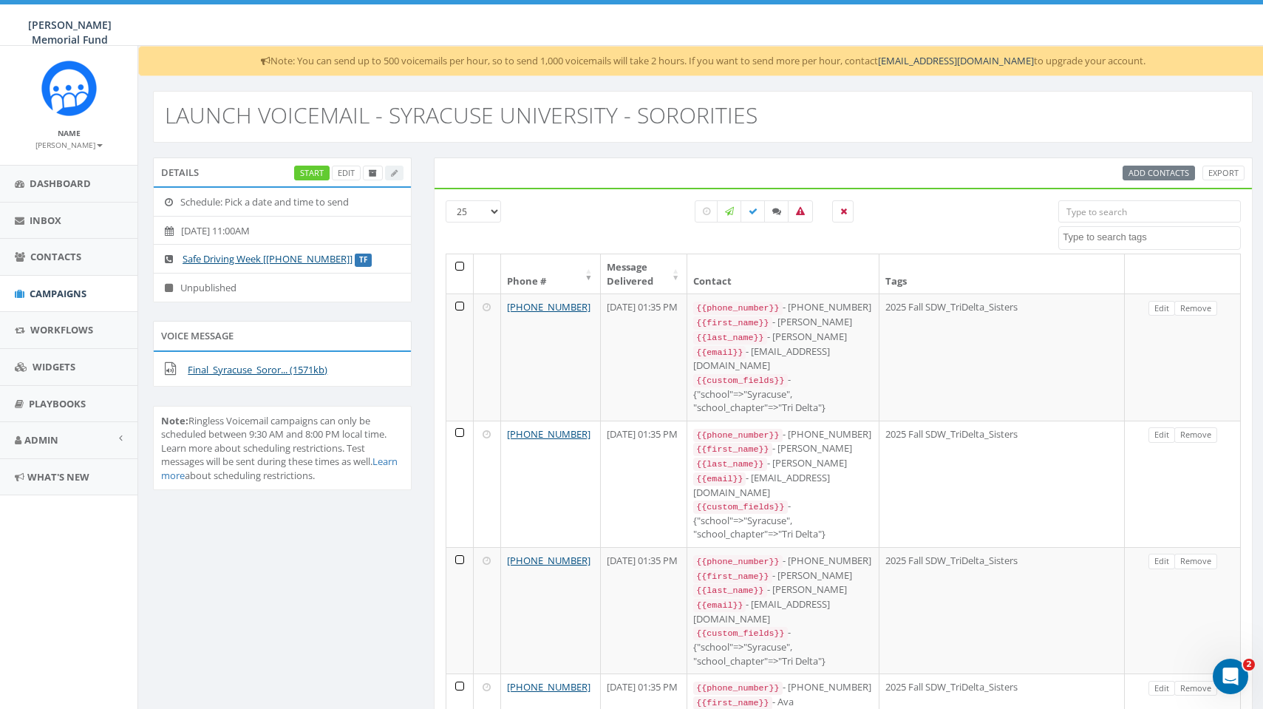
click at [392, 171] on div "Start Edit" at bounding box center [348, 174] width 109 height 16
click at [344, 173] on link "Edit" at bounding box center [346, 174] width 29 height 16
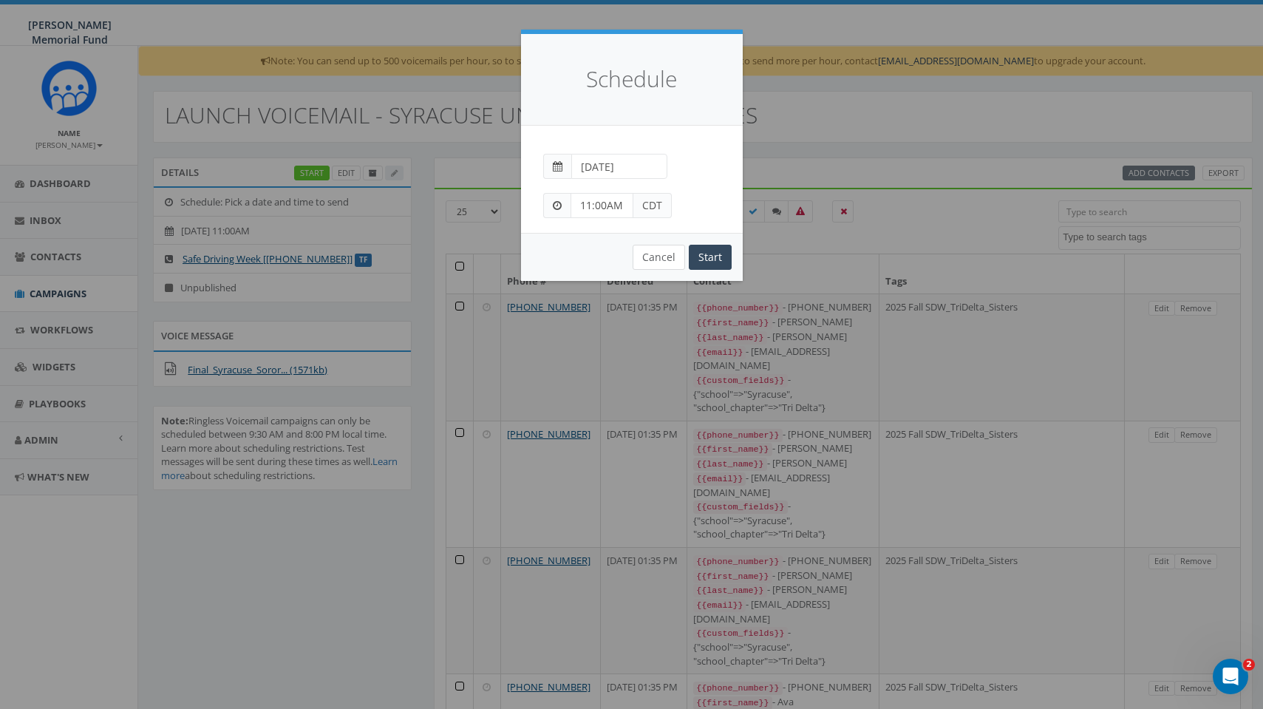
click at [648, 257] on button "Cancel" at bounding box center [658, 257] width 52 height 25
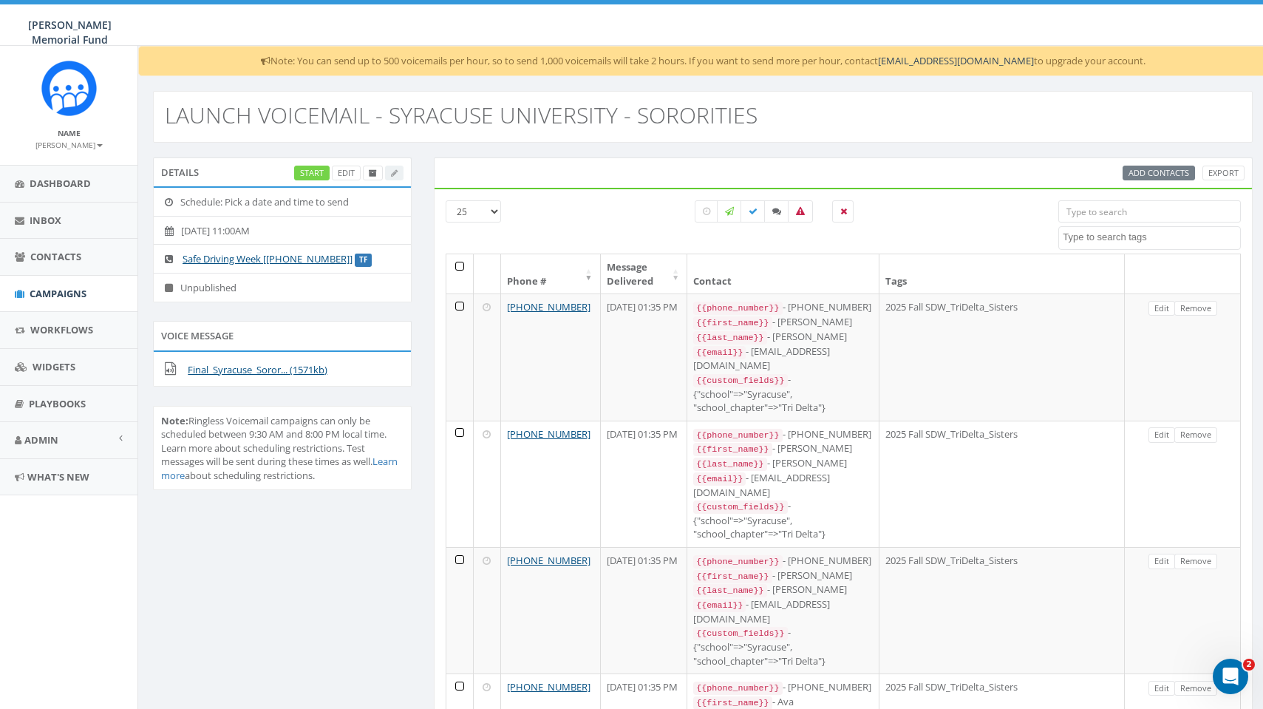
click at [306, 171] on link "Start" at bounding box center [311, 174] width 35 height 16
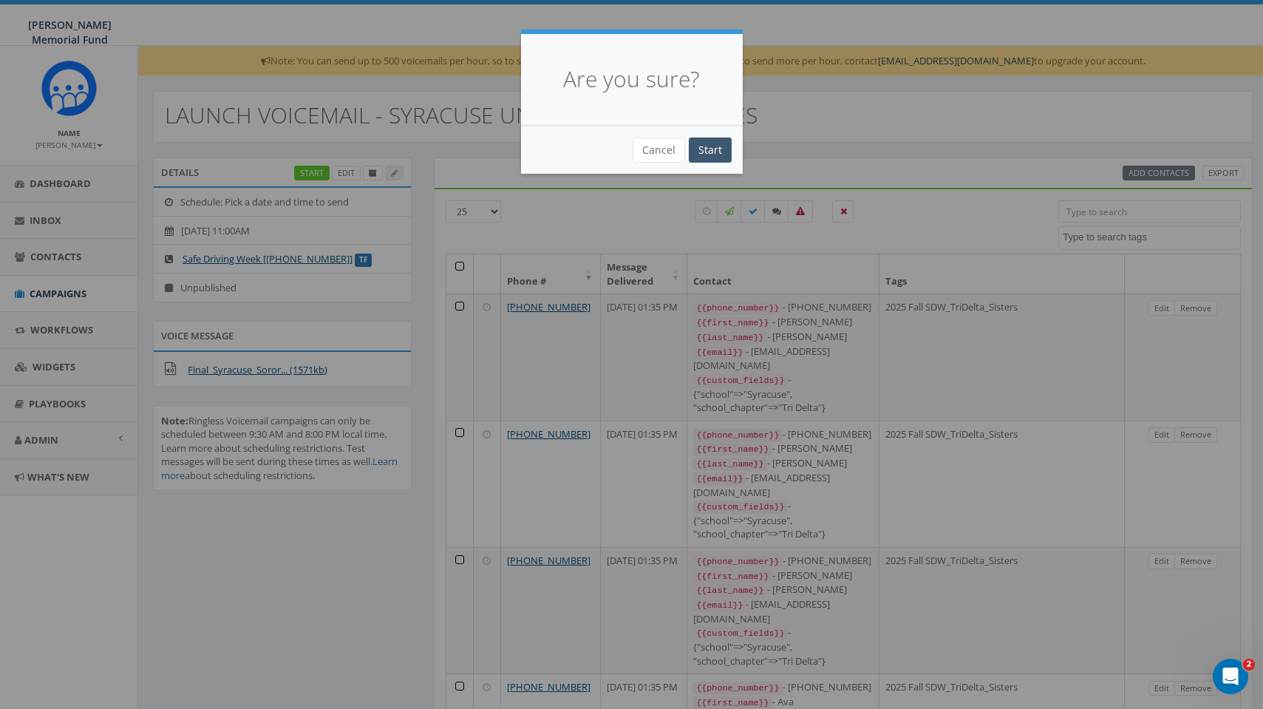
click at [706, 148] on input "Start" at bounding box center [710, 149] width 43 height 25
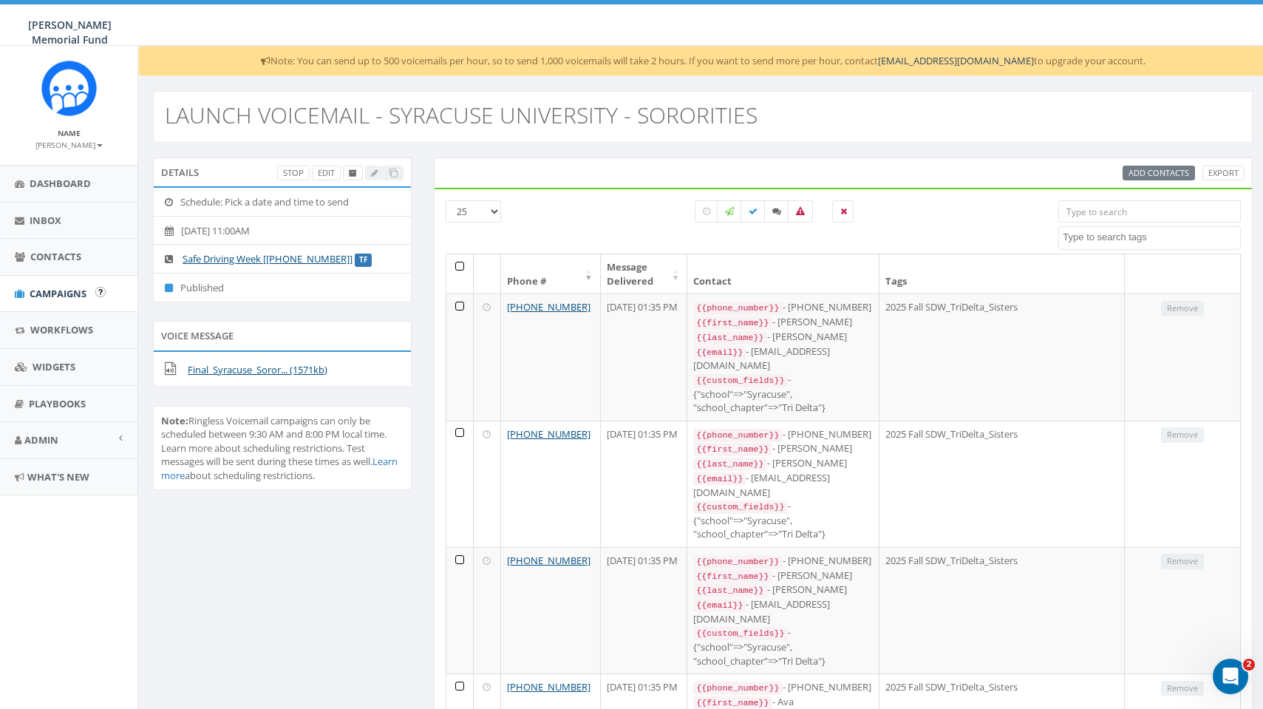
click at [56, 284] on link "Campaigns" at bounding box center [68, 294] width 137 height 36
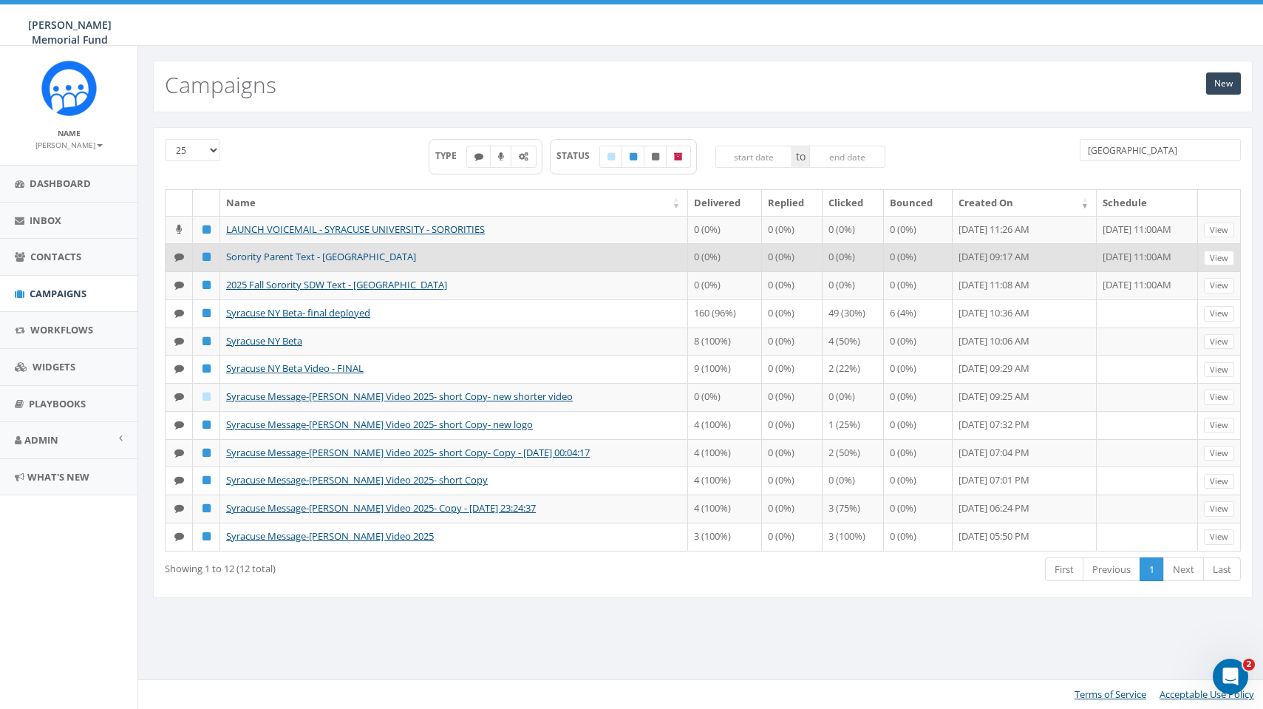
click at [290, 250] on link "Sorority Parent Text - [GEOGRAPHIC_DATA]" at bounding box center [321, 256] width 190 height 13
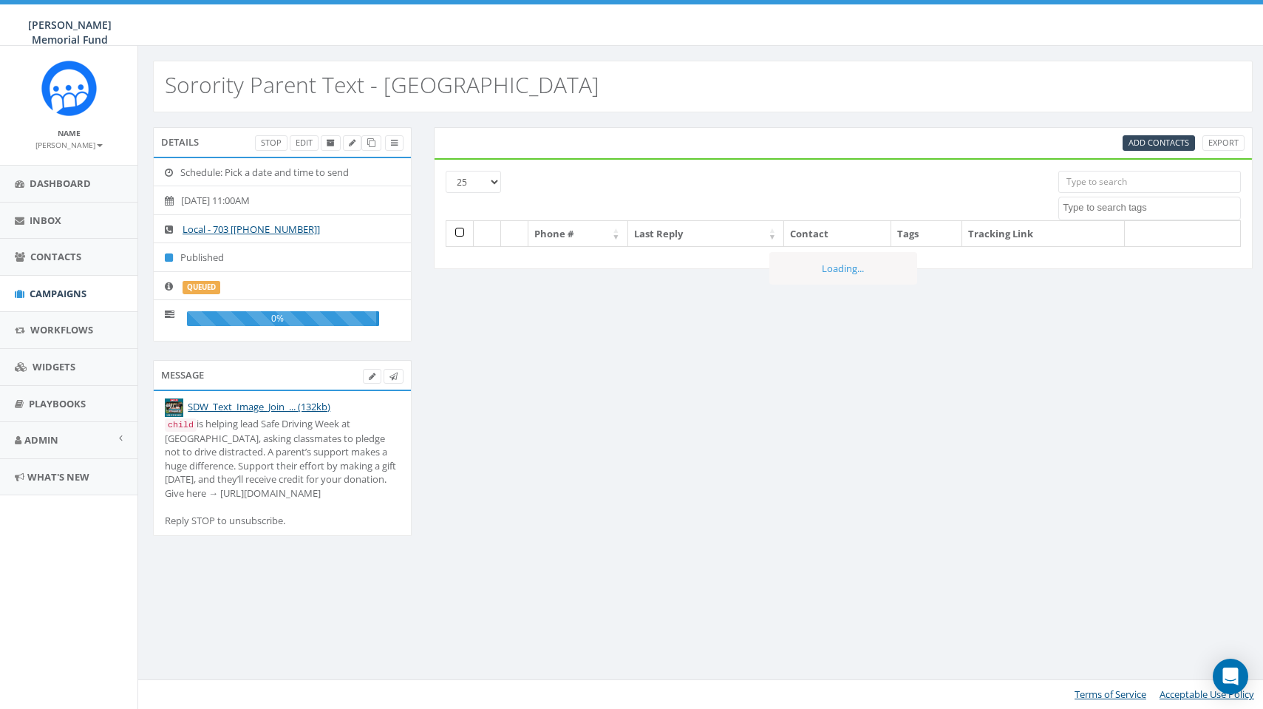
select select
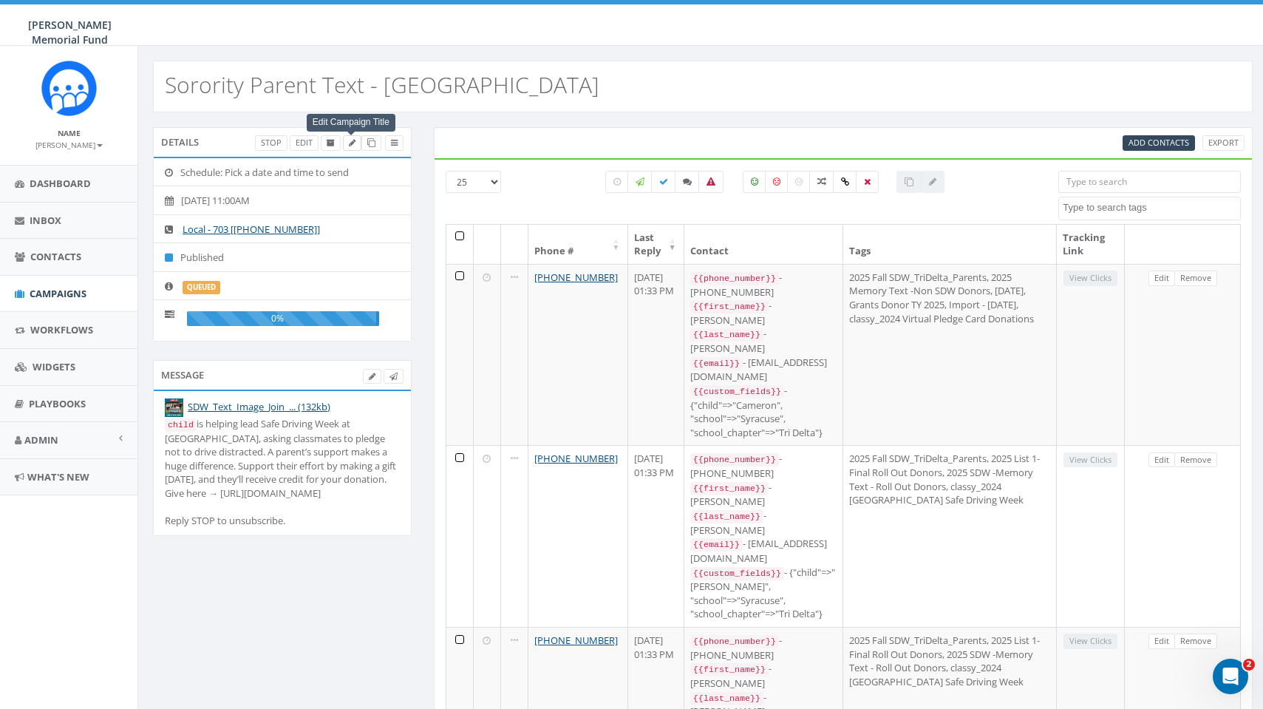
click at [350, 144] on icon at bounding box center [352, 143] width 7 height 8
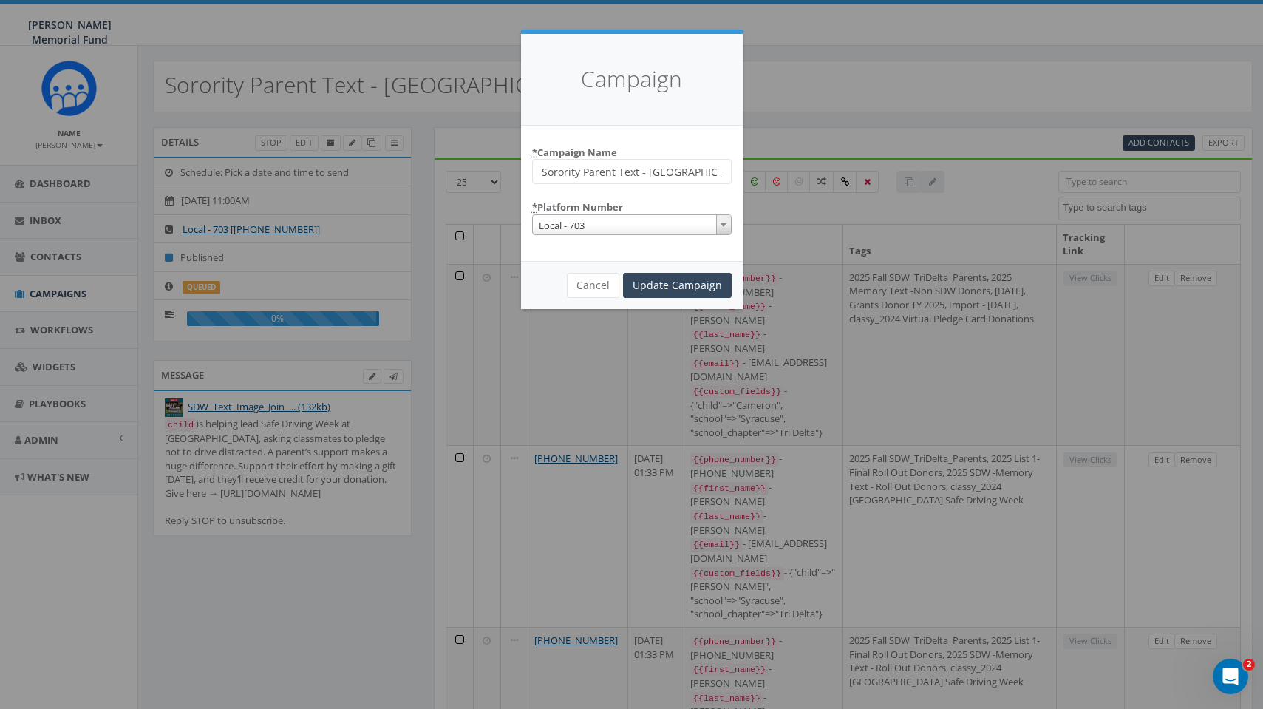
click at [539, 167] on input "Sorority Parent Text - Syracuse University" at bounding box center [631, 171] width 199 height 25
drag, startPoint x: 682, startPoint y: 169, endPoint x: 669, endPoint y: 171, distance: 12.8
click at [669, 171] on input "2025 Fall Sorority Parent Text - Syracuse University" at bounding box center [631, 171] width 199 height 25
type input "2025 Fall Sorority Parent TEXT - [GEOGRAPHIC_DATA]"
click at [695, 284] on input "Update Campaign" at bounding box center [677, 285] width 109 height 25
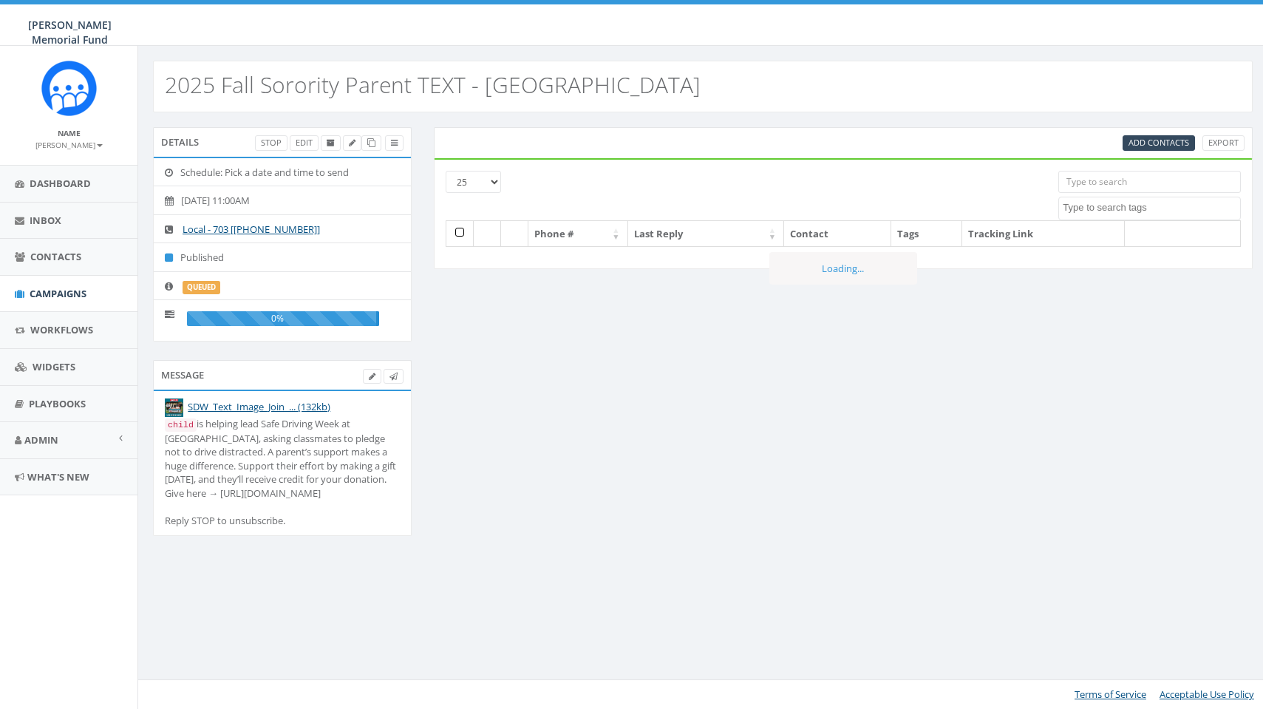
select select
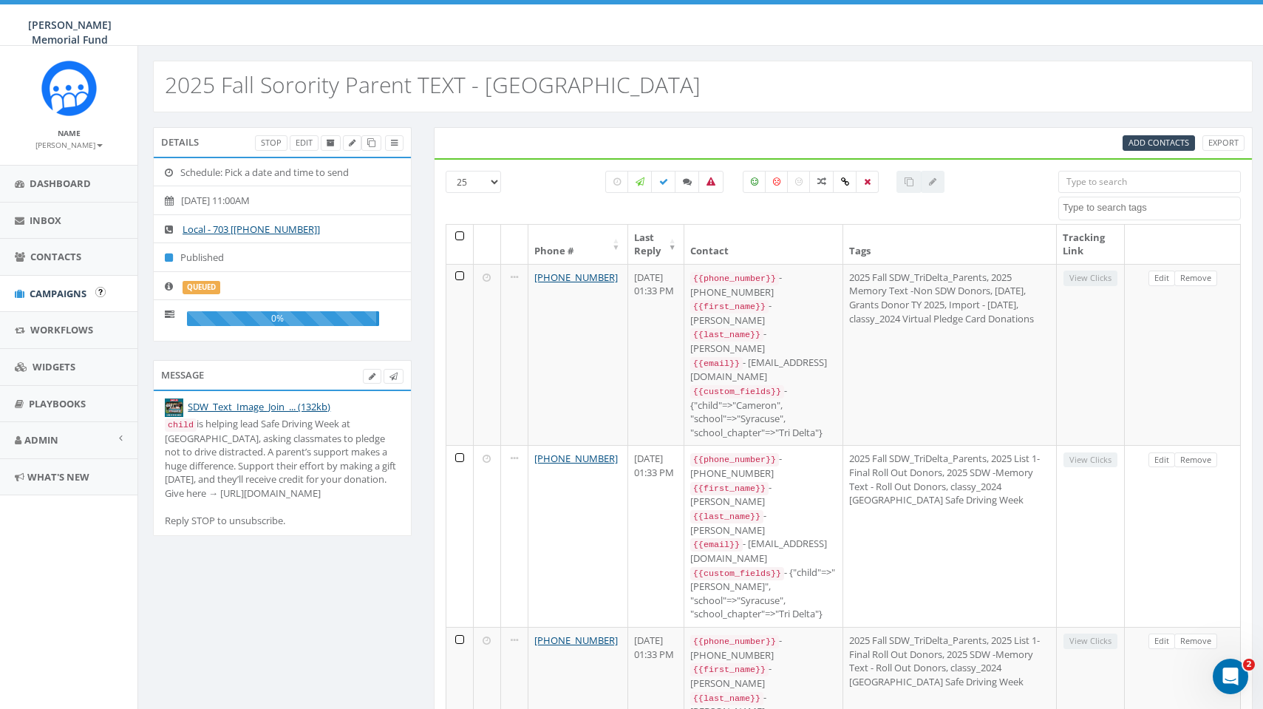
click at [64, 291] on span "Campaigns" at bounding box center [58, 293] width 57 height 13
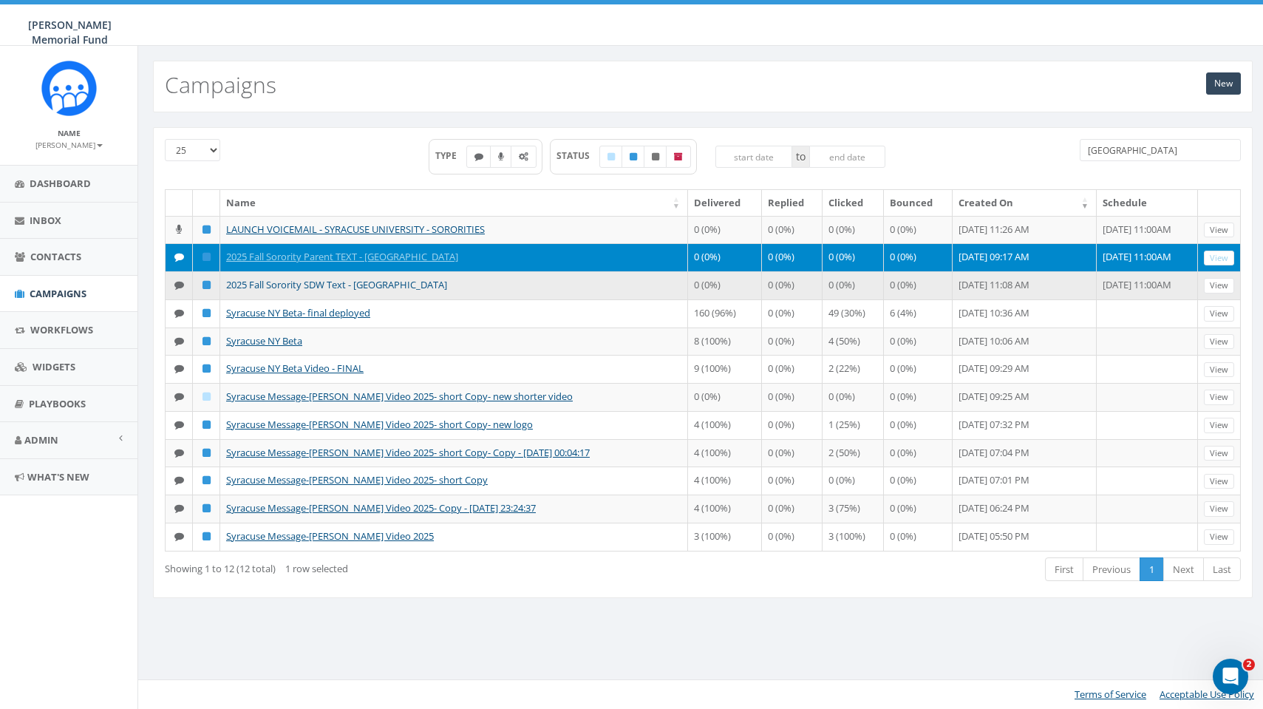
click at [308, 282] on link "2025 Fall Sorority SDW Text - [GEOGRAPHIC_DATA]" at bounding box center [336, 284] width 221 height 13
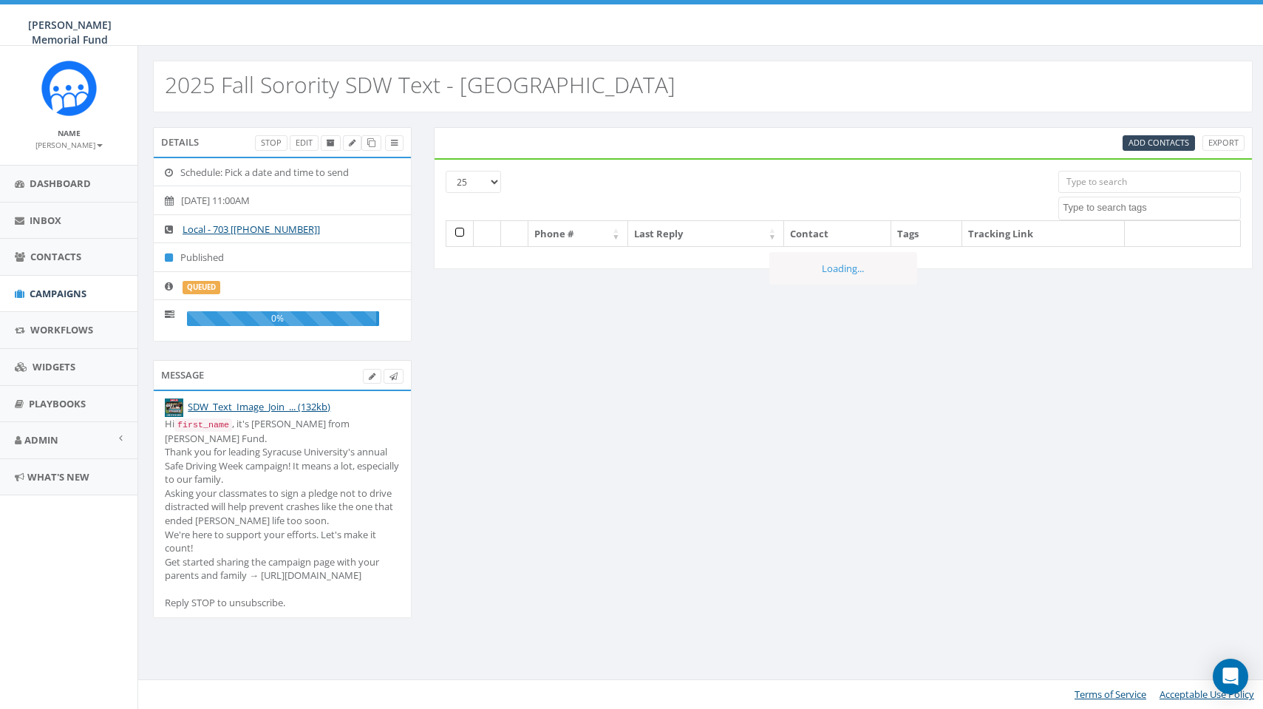
select select
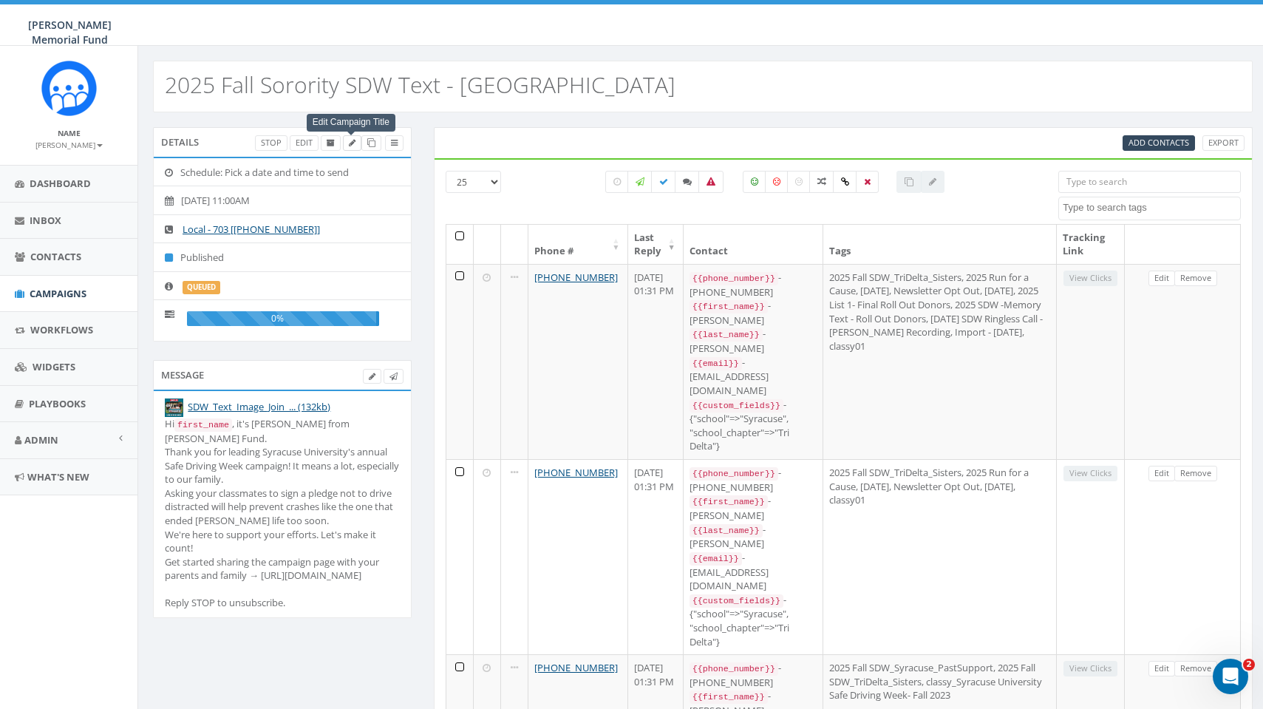
click at [350, 137] on span at bounding box center [352, 142] width 7 height 11
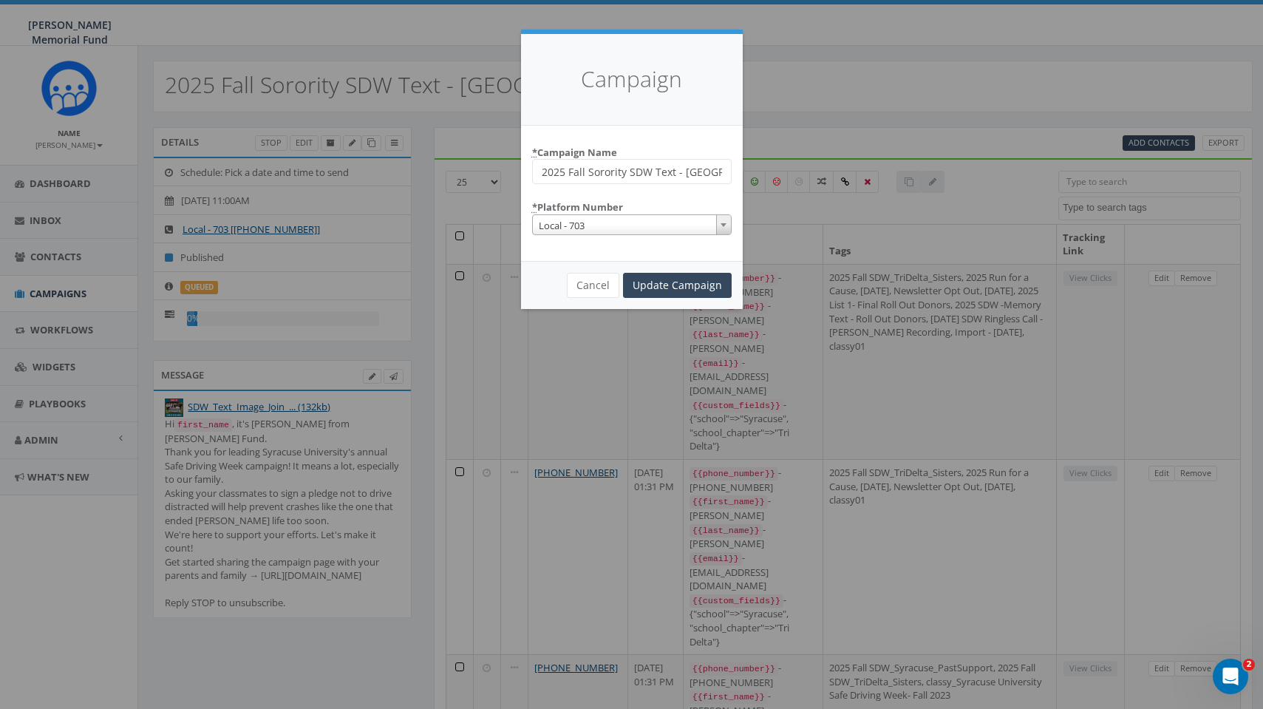
click at [670, 169] on input "2025 Fall Sorority SDW Text - Syracuse University" at bounding box center [631, 171] width 199 height 25
drag, startPoint x: 672, startPoint y: 171, endPoint x: 657, endPoint y: 171, distance: 15.5
click at [657, 171] on input "2025 Fall Sorority SDW Text - Syracuse University" at bounding box center [631, 171] width 199 height 25
type input "2025 Fall Sorority SDW TEXT - [GEOGRAPHIC_DATA]"
click at [696, 282] on input "Update Campaign" at bounding box center [677, 285] width 109 height 25
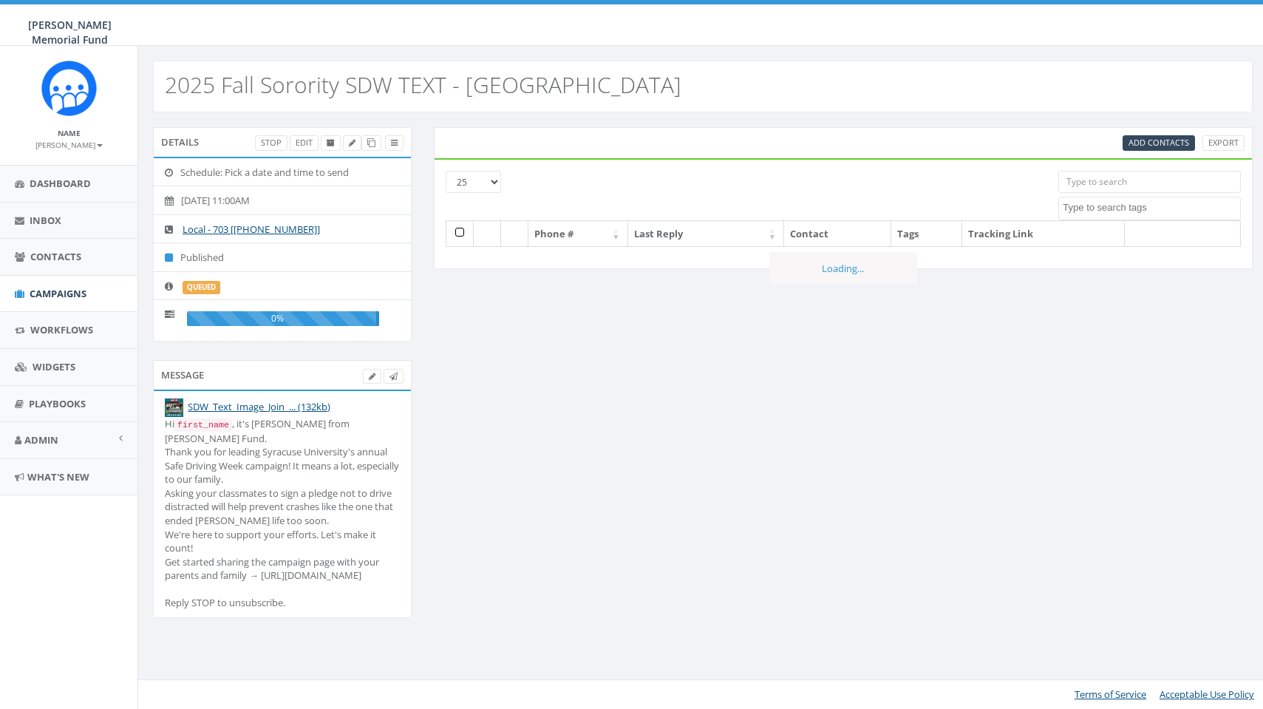
select select
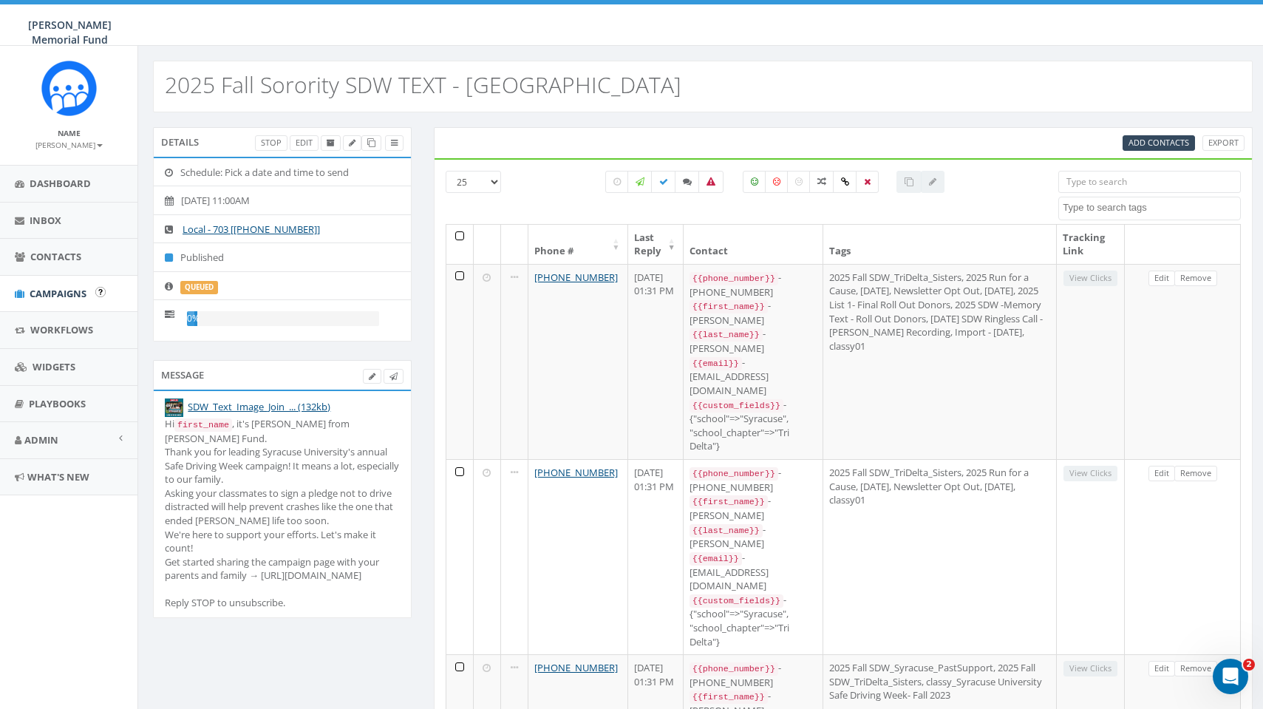
click at [61, 287] on span "Campaigns" at bounding box center [58, 293] width 57 height 13
